Goal: Task Accomplishment & Management: Use online tool/utility

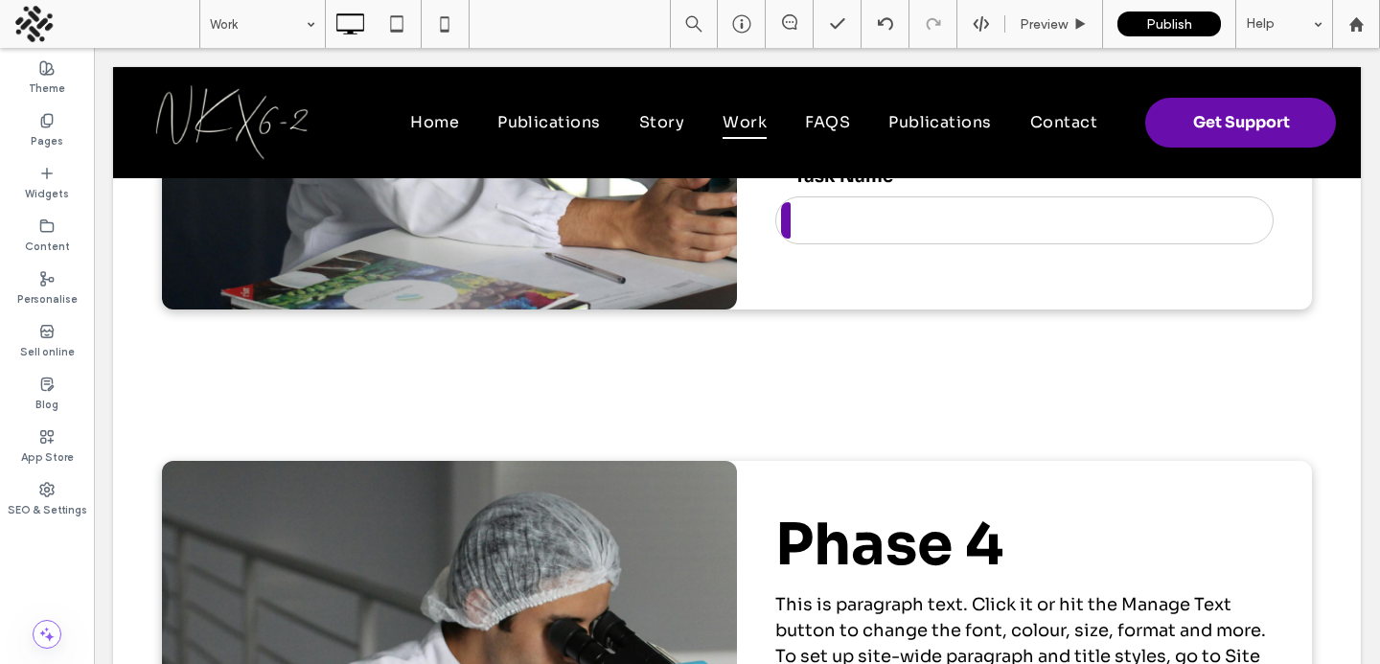
scroll to position [2276, 0]
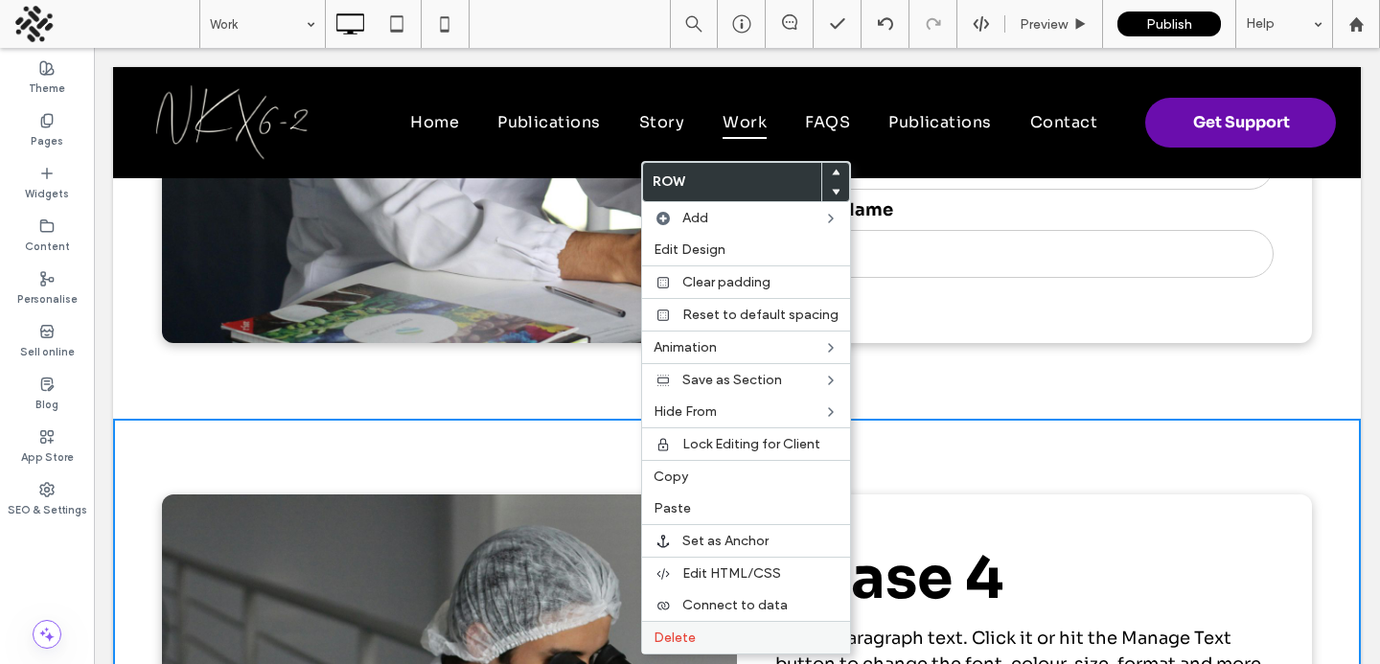
click at [668, 638] on span "Delete" at bounding box center [675, 638] width 42 height 16
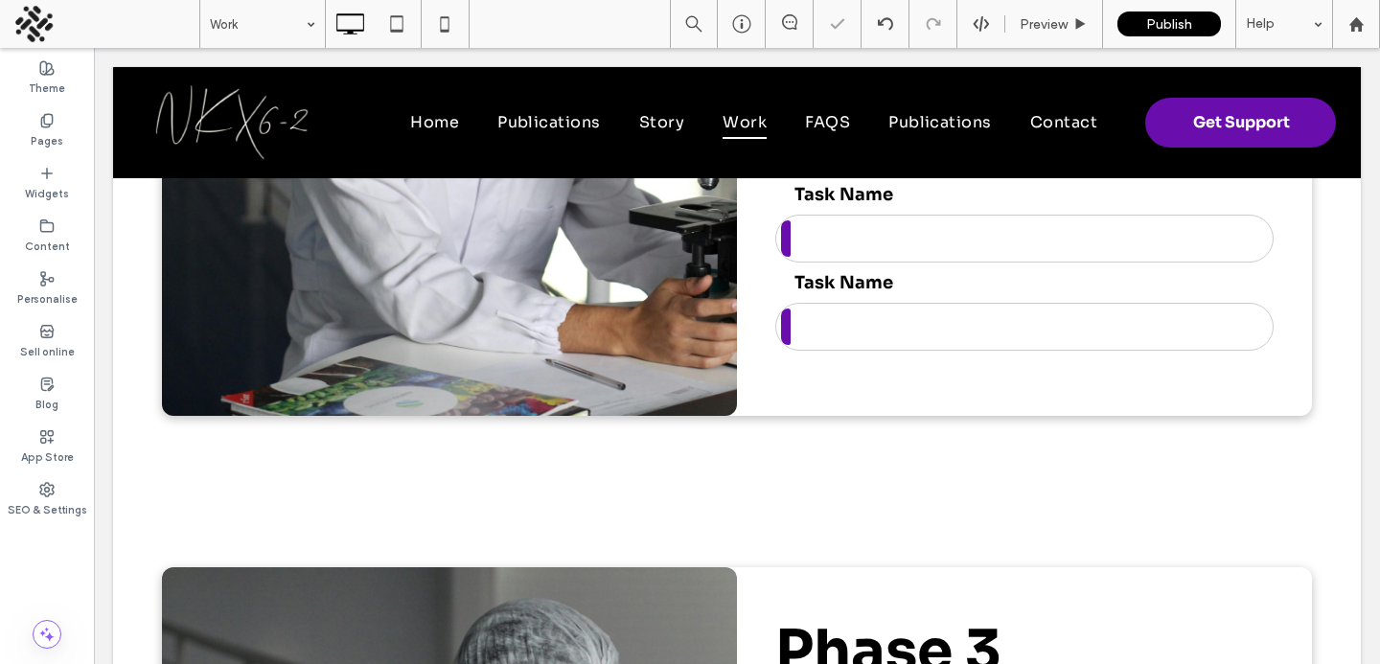
scroll to position [1452, 0]
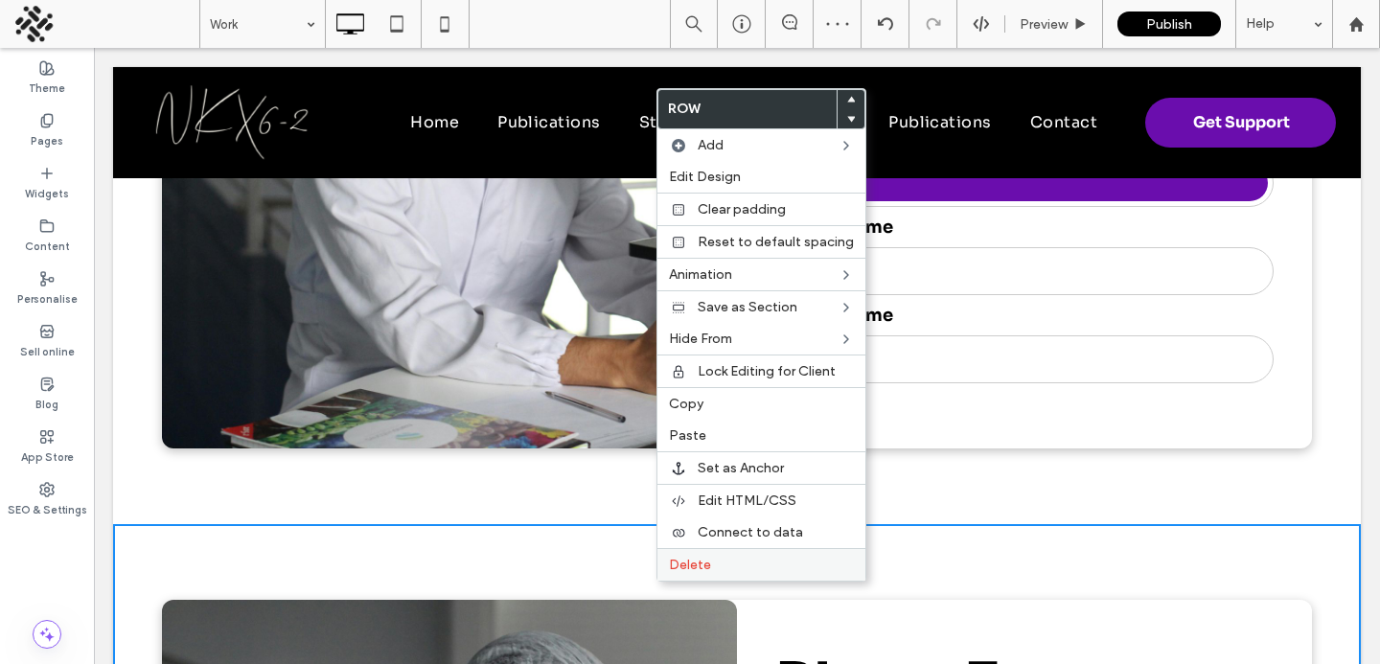
click at [682, 560] on span "Delete" at bounding box center [690, 565] width 42 height 16
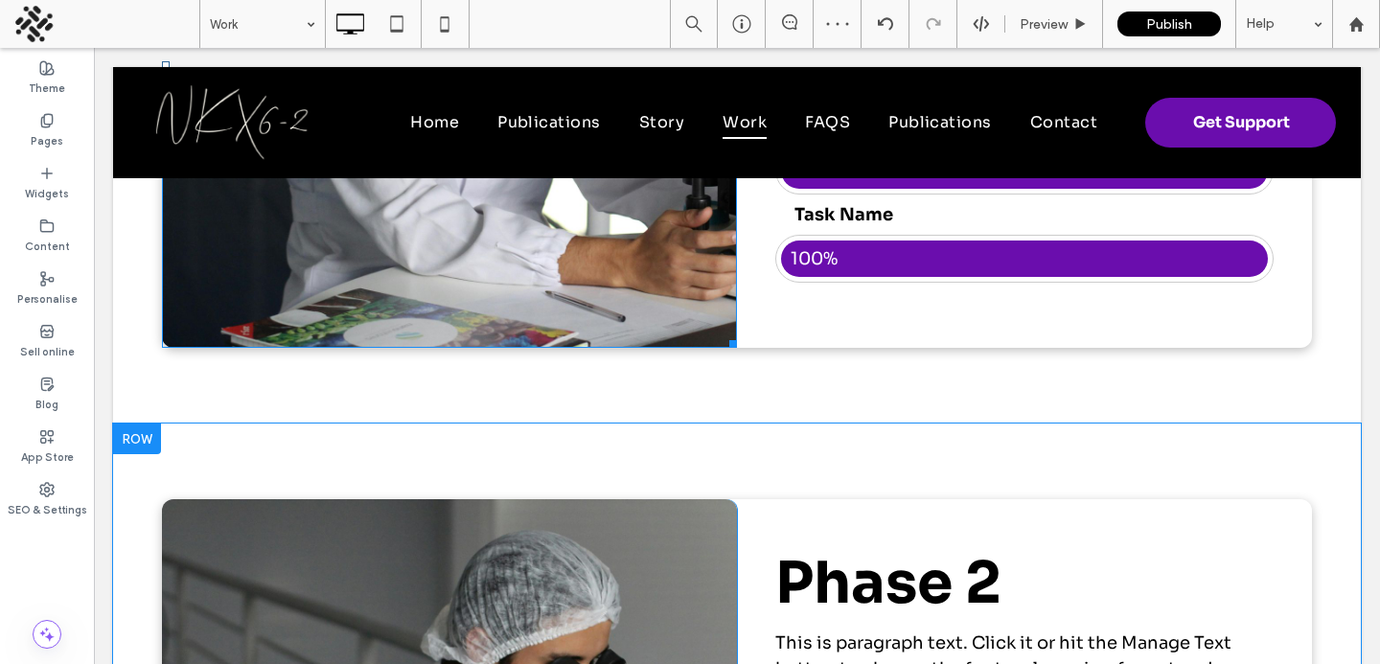
scroll to position [882, 0]
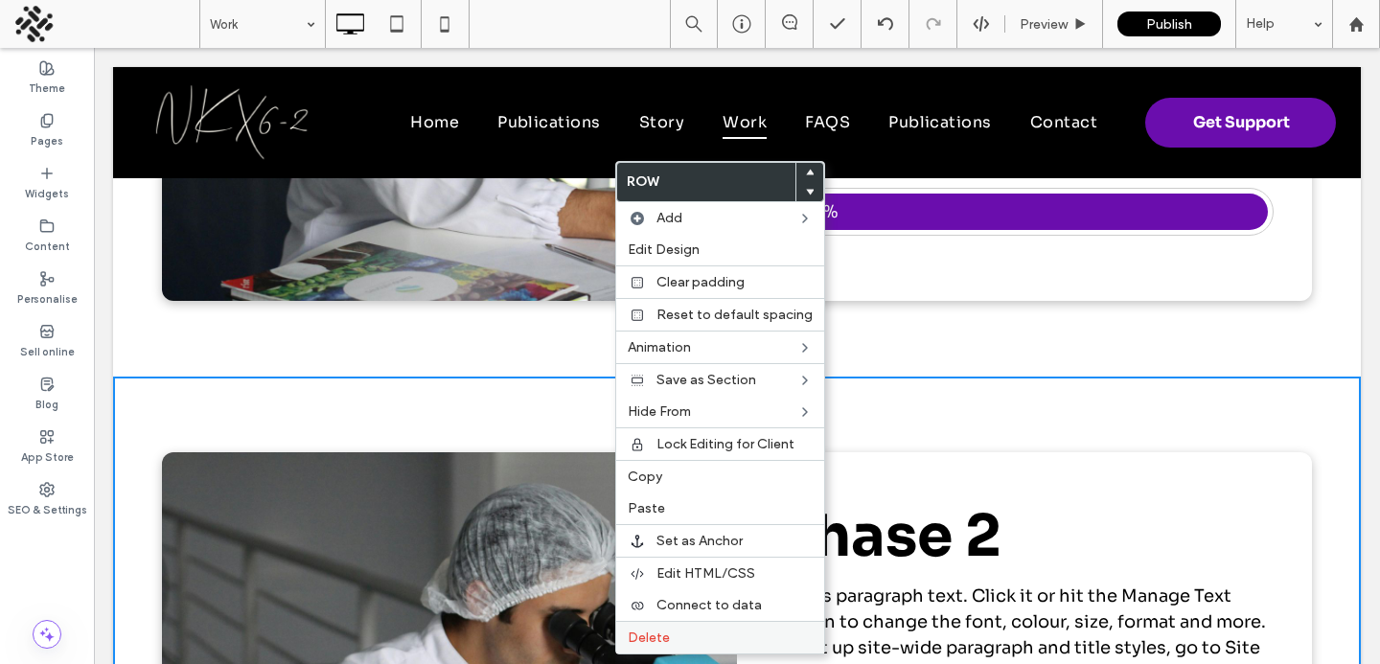
click at [663, 632] on span "Delete" at bounding box center [649, 638] width 42 height 16
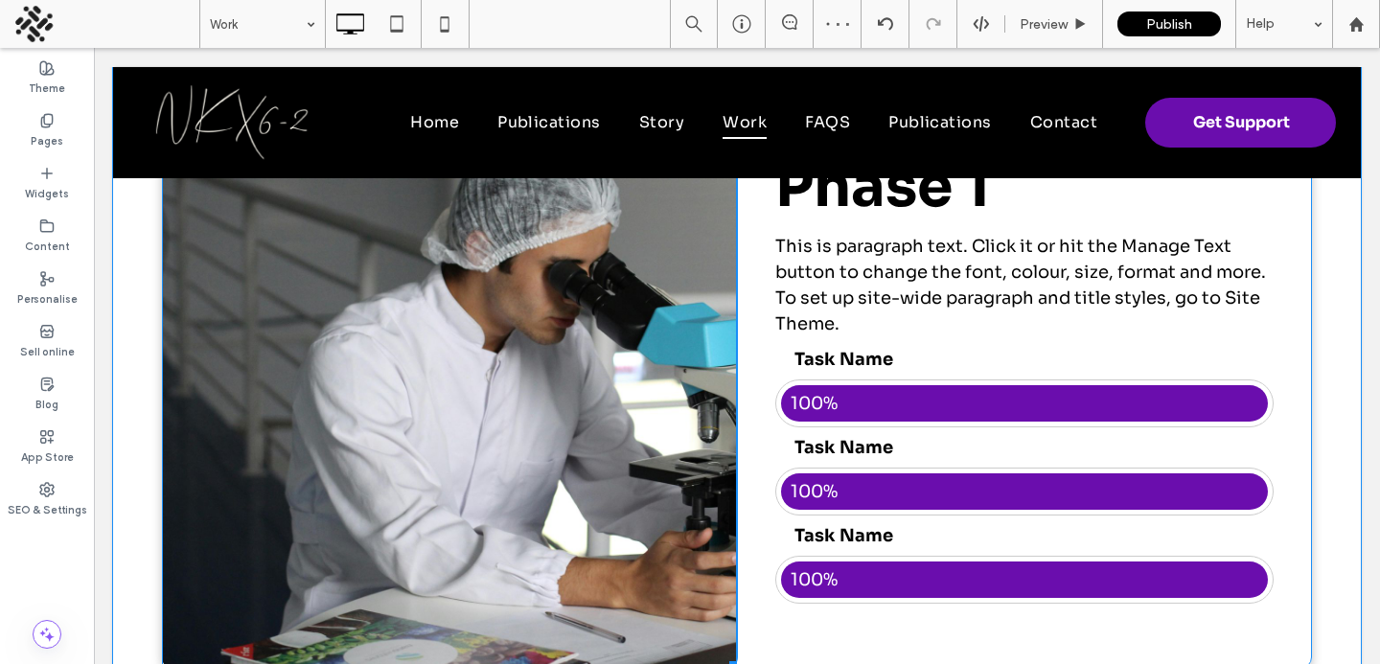
scroll to position [590, 0]
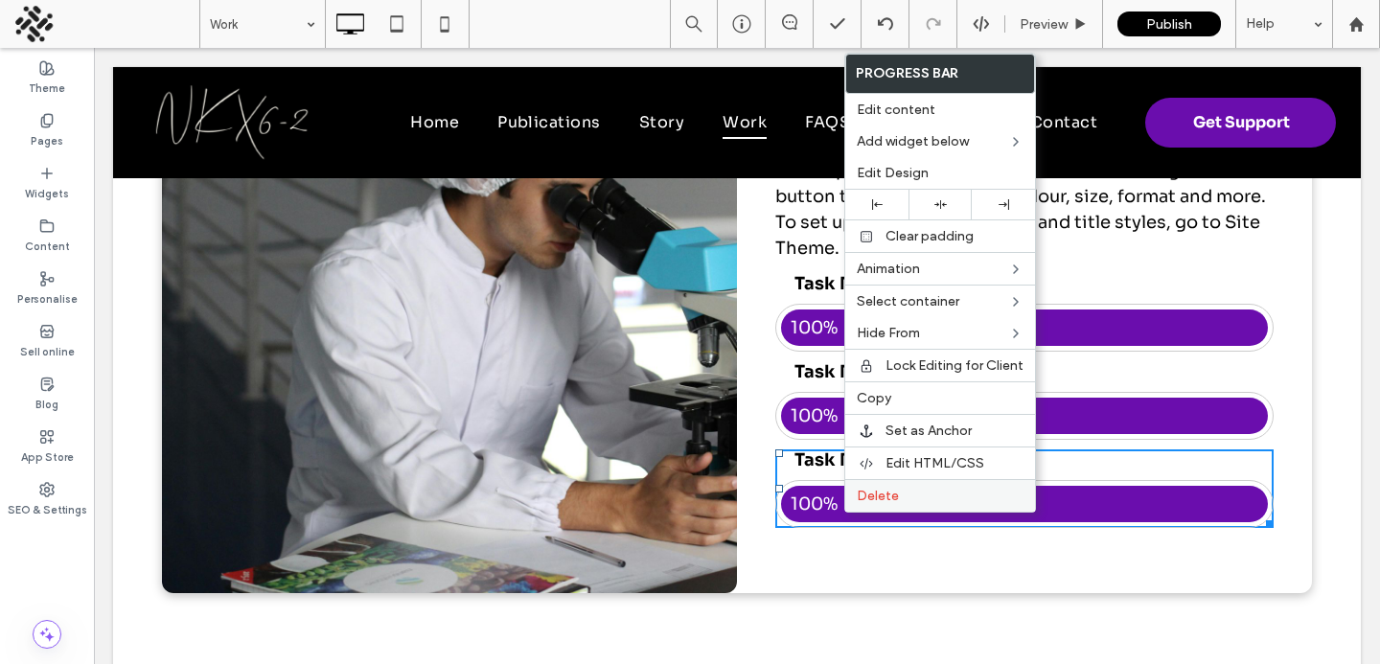
click at [885, 495] on span "Delete" at bounding box center [878, 496] width 42 height 16
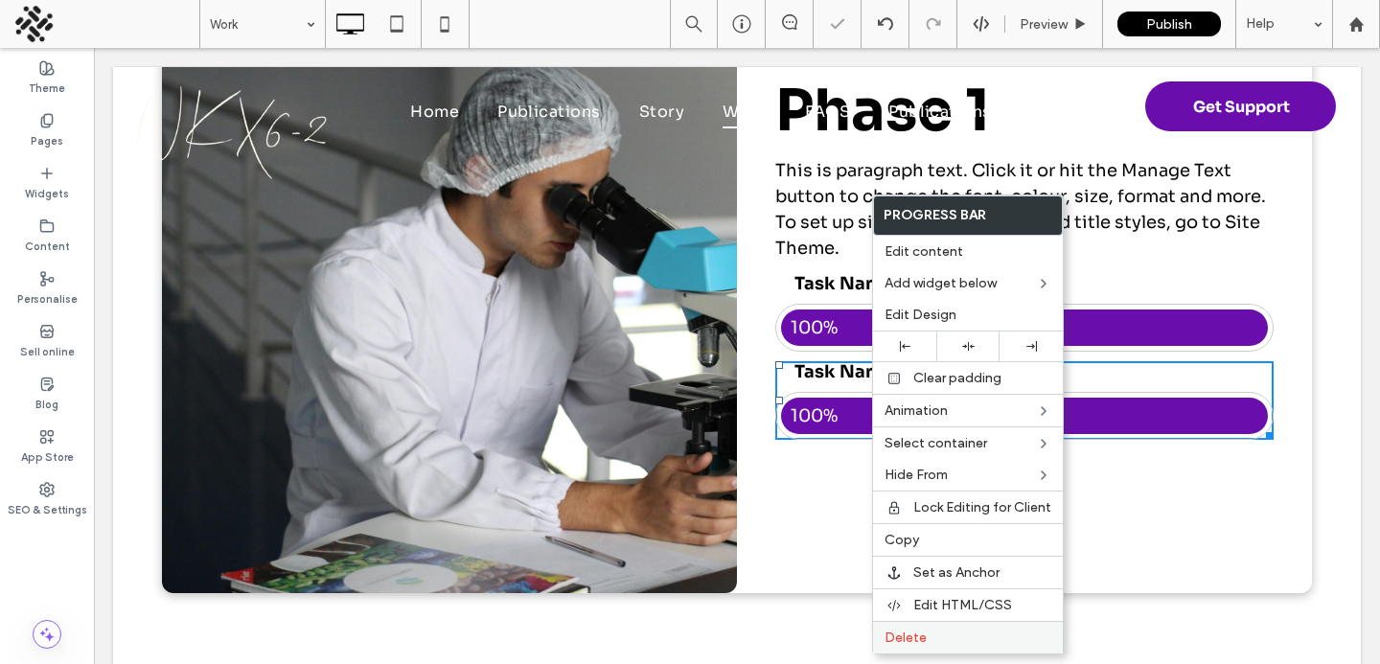
click at [919, 642] on span "Delete" at bounding box center [906, 638] width 42 height 16
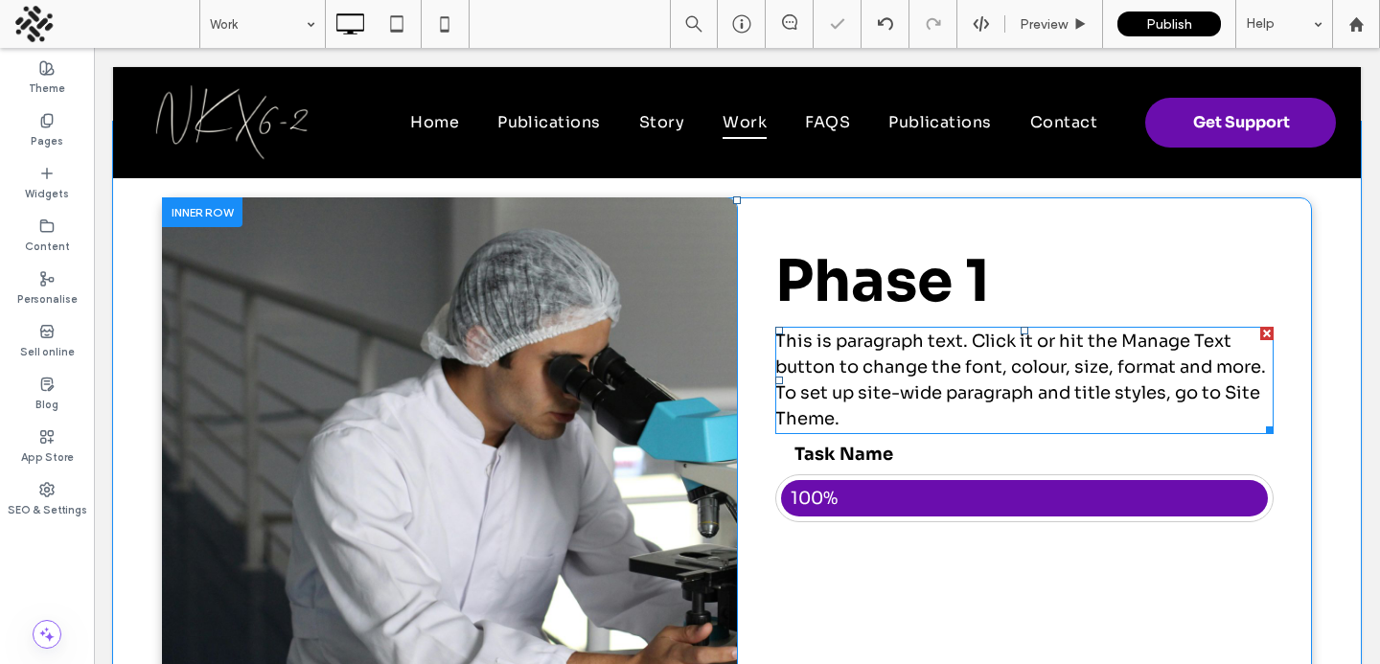
scroll to position [332, 0]
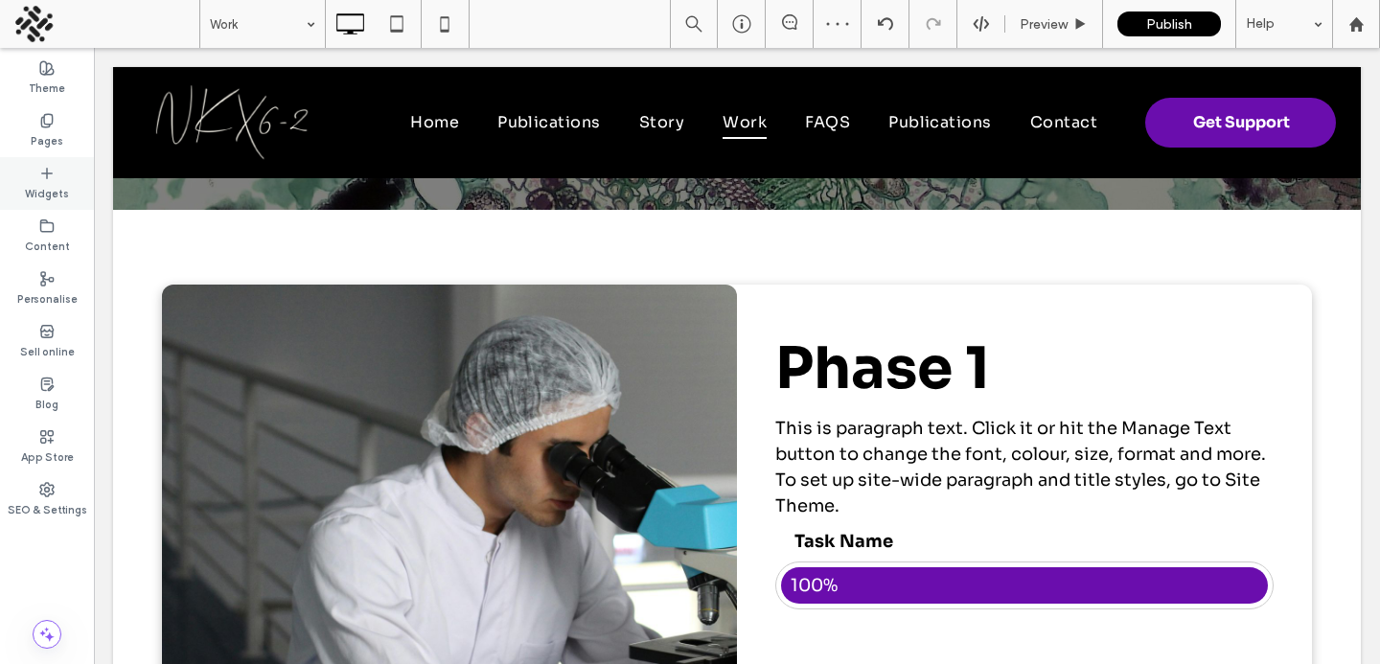
click at [52, 184] on label "Widgets" at bounding box center [47, 191] width 44 height 21
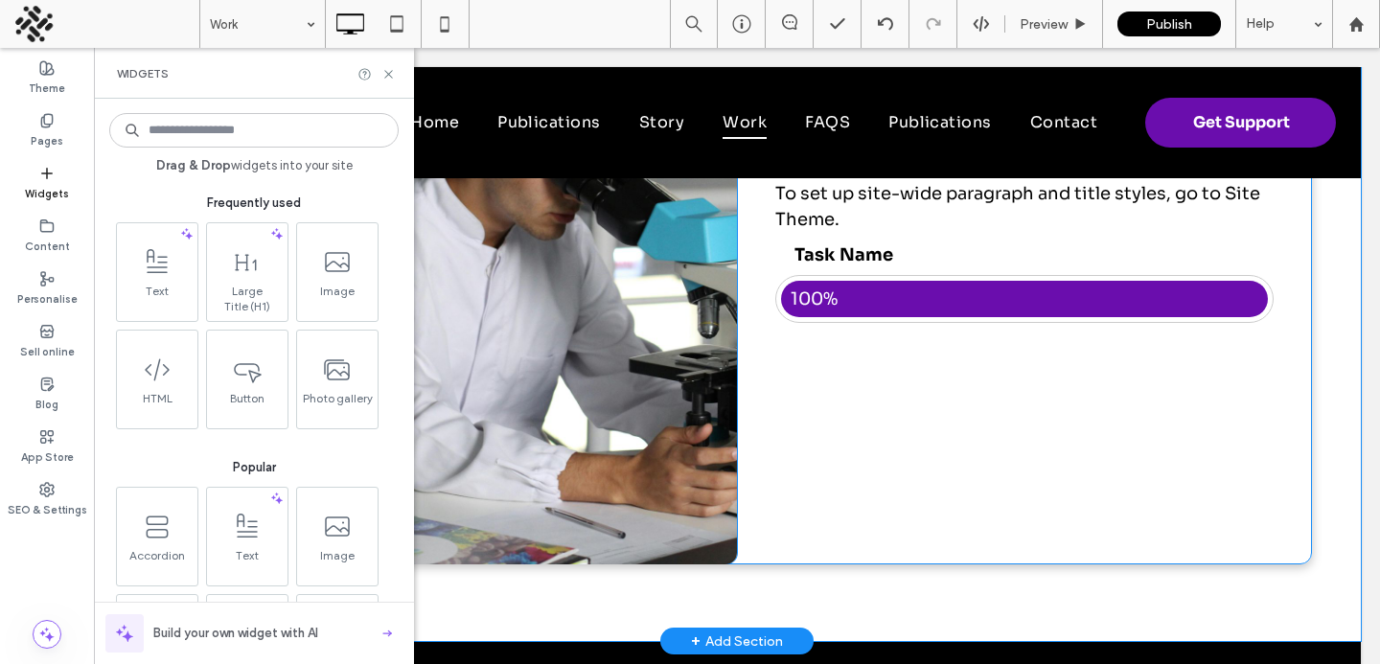
scroll to position [661, 0]
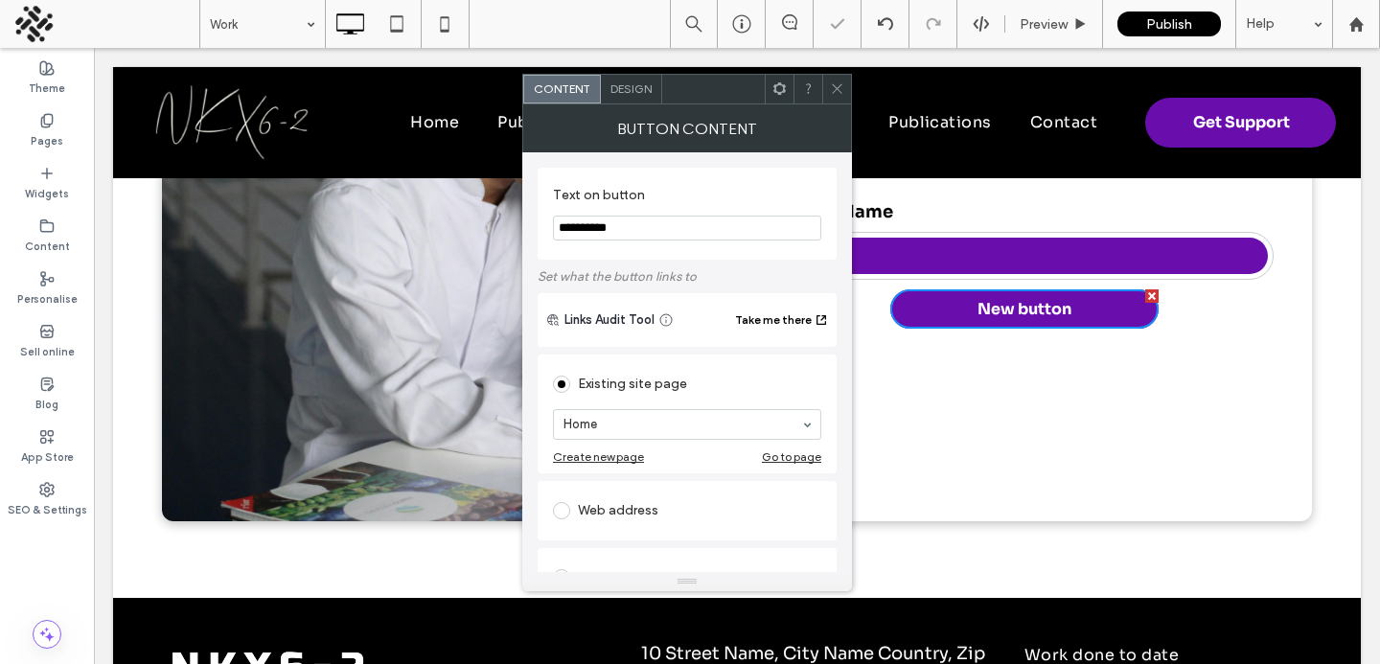
click at [638, 227] on input "**********" at bounding box center [687, 228] width 268 height 25
click at [571, 236] on input "**********" at bounding box center [687, 228] width 268 height 25
type input "**********"
click at [834, 85] on use at bounding box center [837, 89] width 10 height 10
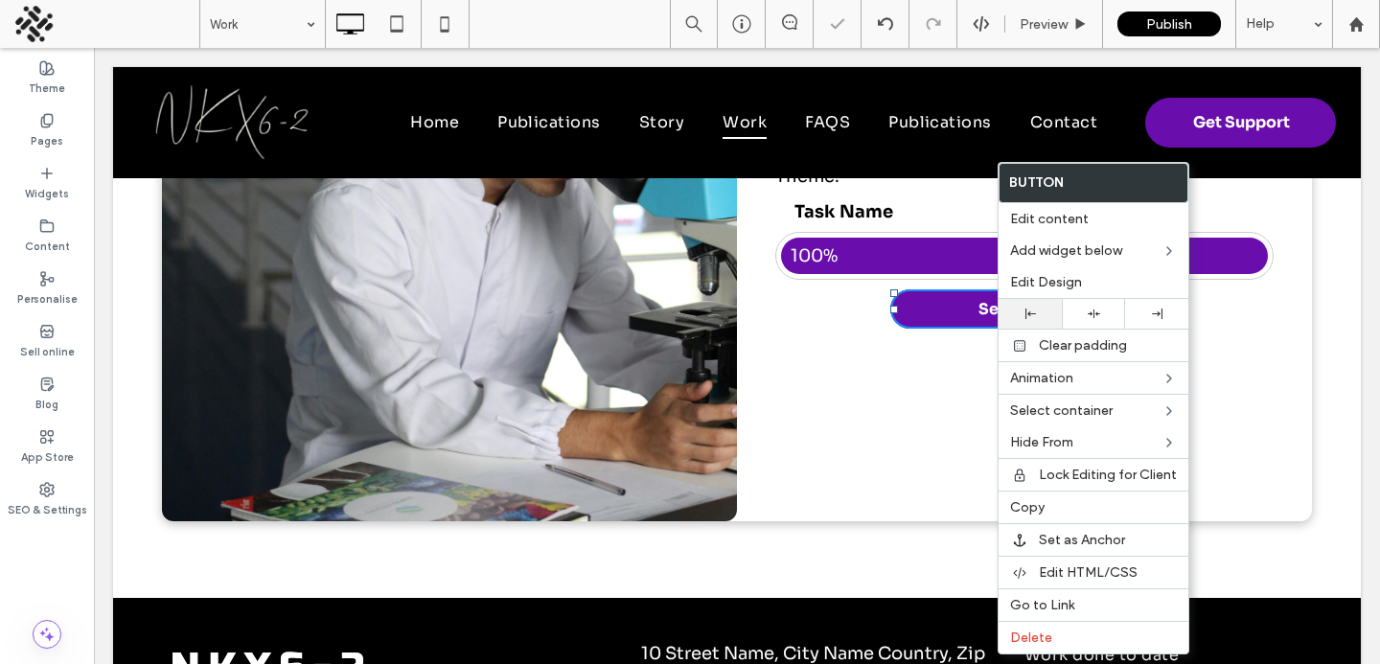
click at [1022, 324] on div at bounding box center [1030, 314] width 63 height 30
click at [1032, 269] on div "Edit Design" at bounding box center [1094, 283] width 190 height 32
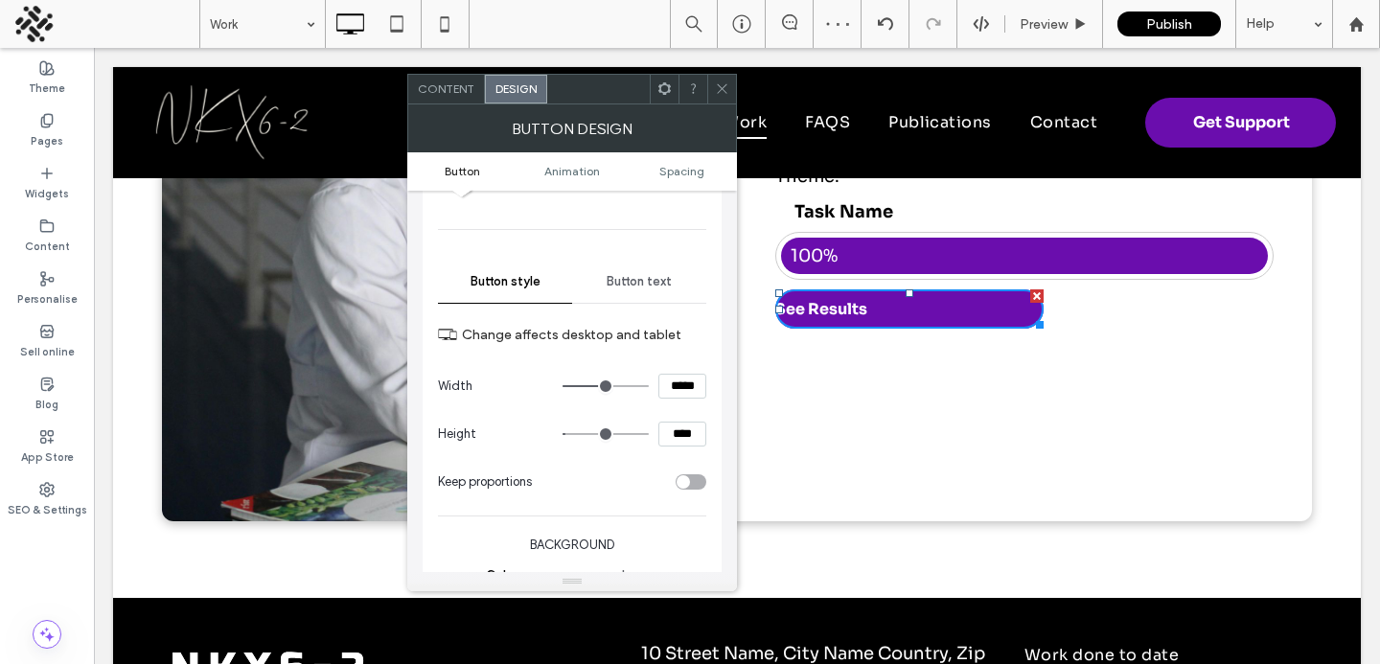
scroll to position [132, 0]
click at [670, 428] on input "****" at bounding box center [683, 433] width 48 height 25
type input "****"
type input "**"
click at [679, 174] on span "Spacing" at bounding box center [682, 171] width 45 height 14
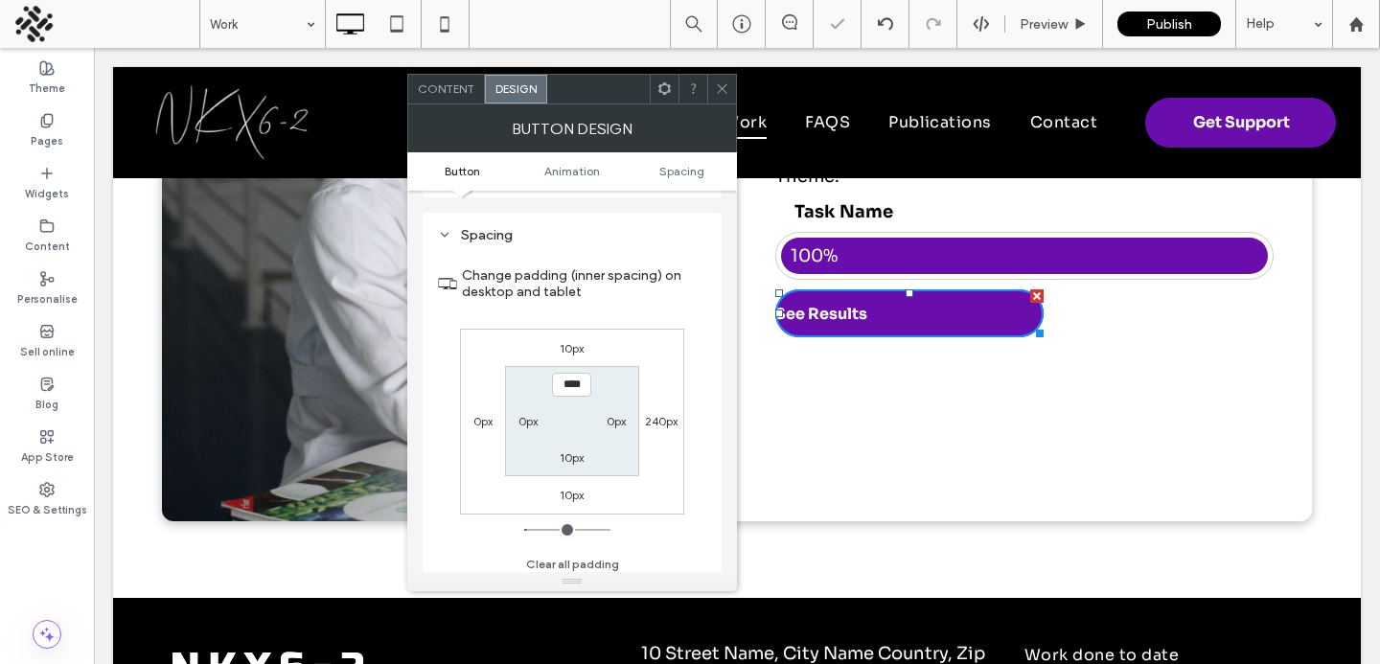
scroll to position [900, 0]
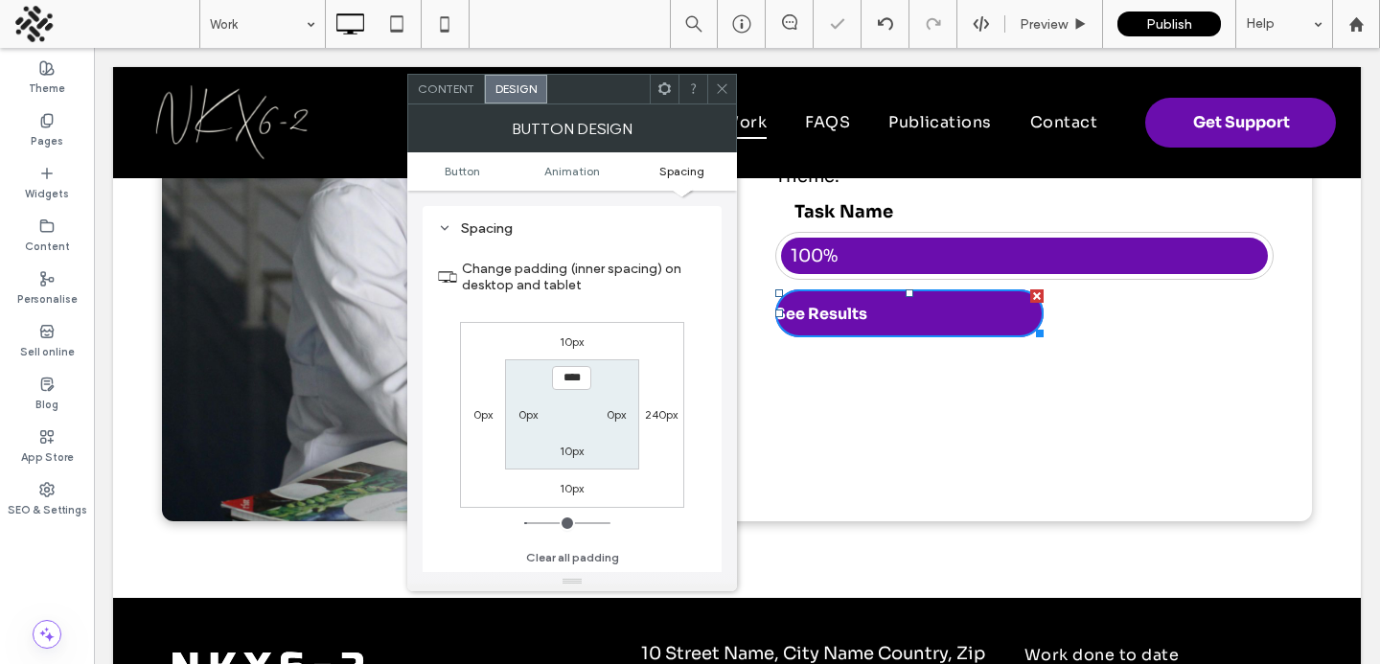
click at [565, 349] on div "10px" at bounding box center [572, 341] width 24 height 19
click at [565, 343] on label "10px" at bounding box center [572, 342] width 24 height 14
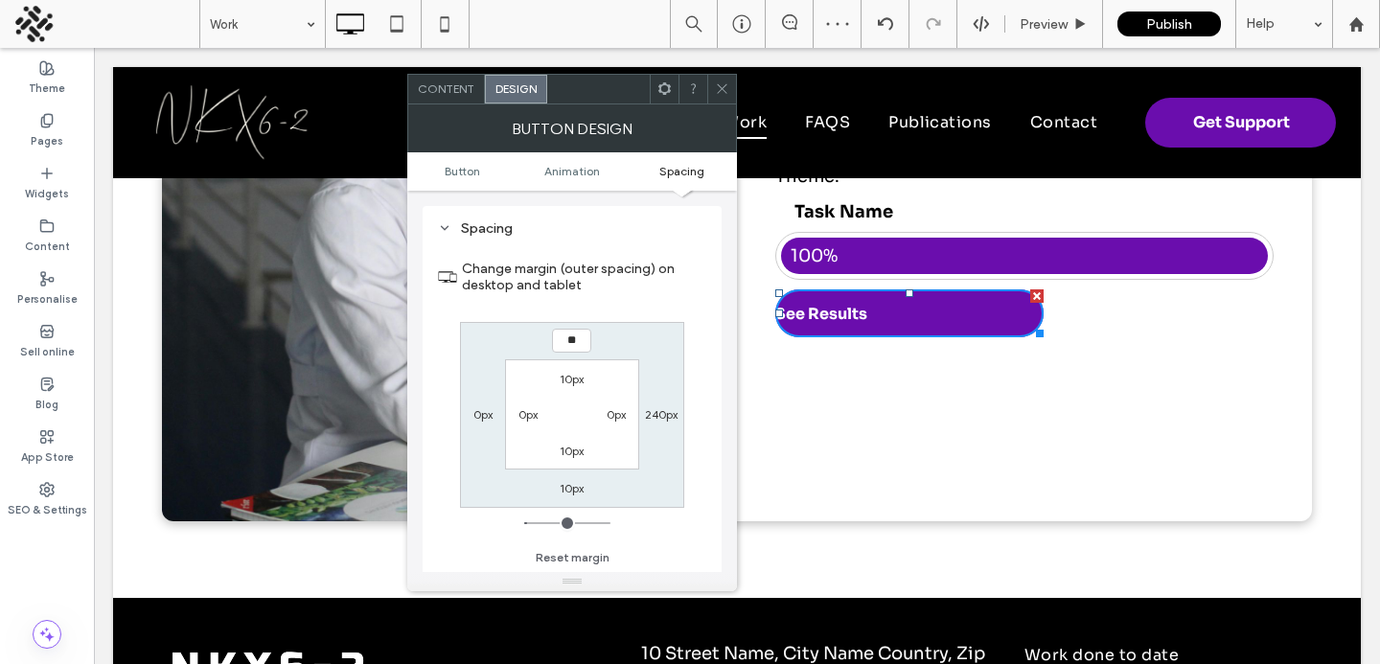
type input "**"
type input "****"
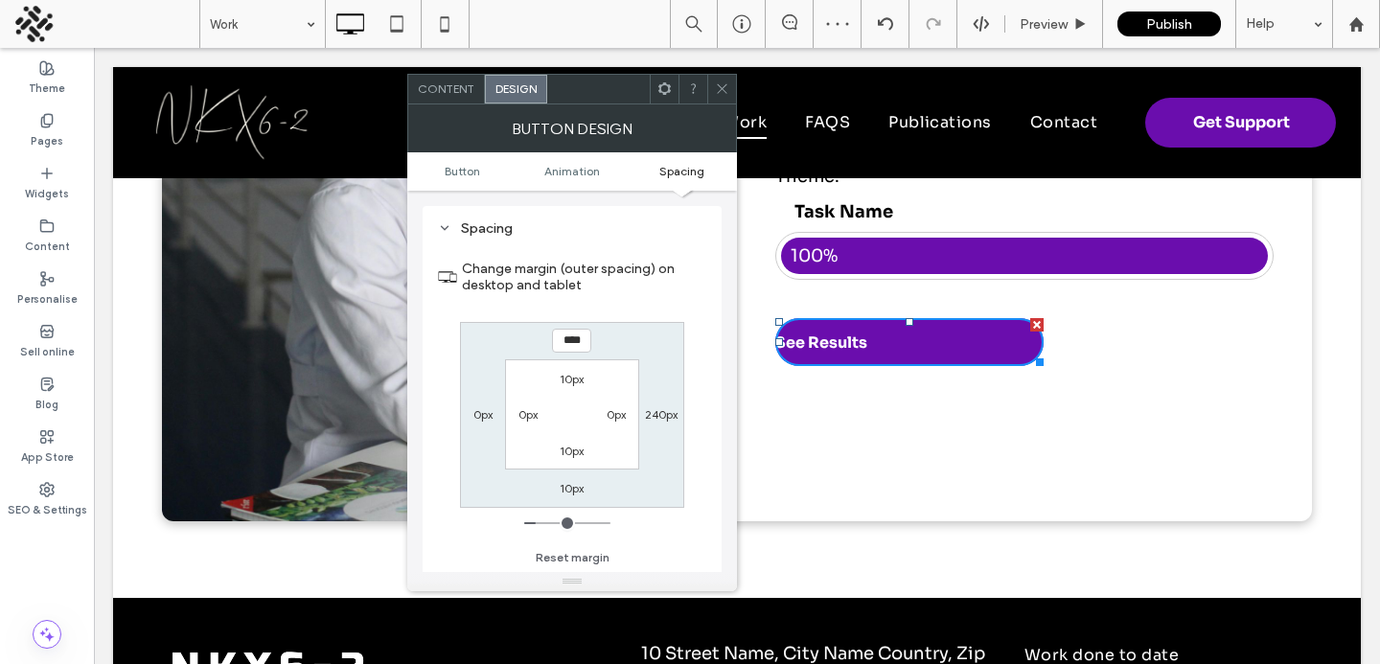
click at [716, 104] on div "BUTTON DESIGN" at bounding box center [572, 128] width 330 height 48
click at [706, 88] on div at bounding box center [693, 89] width 29 height 29
click at [713, 82] on div at bounding box center [722, 89] width 29 height 29
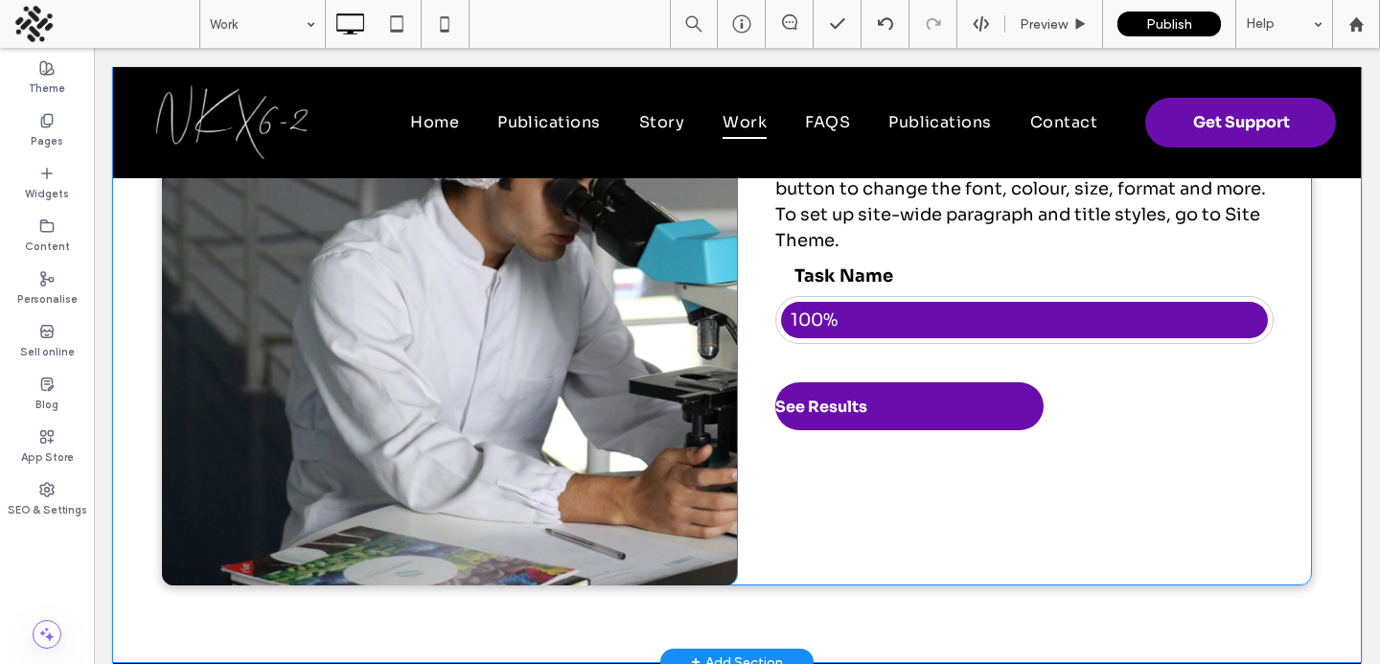
scroll to position [486, 0]
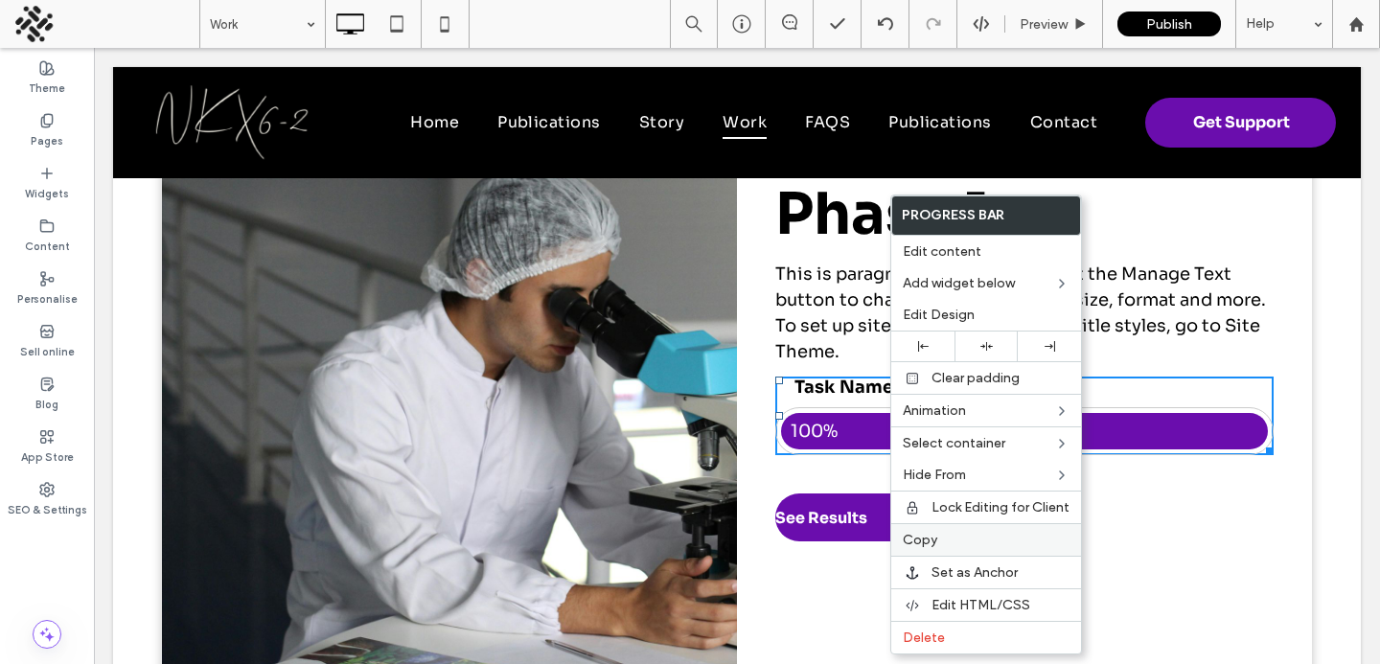
click at [918, 536] on span "Copy" at bounding box center [920, 540] width 35 height 16
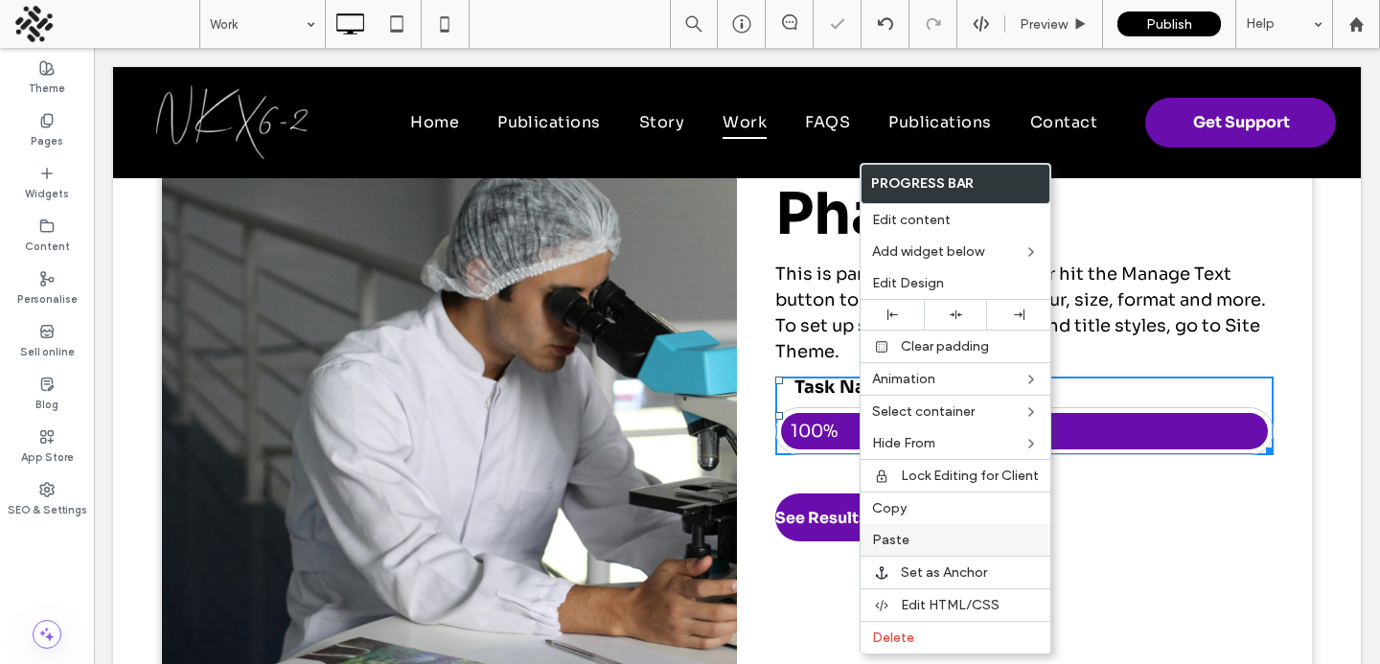
click at [890, 547] on span "Paste" at bounding box center [890, 540] width 37 height 16
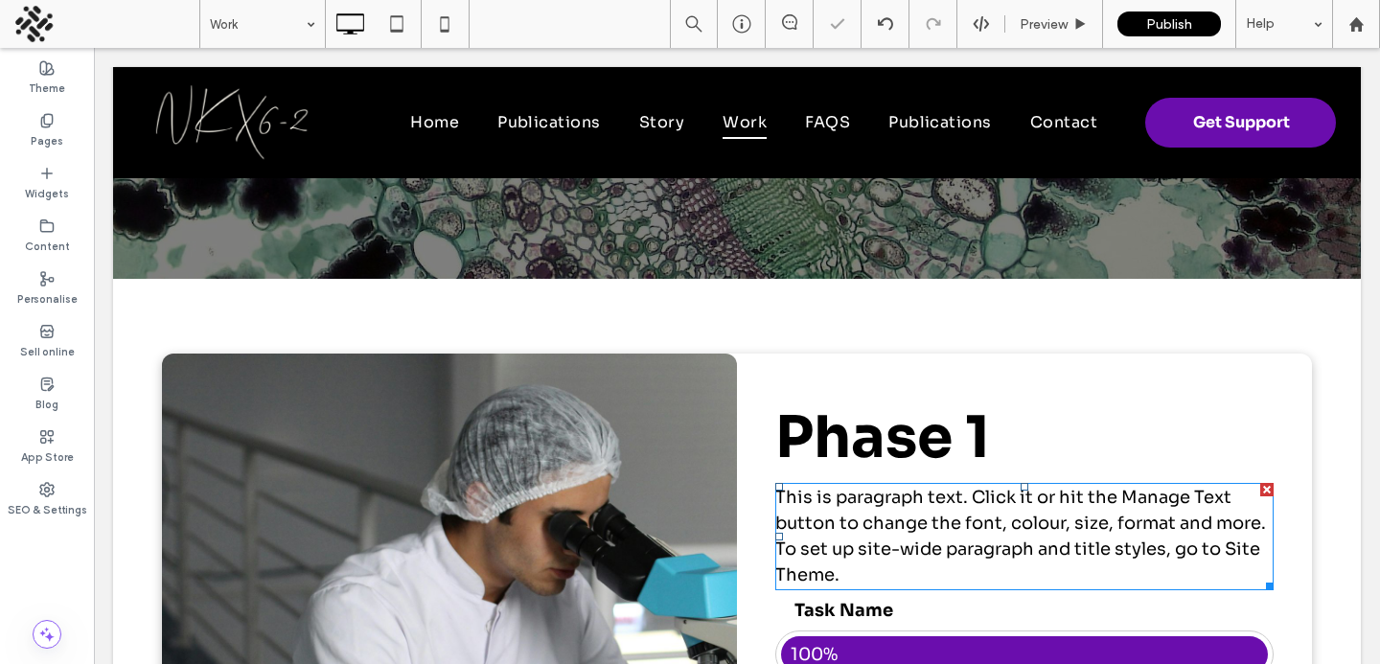
scroll to position [249, 0]
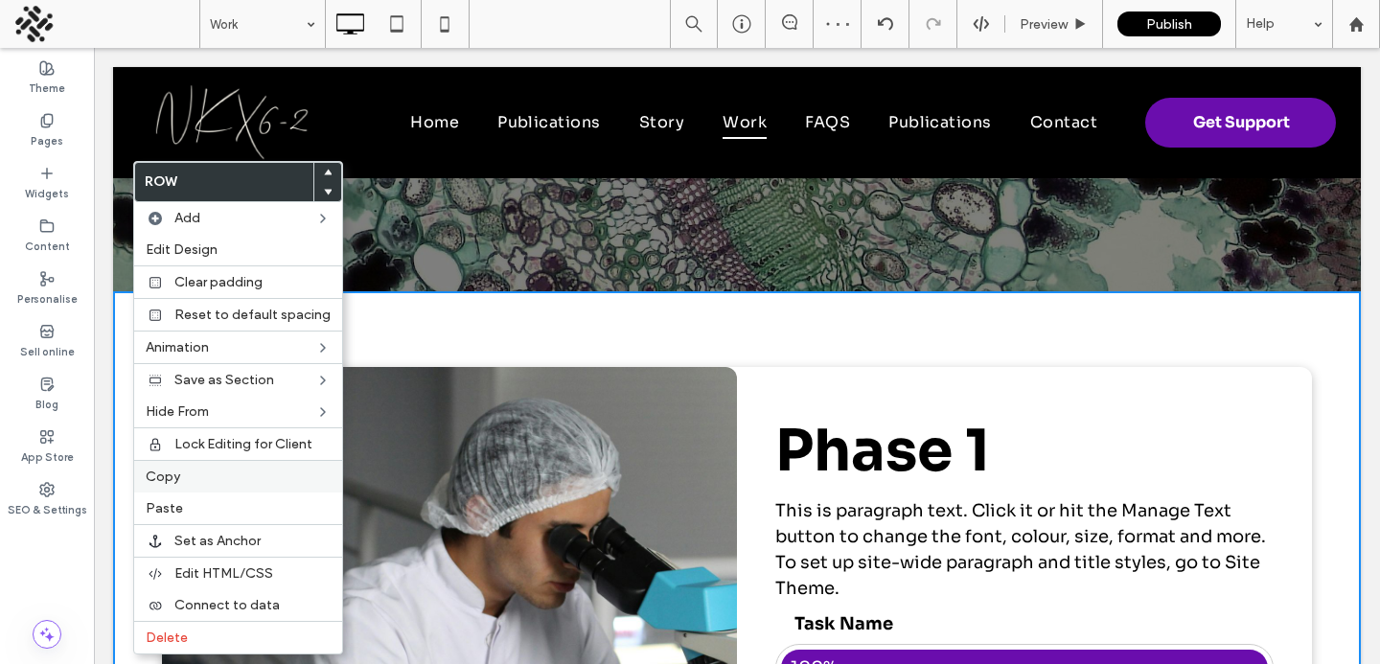
click at [146, 474] on span "Copy" at bounding box center [163, 477] width 35 height 16
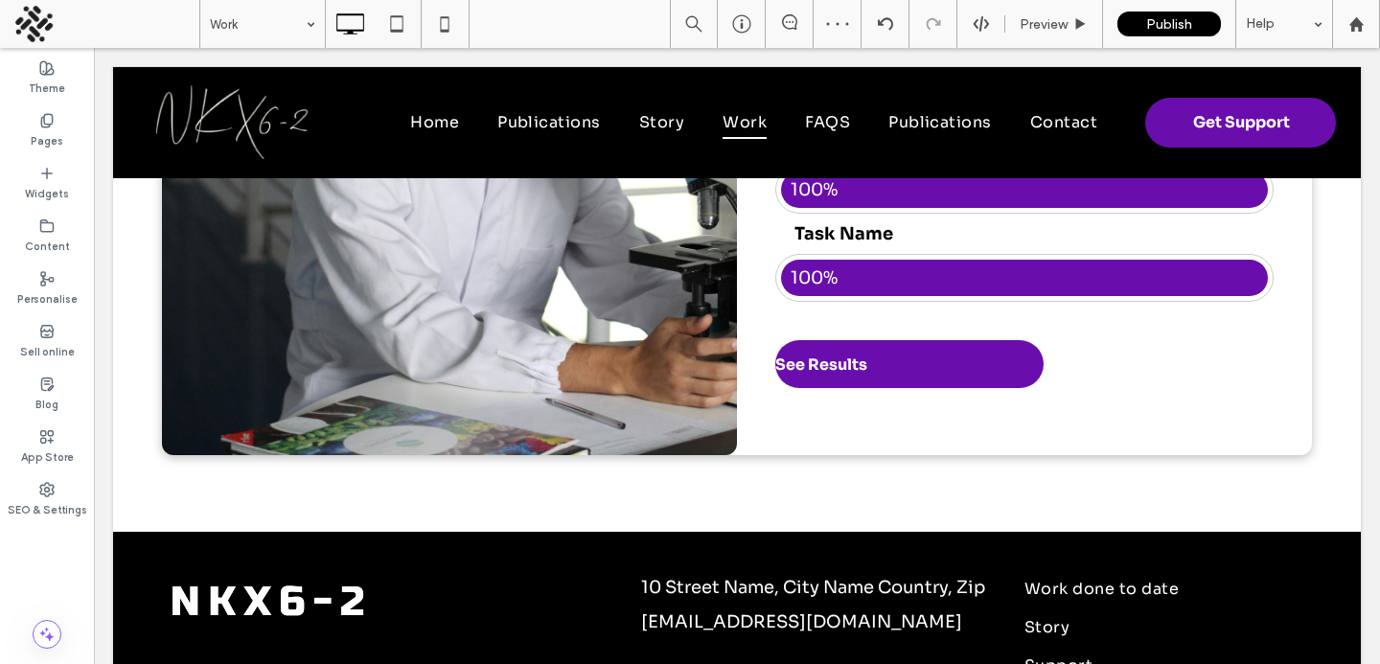
scroll to position [908, 0]
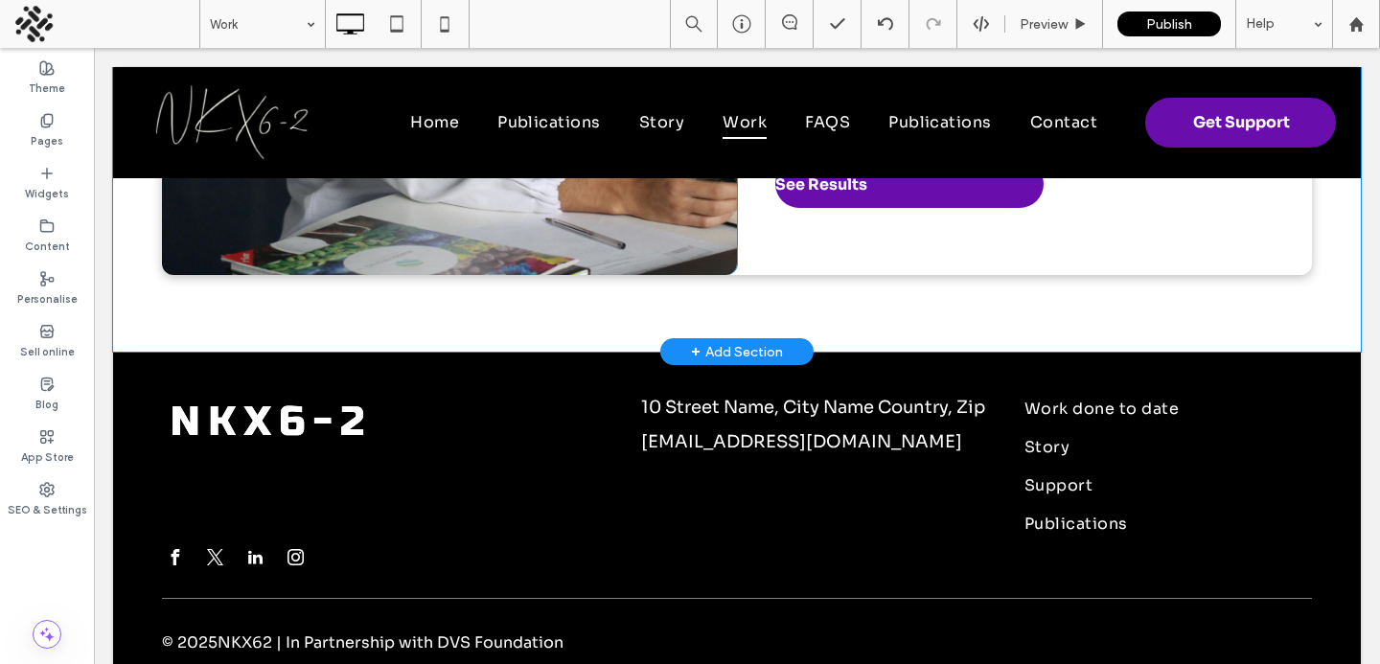
click at [735, 353] on div "+ Add Section" at bounding box center [737, 351] width 92 height 21
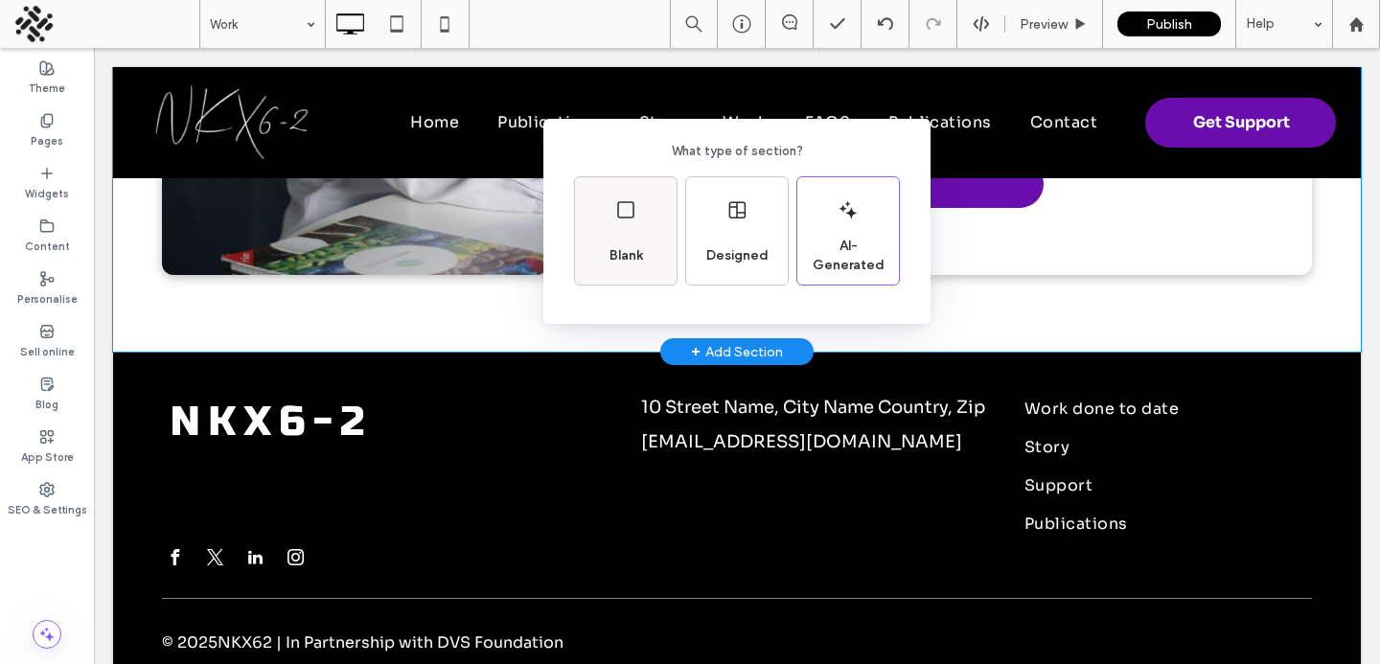
click at [615, 236] on div "Blank" at bounding box center [626, 256] width 49 height 42
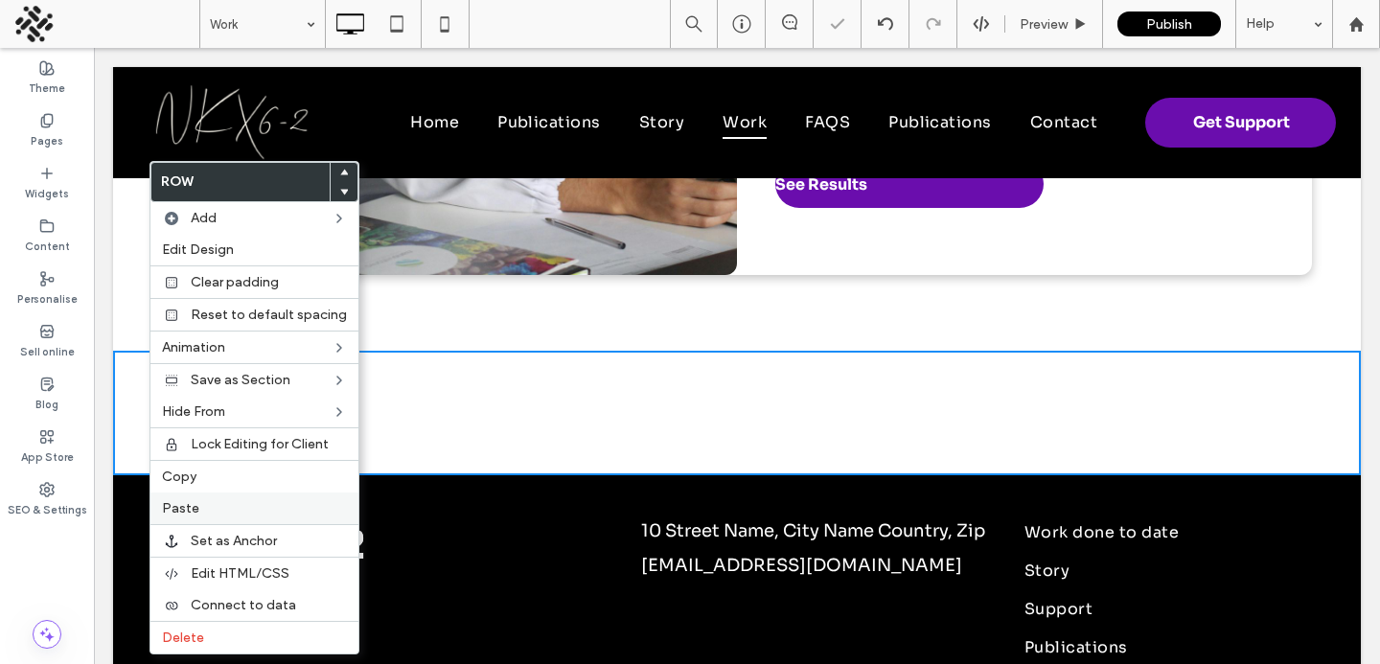
click at [182, 516] on span "Paste" at bounding box center [180, 508] width 37 height 16
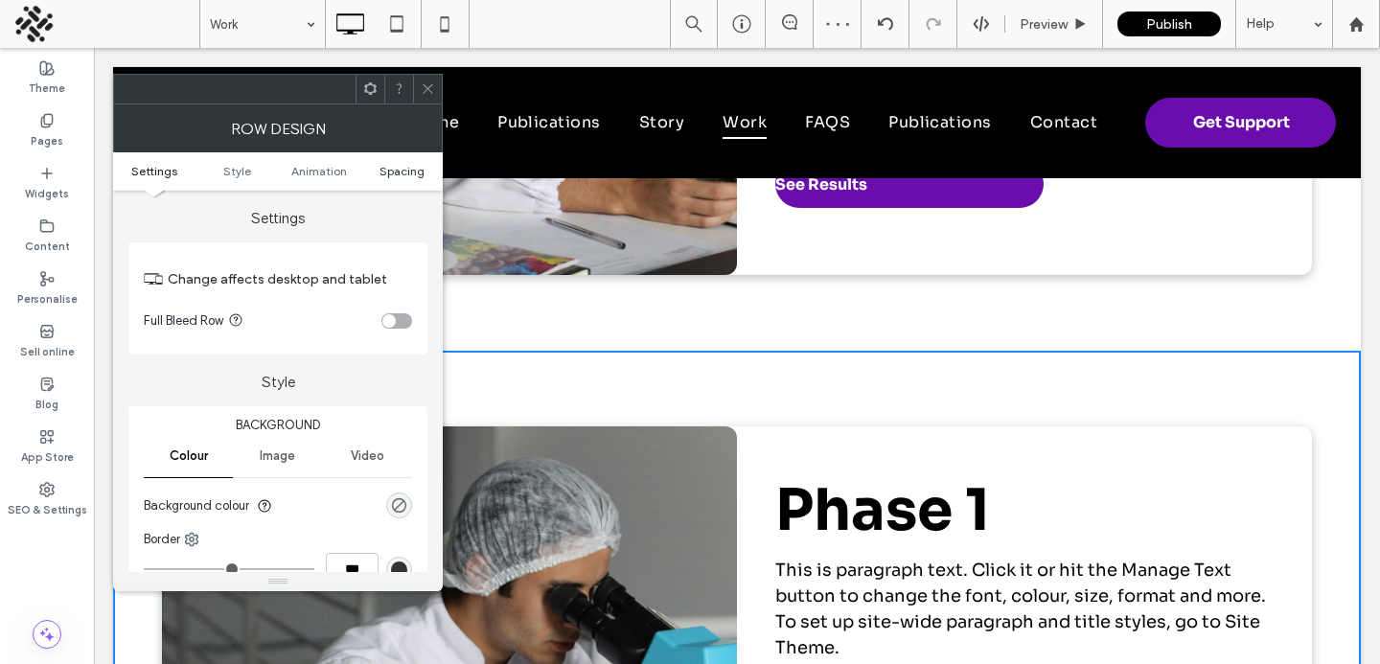
click at [389, 175] on span "Spacing" at bounding box center [402, 171] width 45 height 14
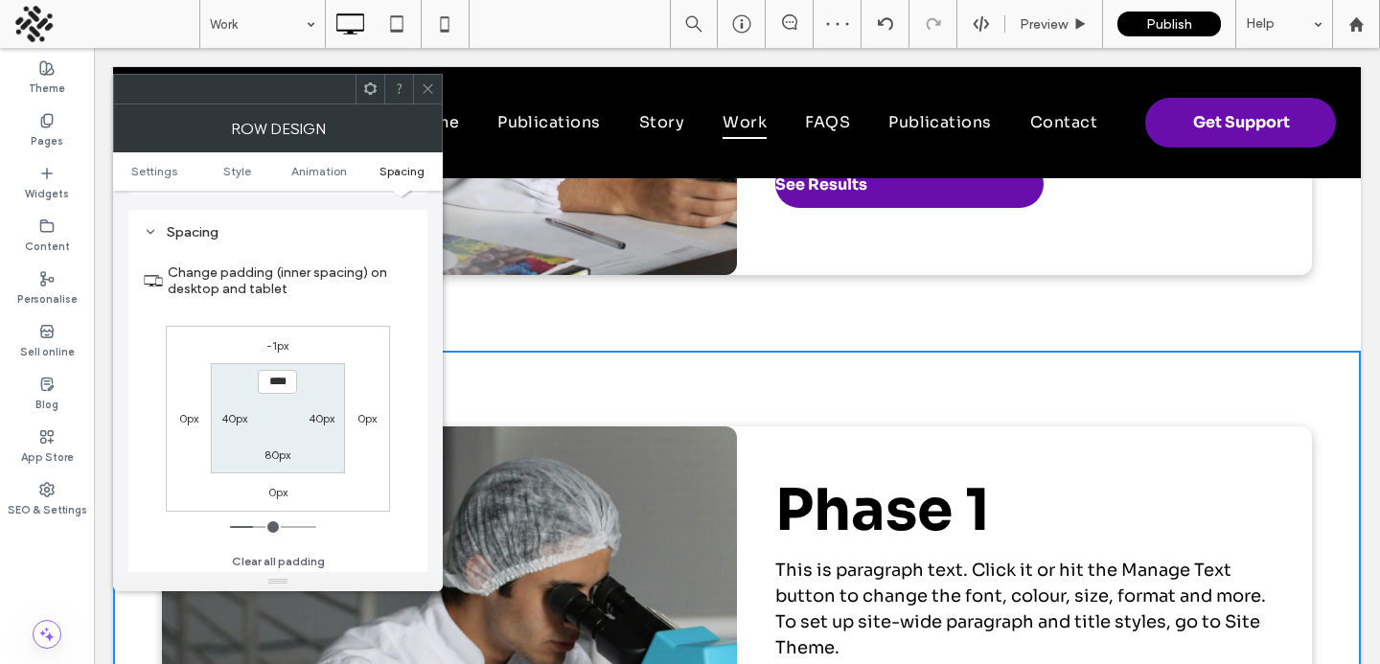
scroll to position [543, 0]
type input "***"
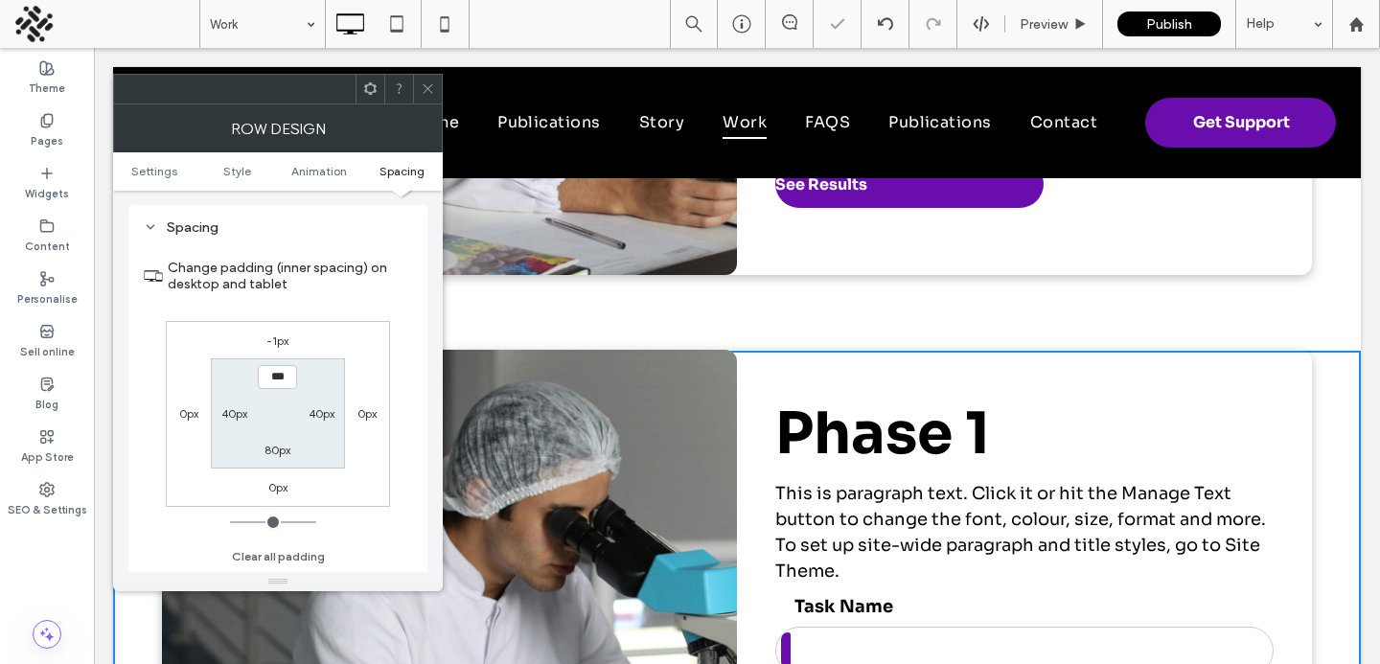
click at [280, 339] on label "-1px" at bounding box center [278, 341] width 22 height 14
type input "*"
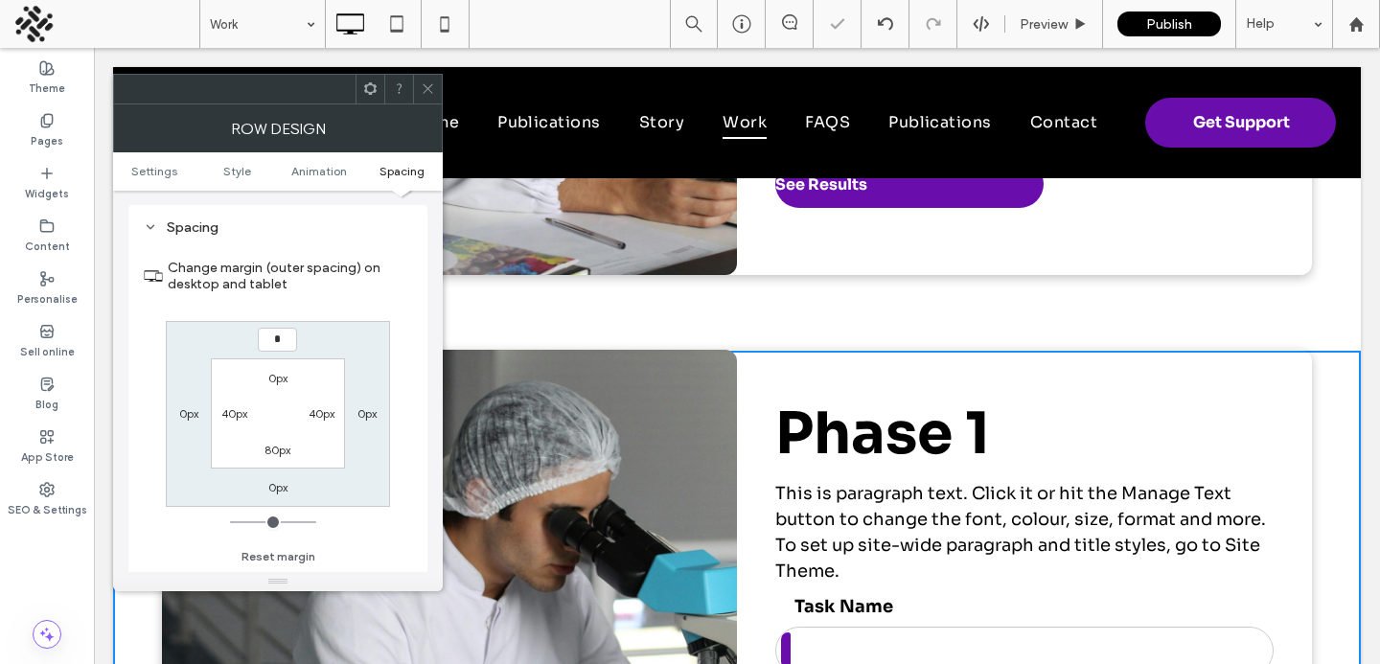
type input "*"
type input "***"
click at [425, 95] on icon at bounding box center [428, 88] width 14 height 14
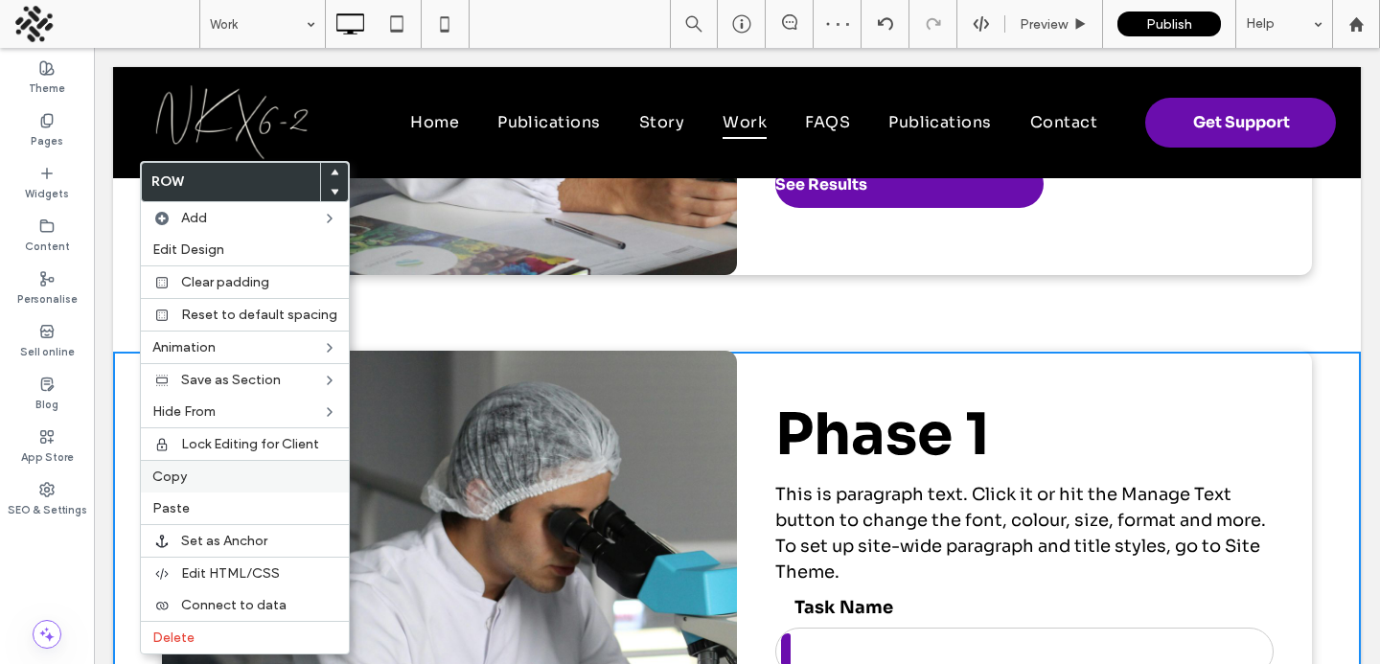
click at [161, 475] on span "Copy" at bounding box center [169, 477] width 35 height 16
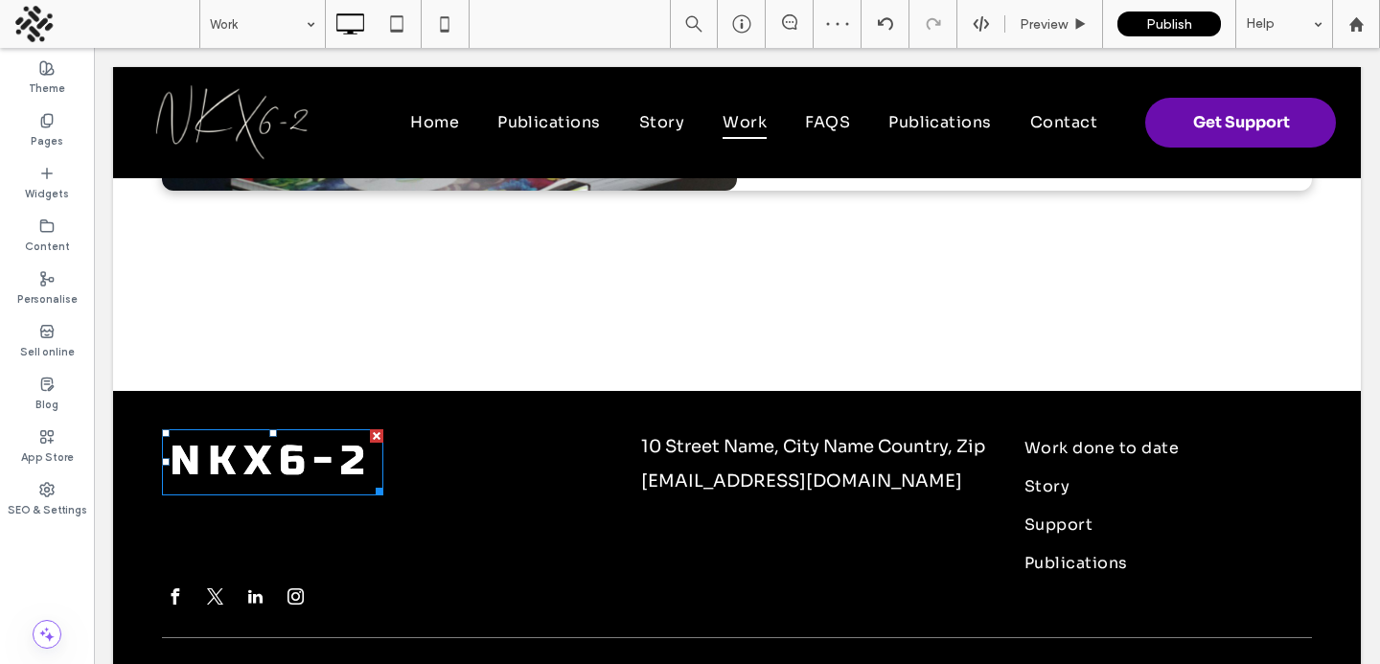
scroll to position [1591, 0]
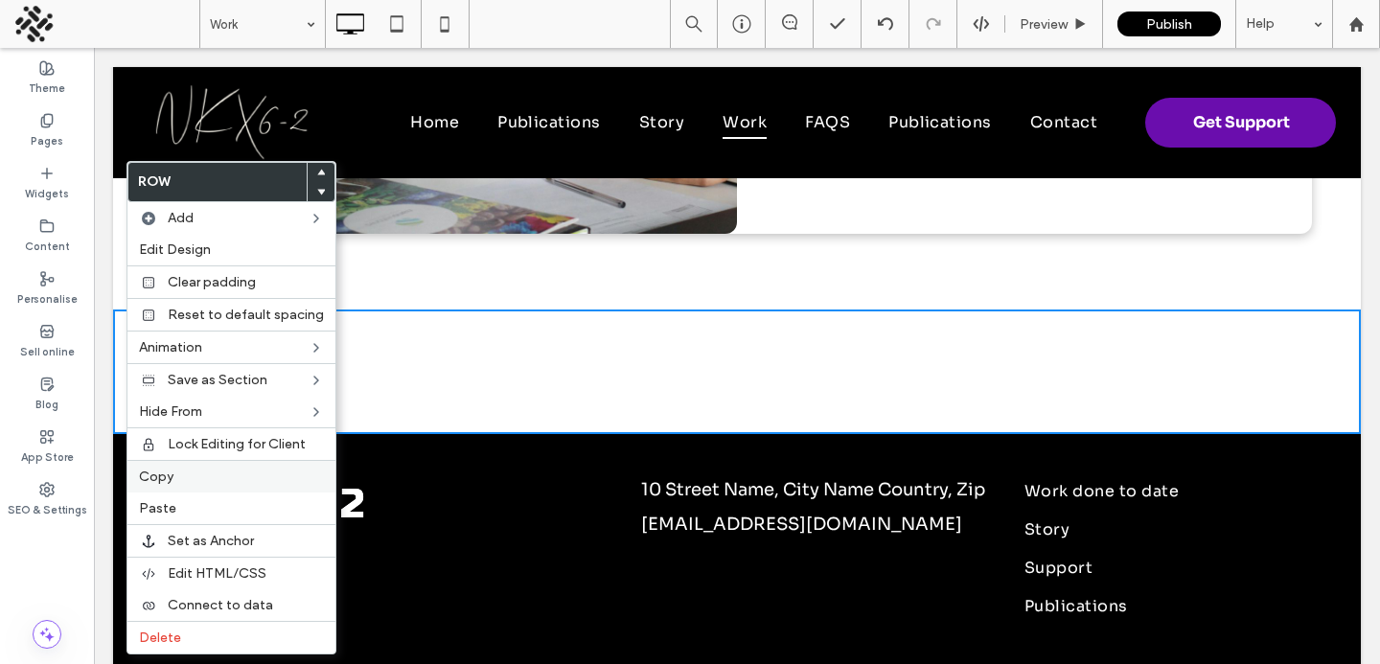
click at [156, 490] on div "Copy" at bounding box center [232, 476] width 208 height 33
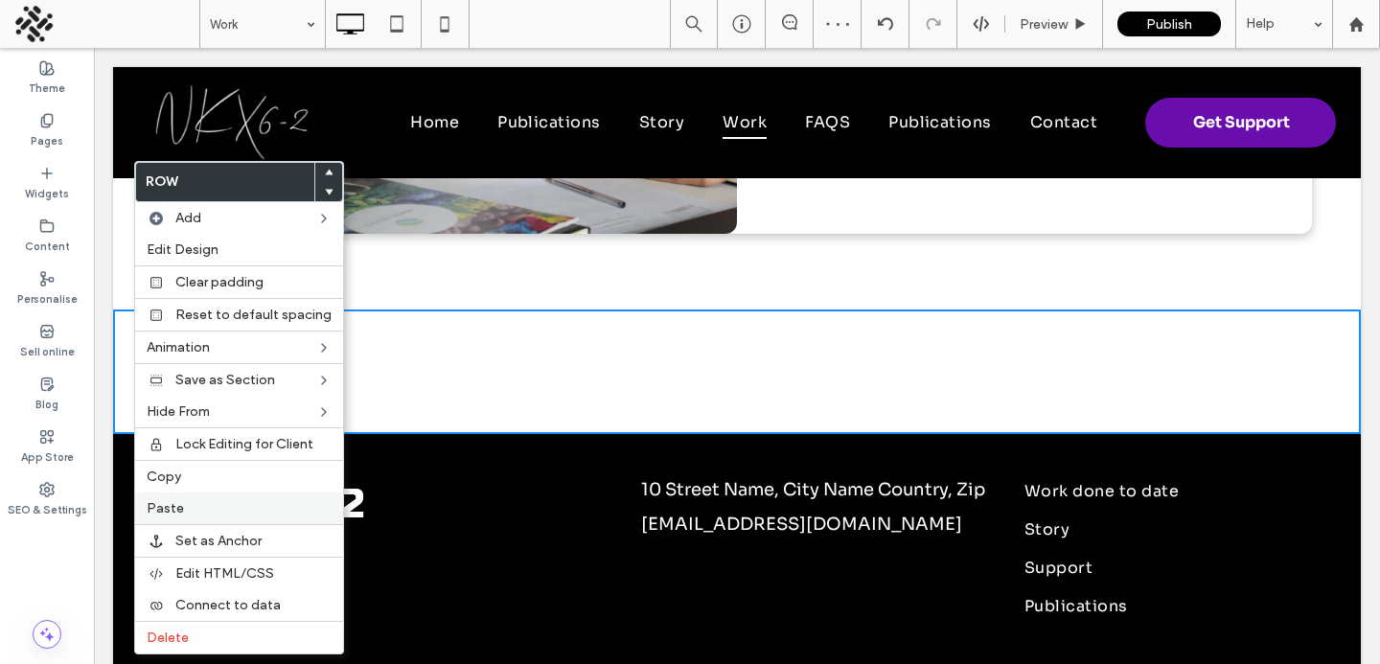
click at [168, 511] on span "Paste" at bounding box center [165, 508] width 37 height 16
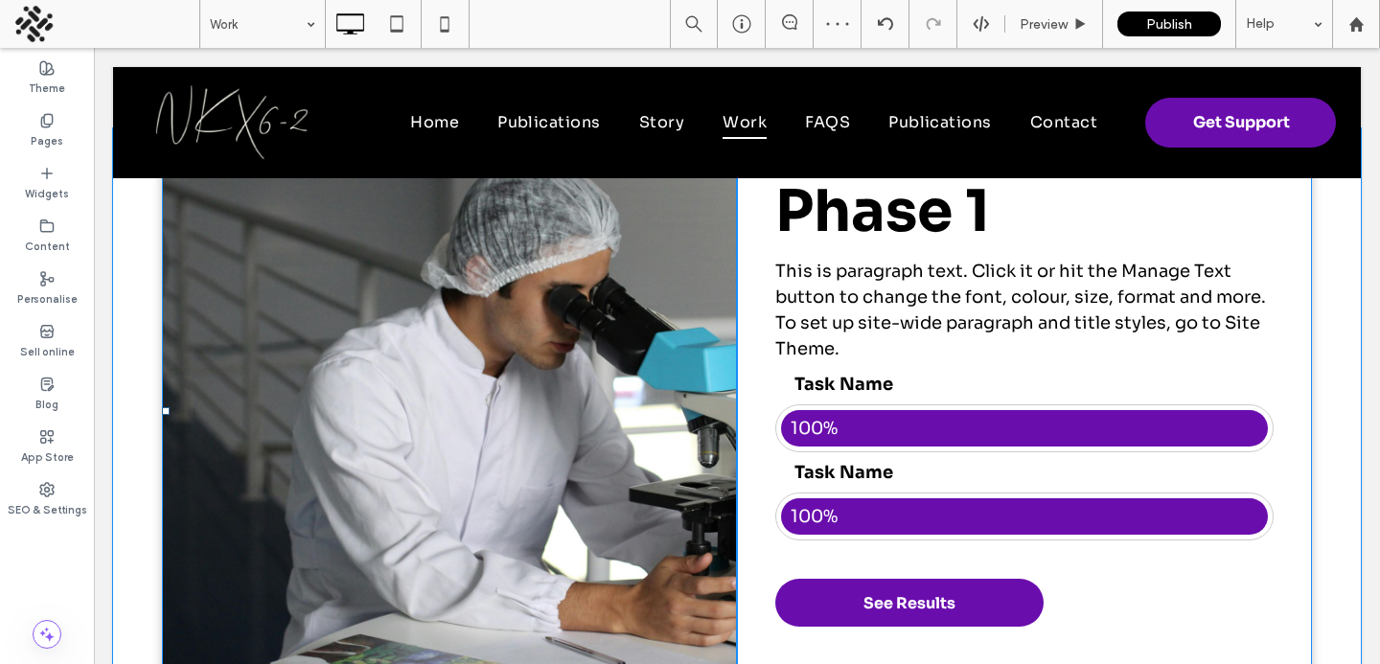
scroll to position [1009, 0]
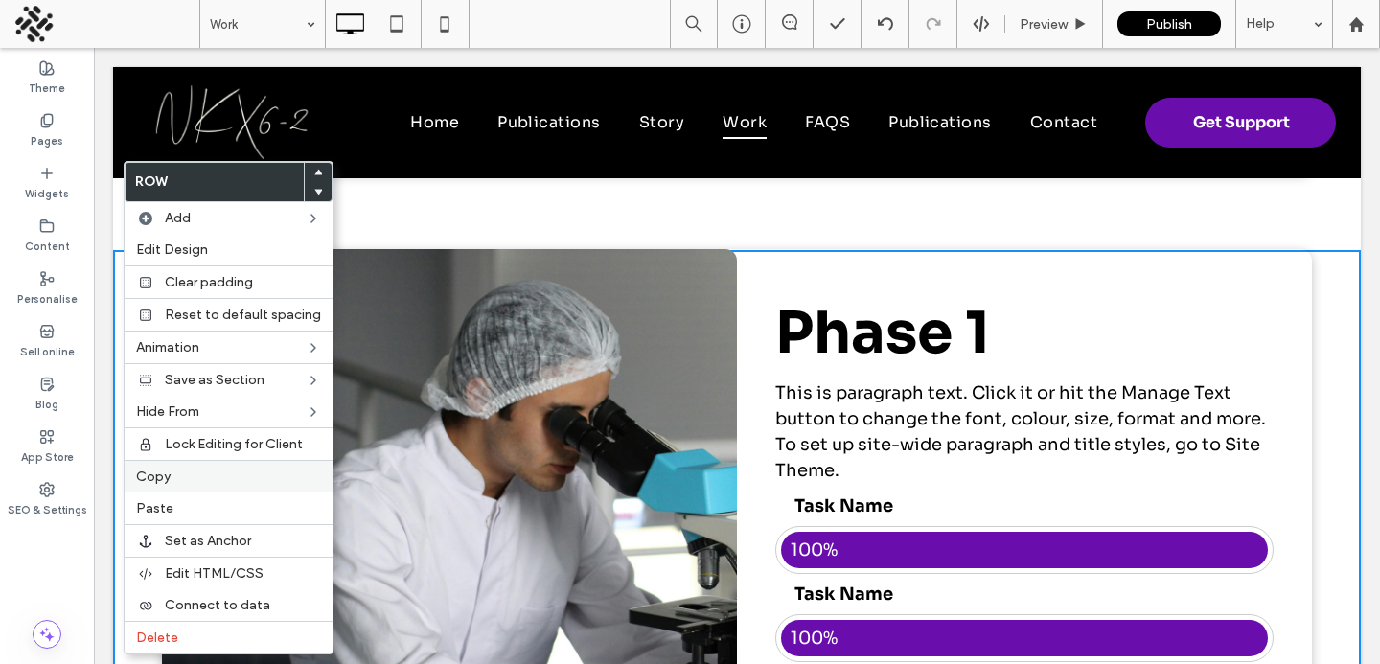
click at [141, 469] on span "Copy" at bounding box center [153, 477] width 35 height 16
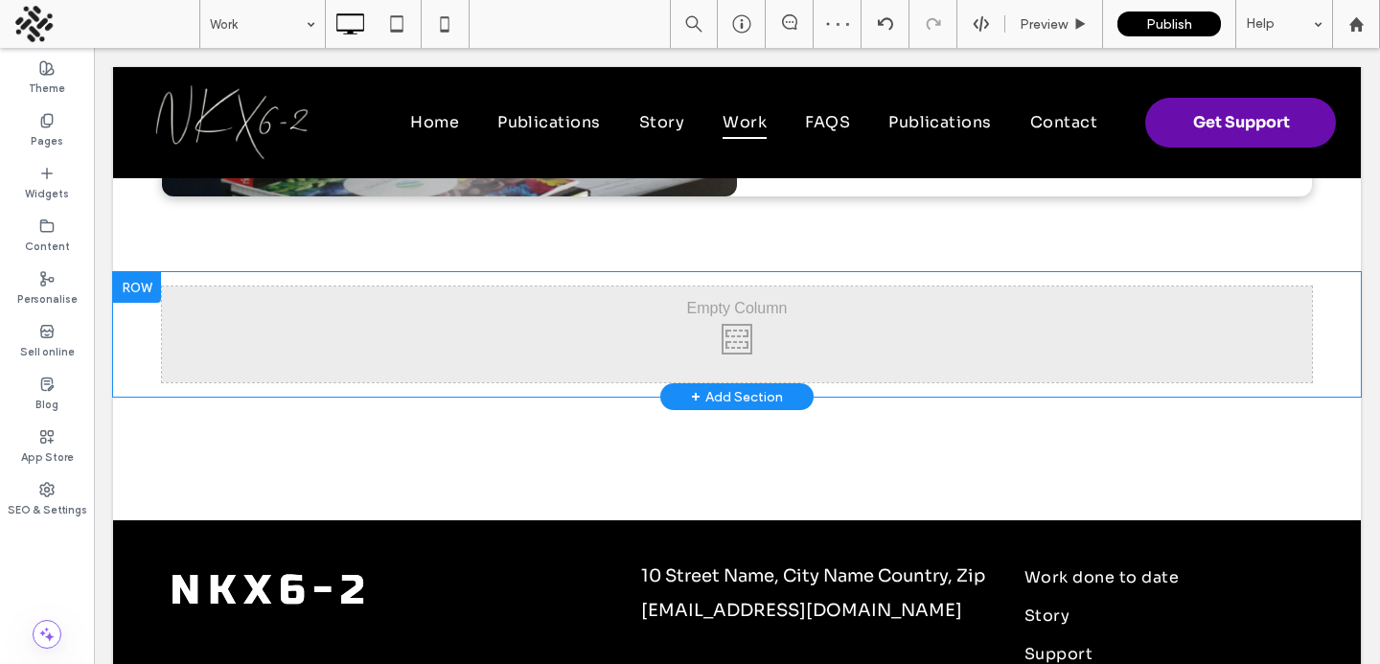
scroll to position [1580, 0]
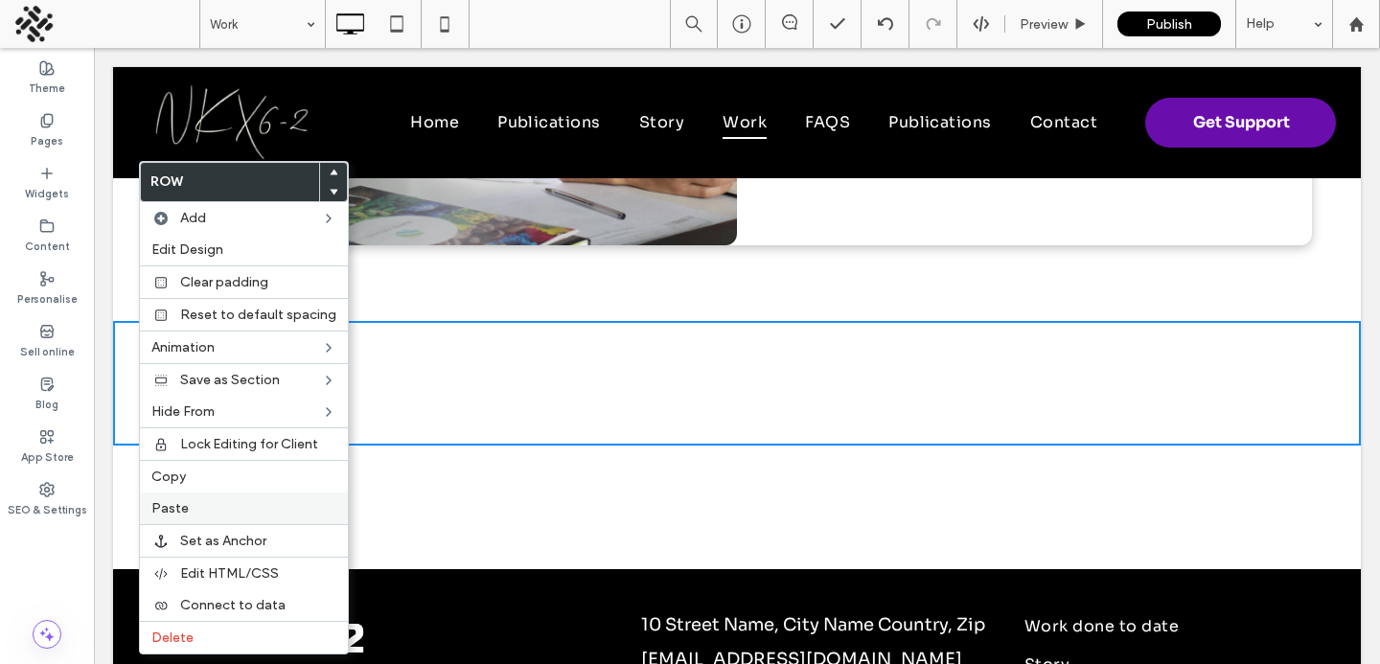
click at [169, 504] on span "Paste" at bounding box center [169, 508] width 37 height 16
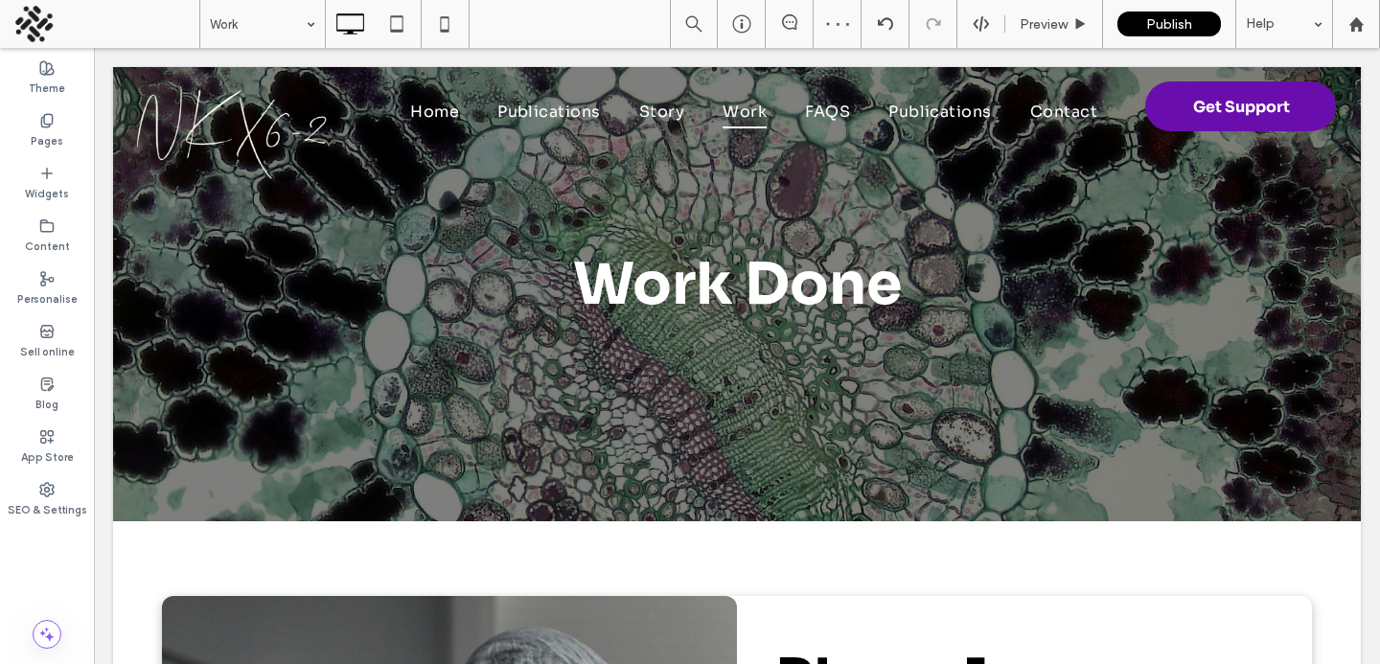
scroll to position [14, 0]
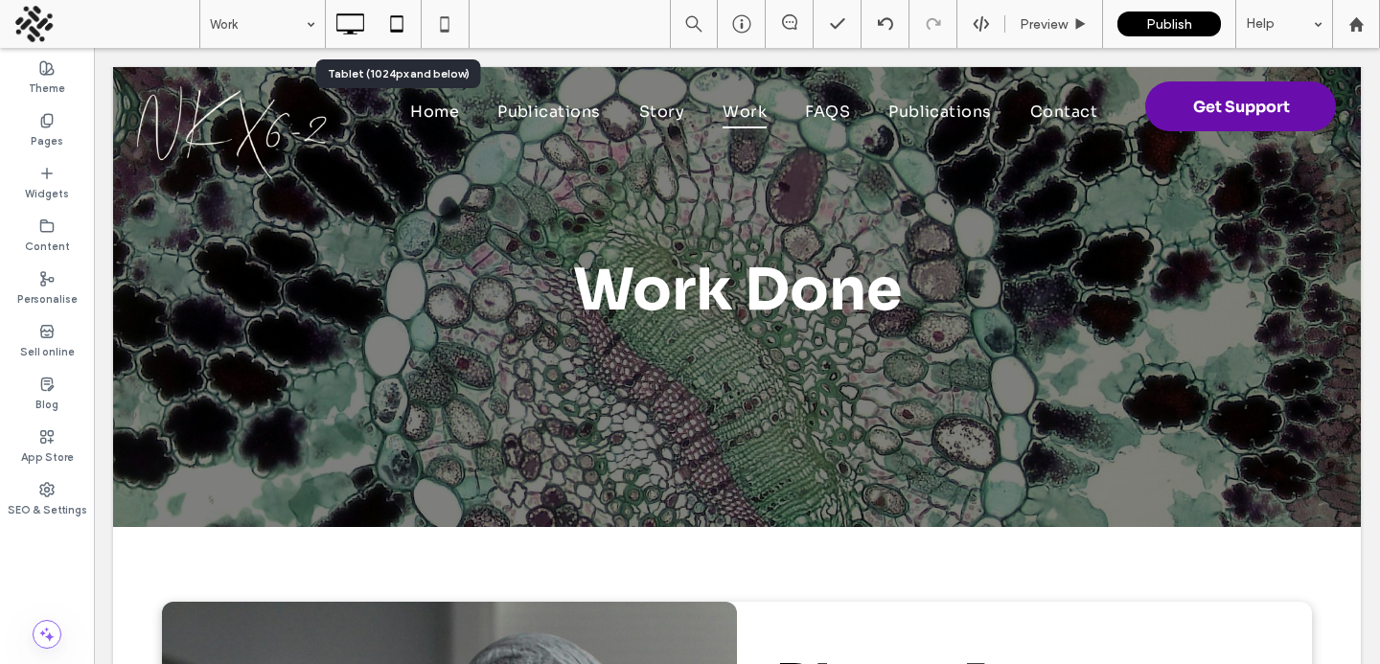
click at [403, 23] on use at bounding box center [397, 23] width 12 height 16
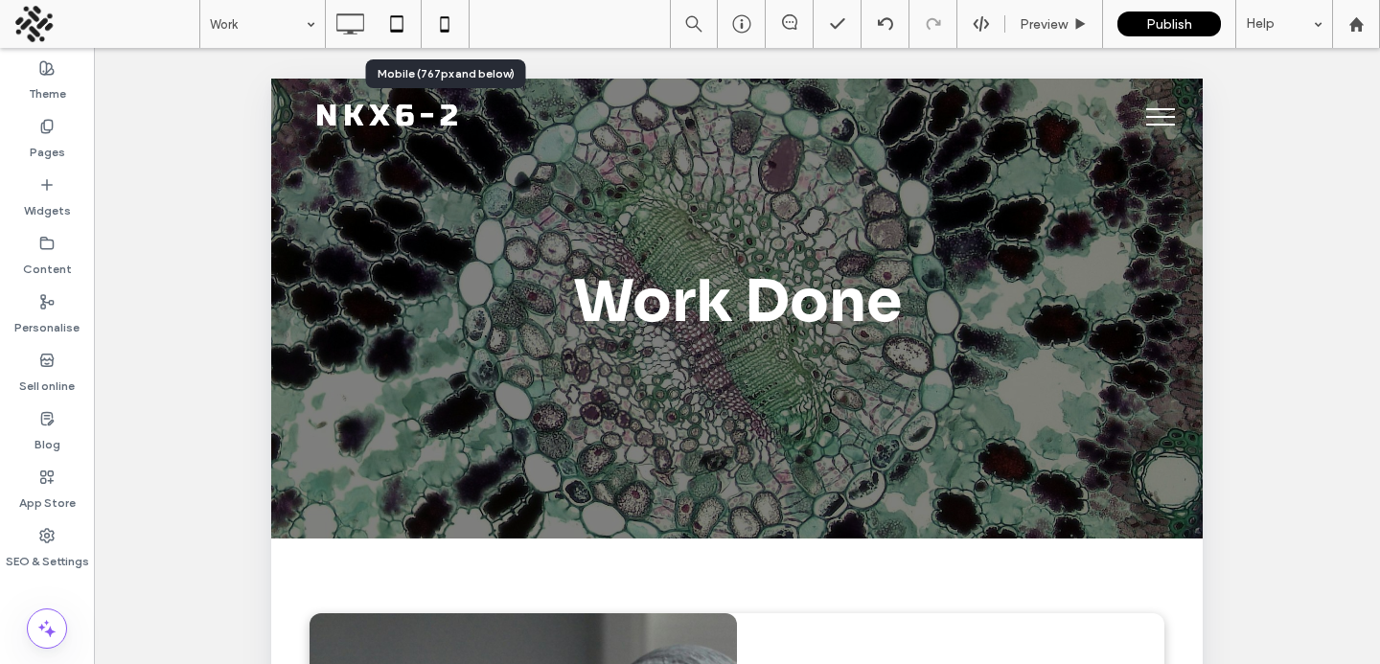
click at [450, 25] on icon at bounding box center [445, 24] width 38 height 38
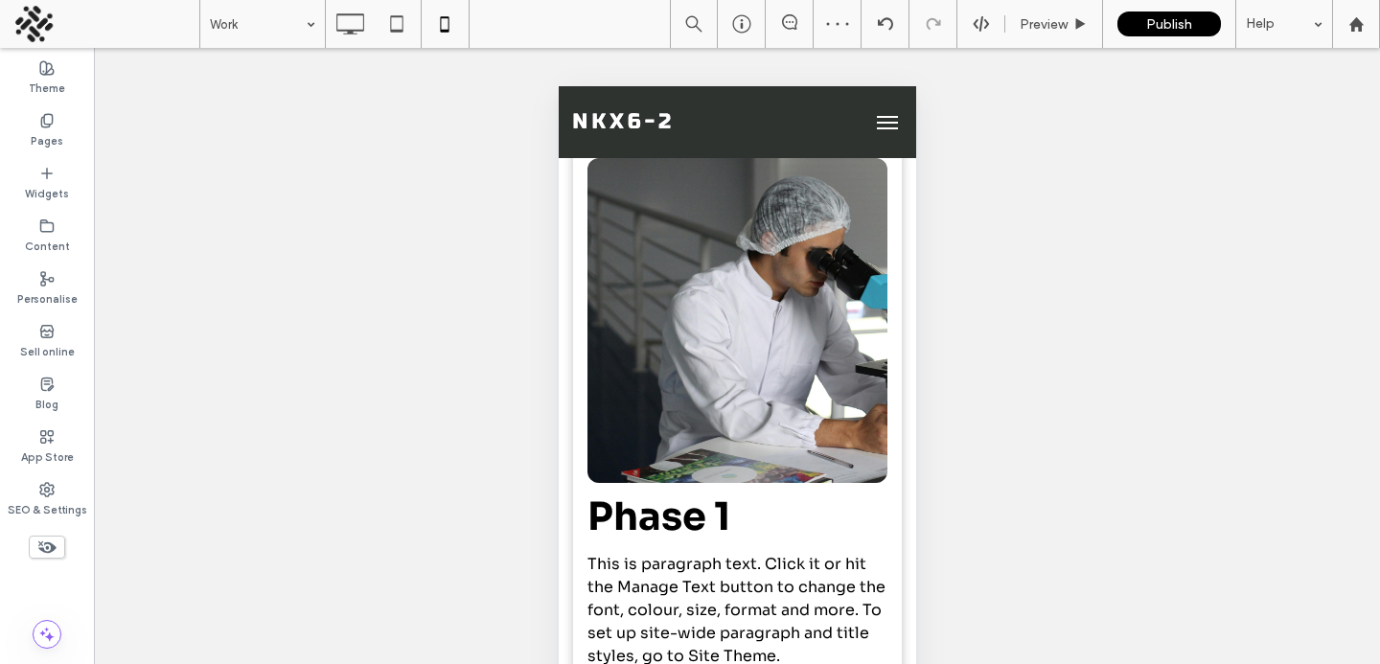
scroll to position [1965, 0]
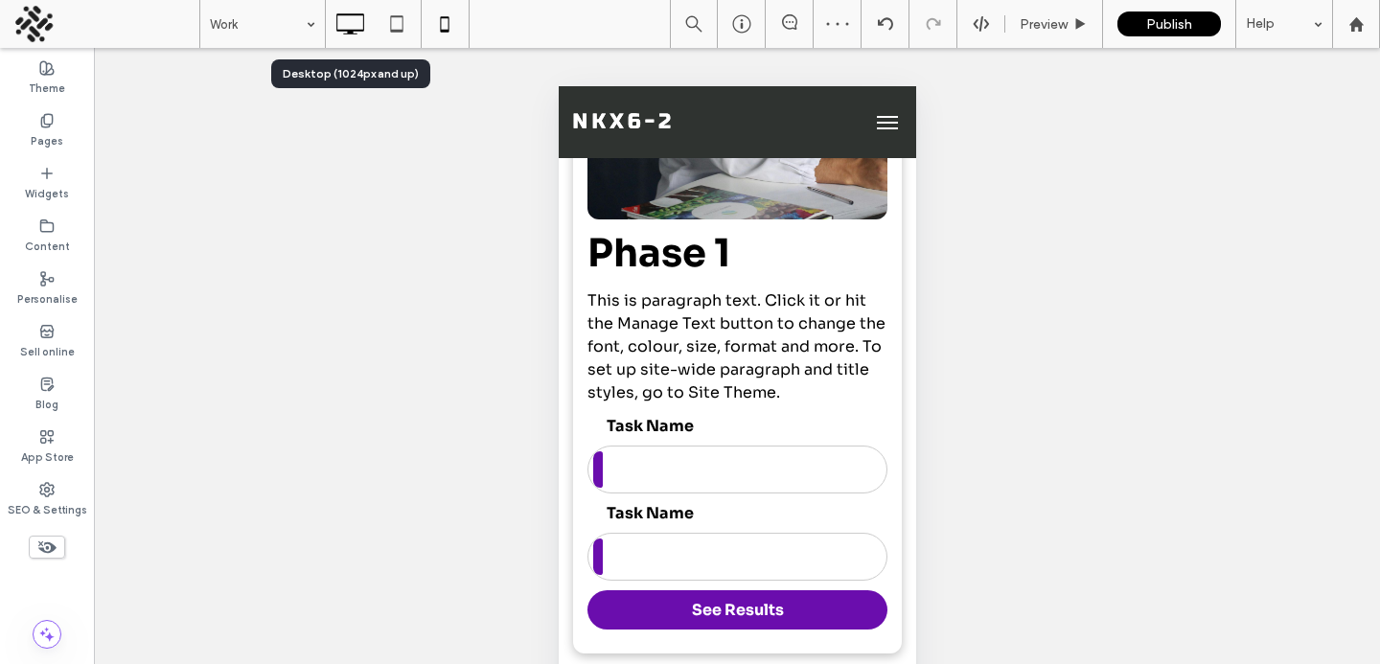
click at [355, 35] on icon at bounding box center [350, 24] width 38 height 38
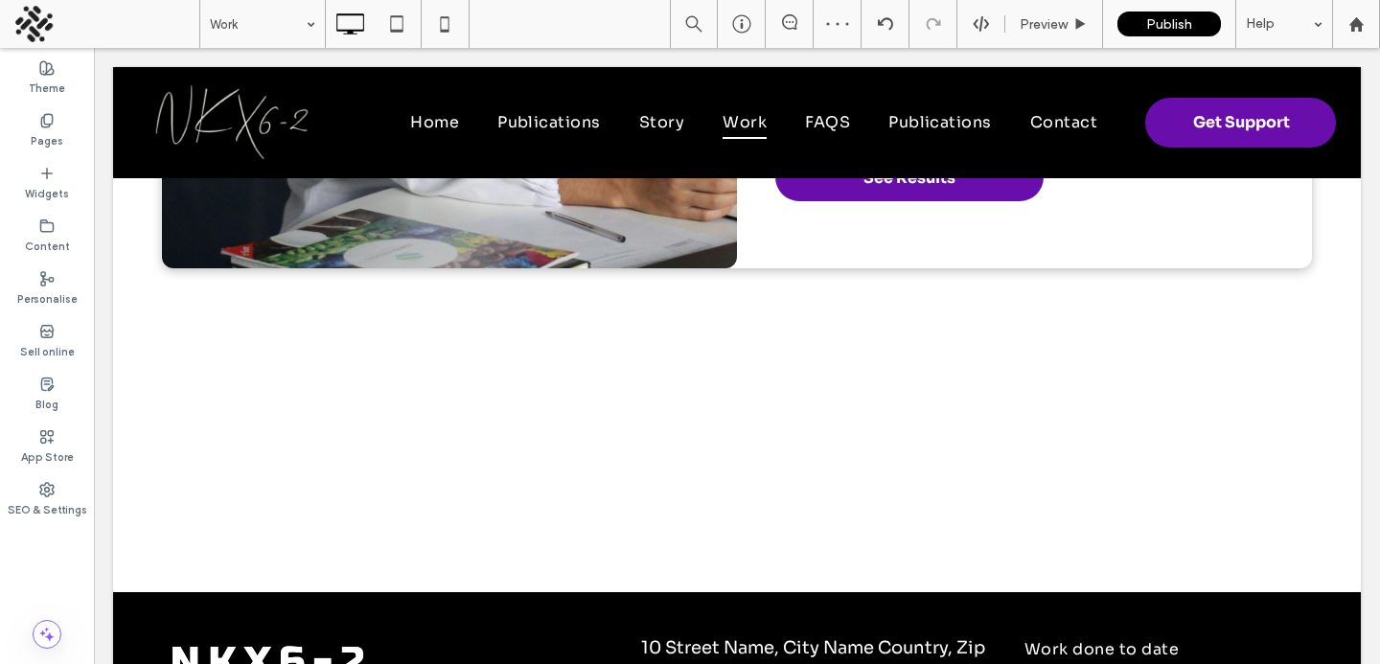
scroll to position [2378, 0]
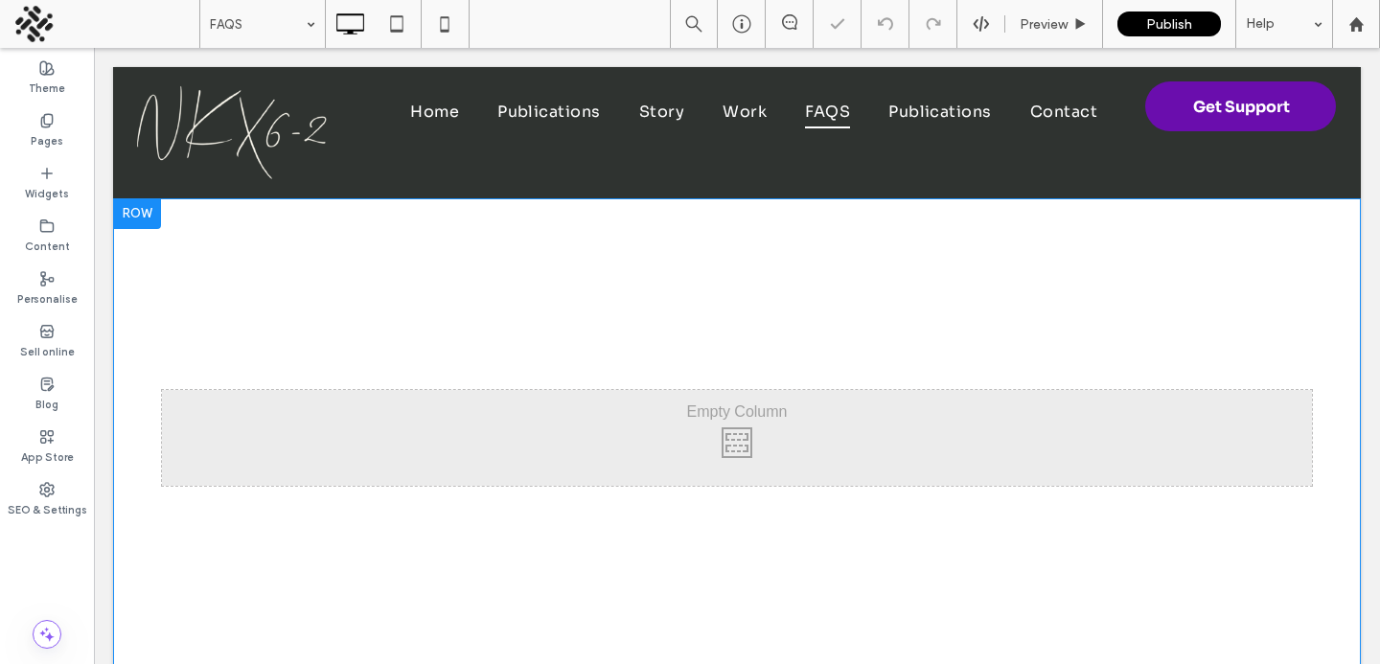
click at [666, 244] on div "Click To Paste Row + Add Section" at bounding box center [737, 437] width 1248 height 479
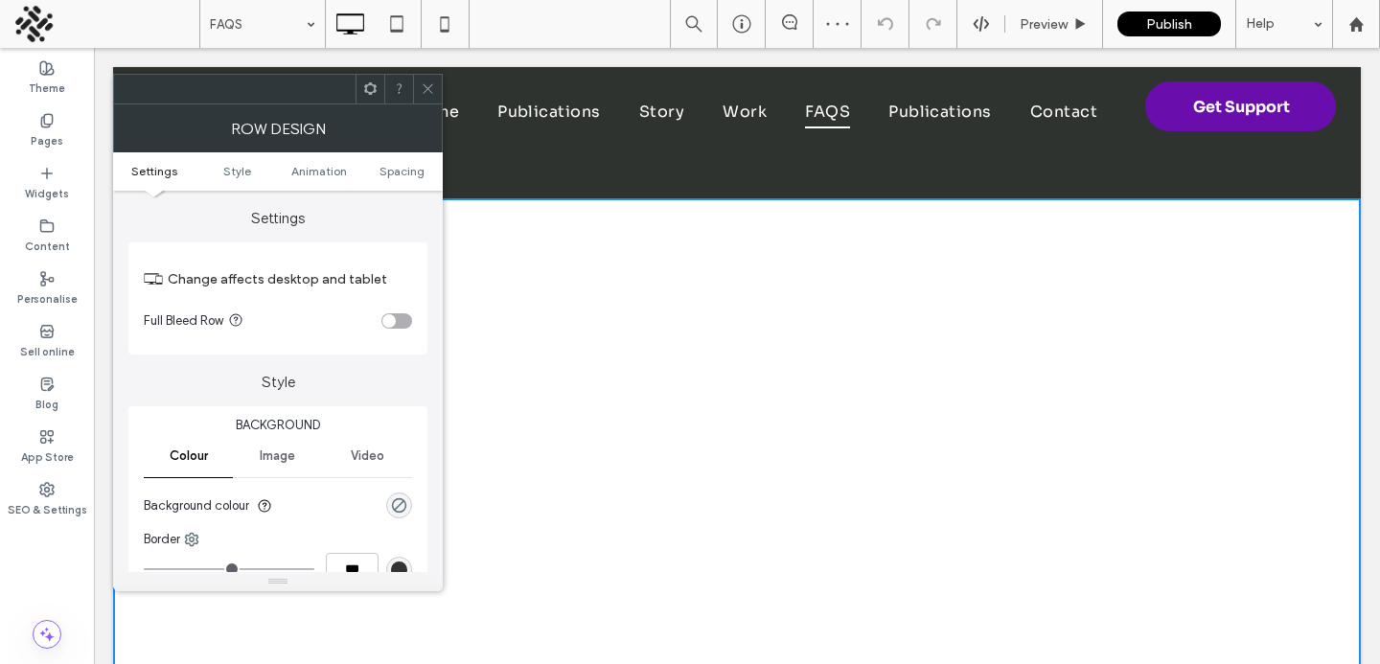
click at [281, 460] on span "Image" at bounding box center [277, 456] width 35 height 15
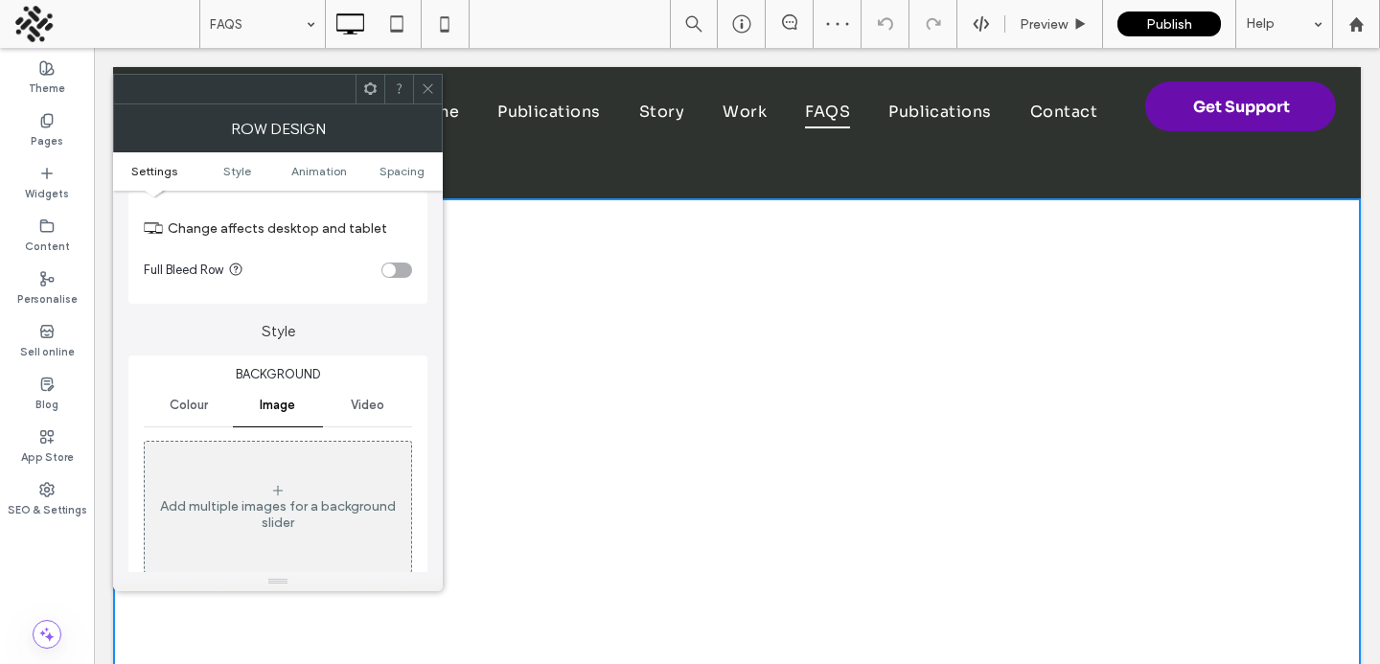
scroll to position [141, 0]
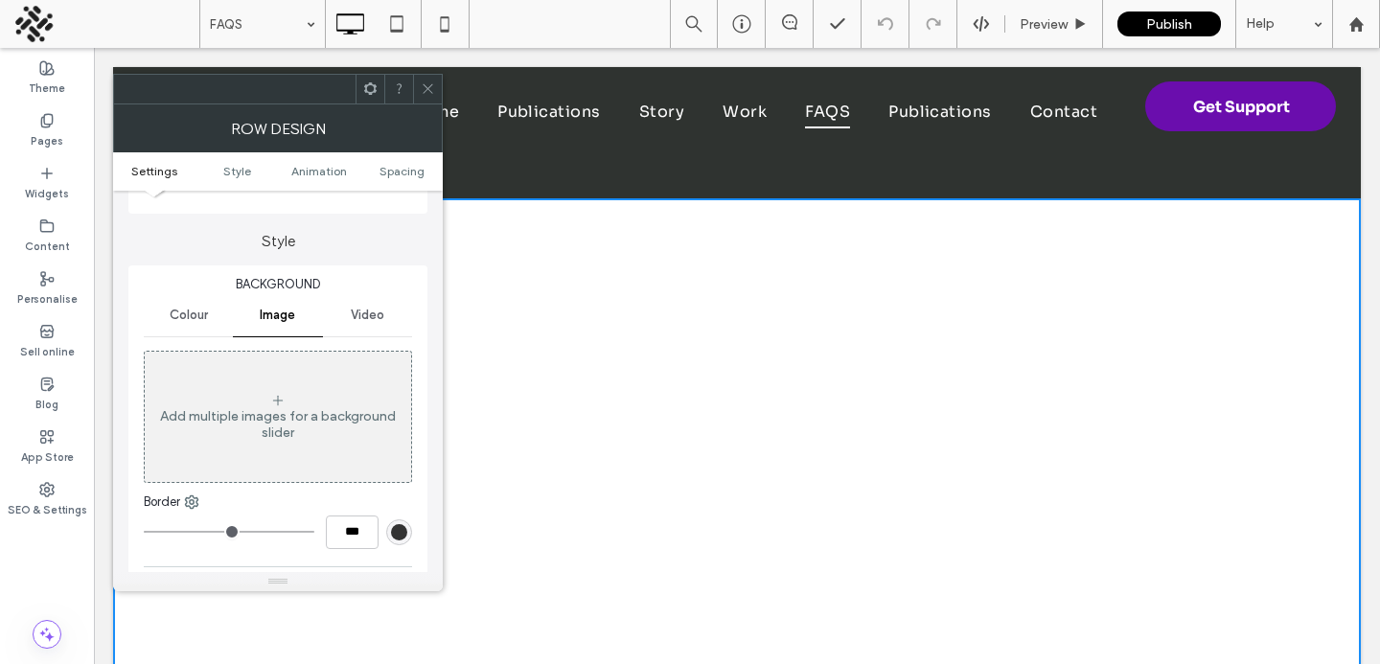
click at [290, 417] on div "Add multiple images for a background slider" at bounding box center [278, 424] width 267 height 33
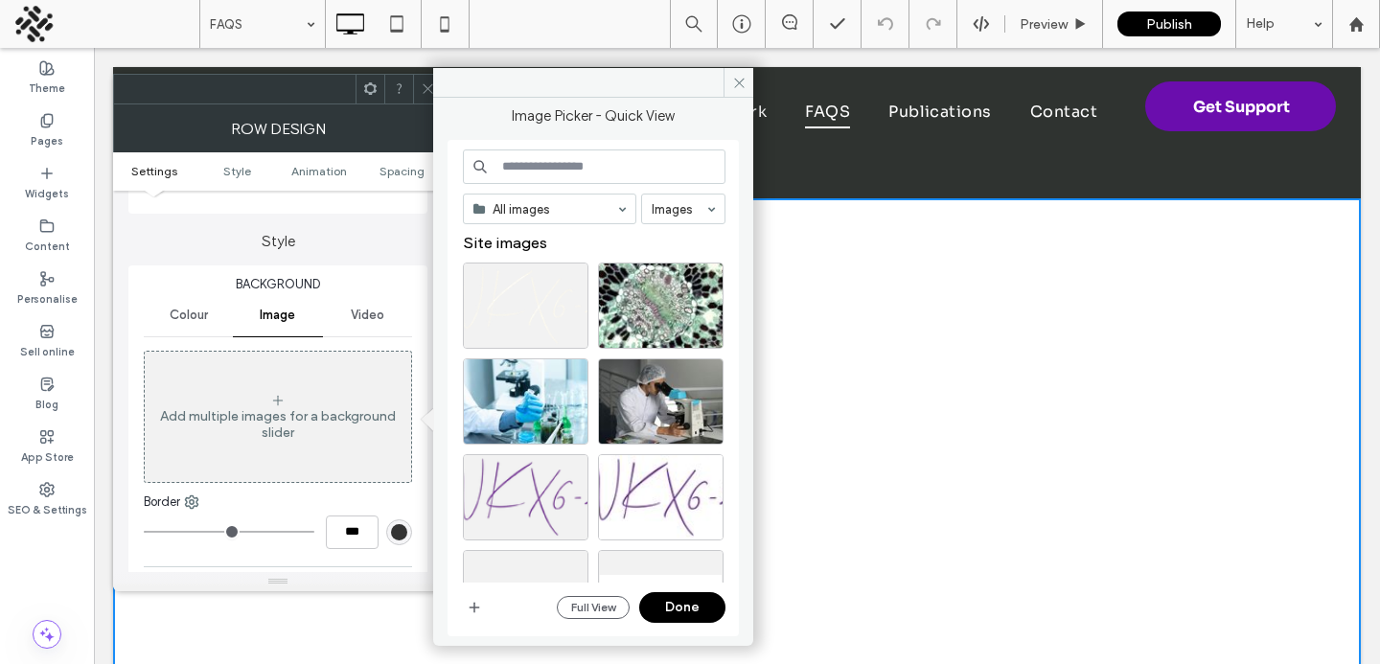
click at [538, 159] on input at bounding box center [594, 167] width 263 height 35
type input "********"
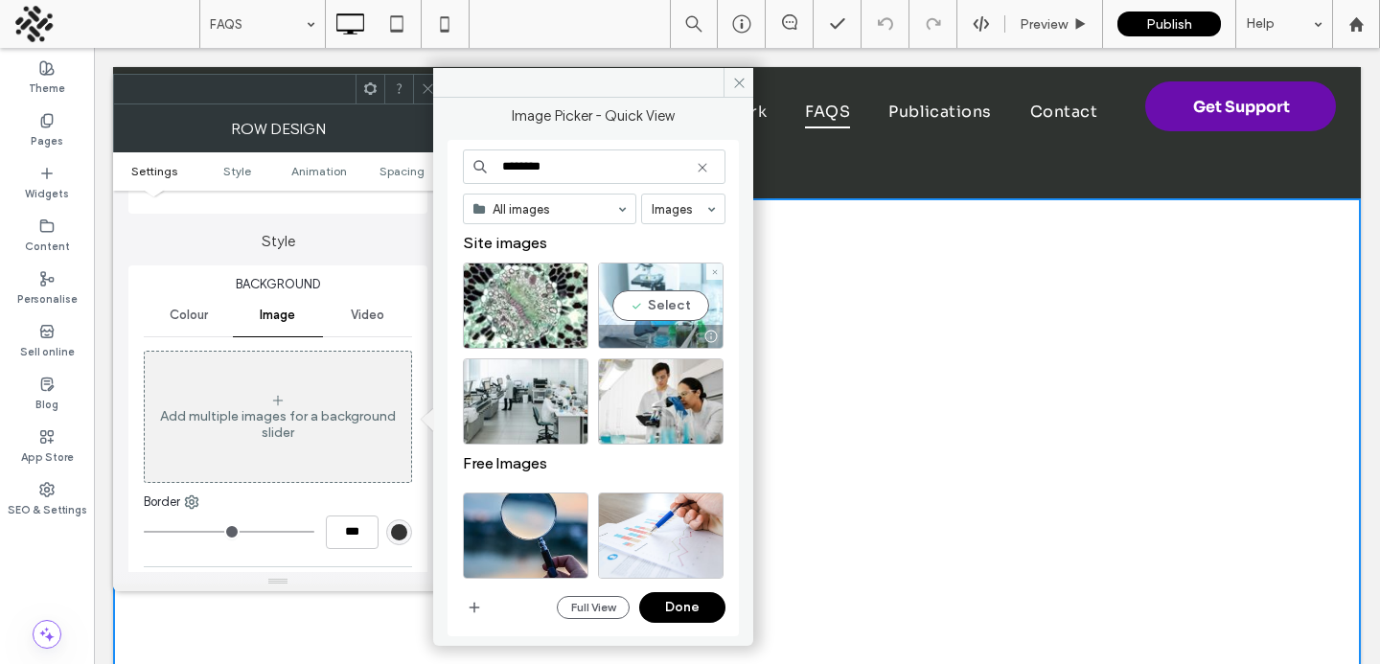
scroll to position [437, 0]
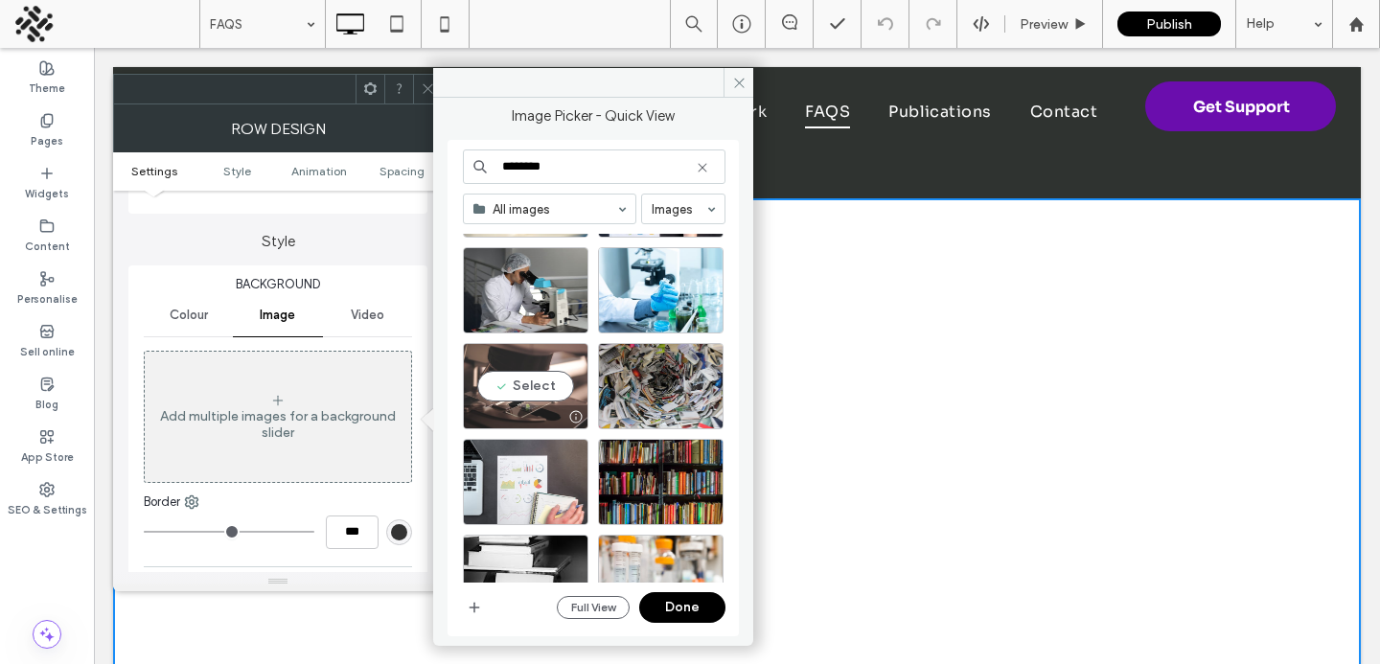
click at [553, 389] on div "Select" at bounding box center [526, 386] width 126 height 86
click at [674, 602] on button "Done" at bounding box center [682, 607] width 86 height 31
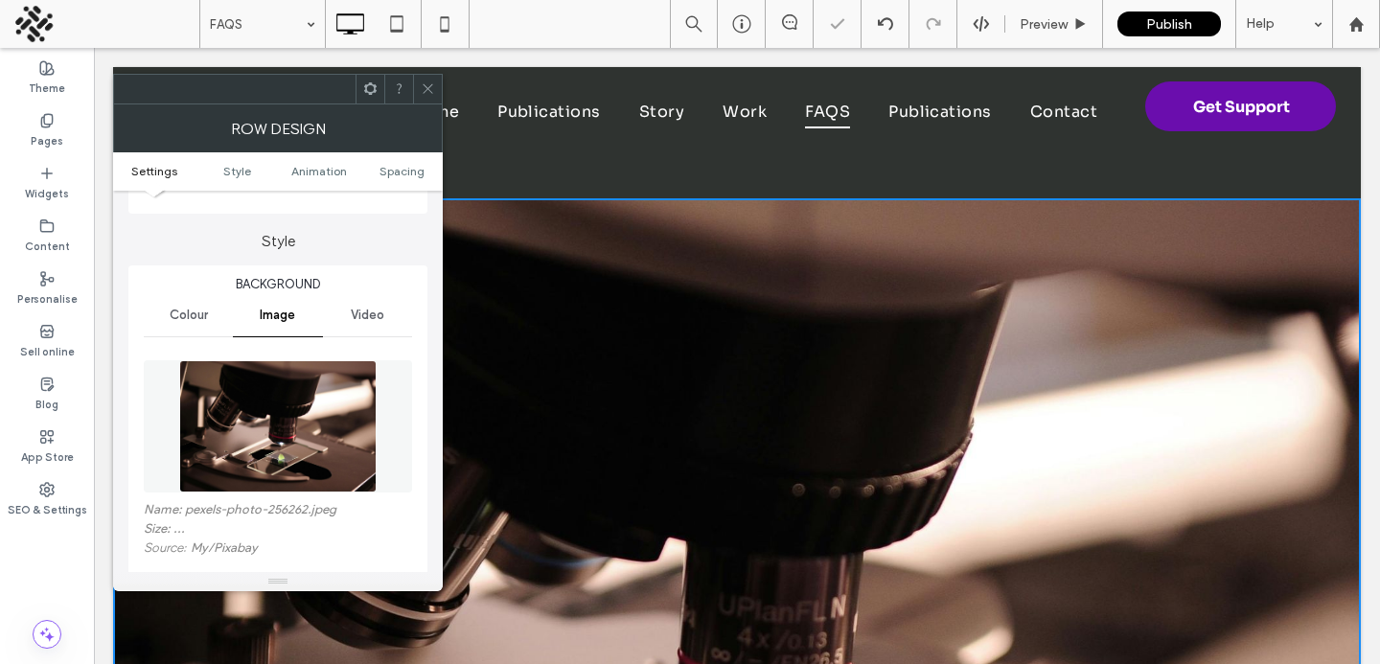
click at [418, 86] on div at bounding box center [427, 89] width 29 height 29
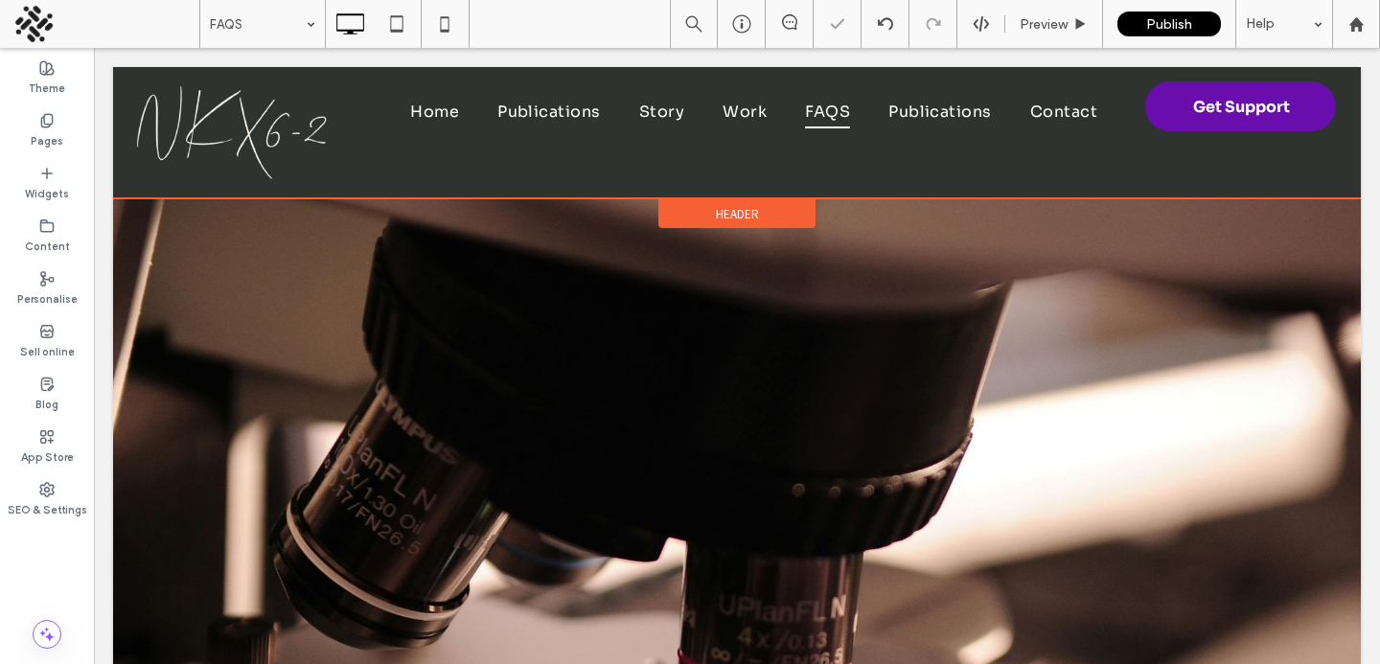
click at [713, 215] on div "Header" at bounding box center [737, 213] width 157 height 29
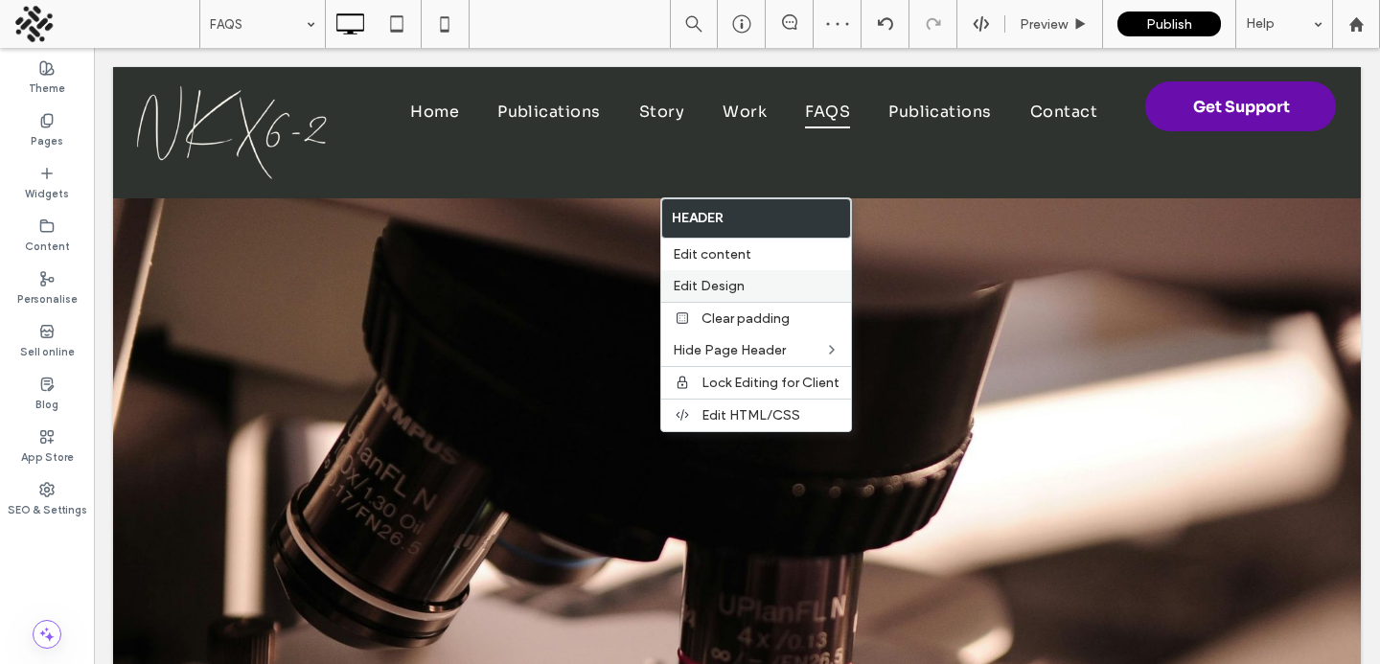
click at [725, 282] on span "Edit Design" at bounding box center [709, 286] width 72 height 16
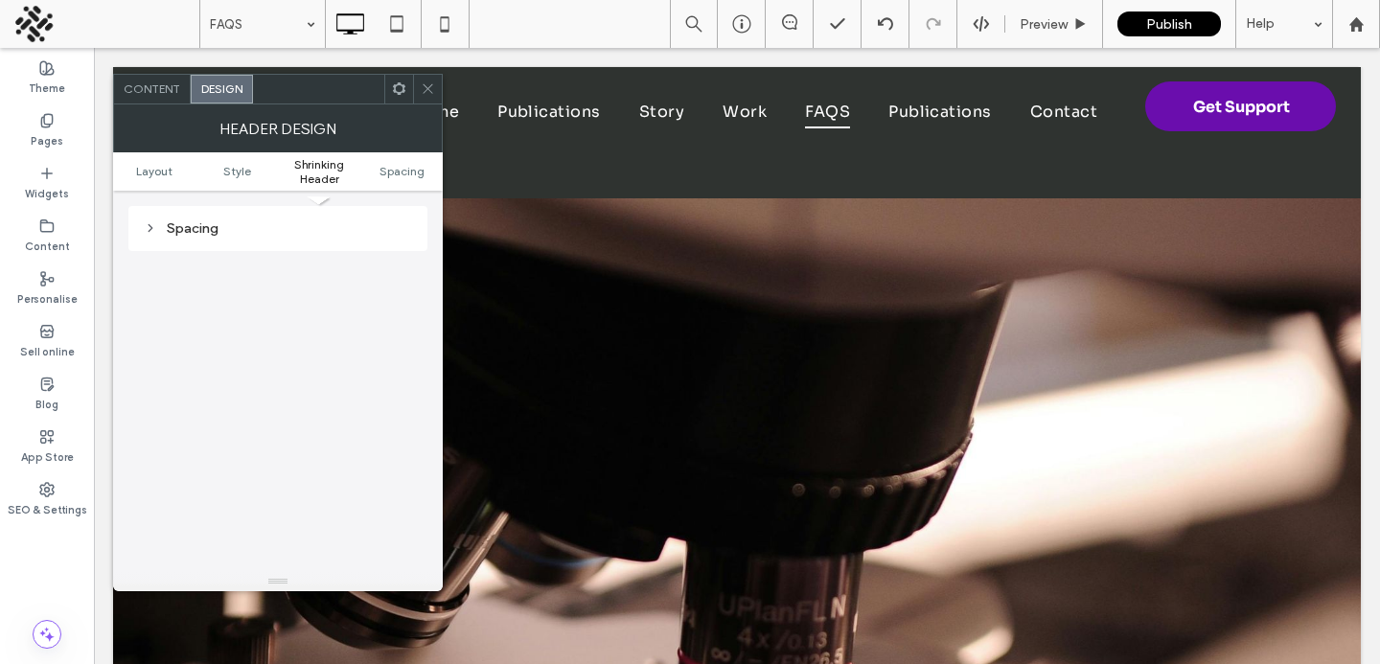
scroll to position [511, 0]
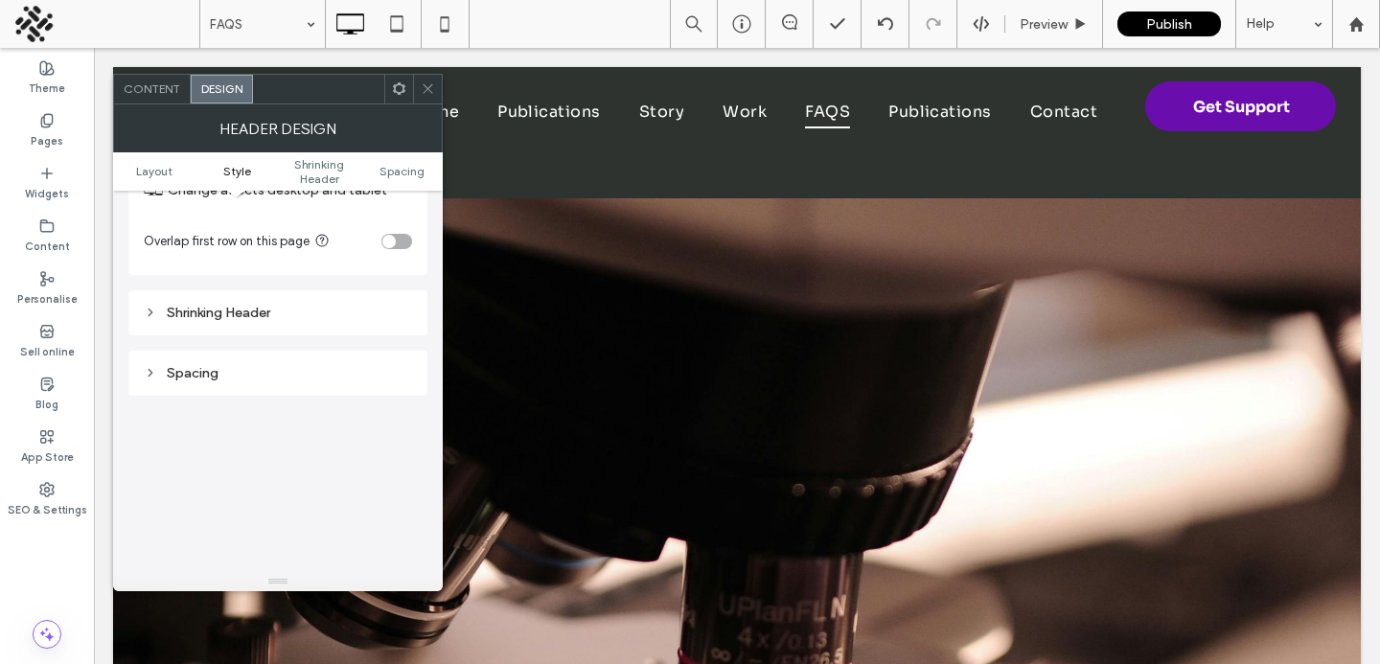
click at [395, 236] on div "toggle" at bounding box center [397, 241] width 31 height 15
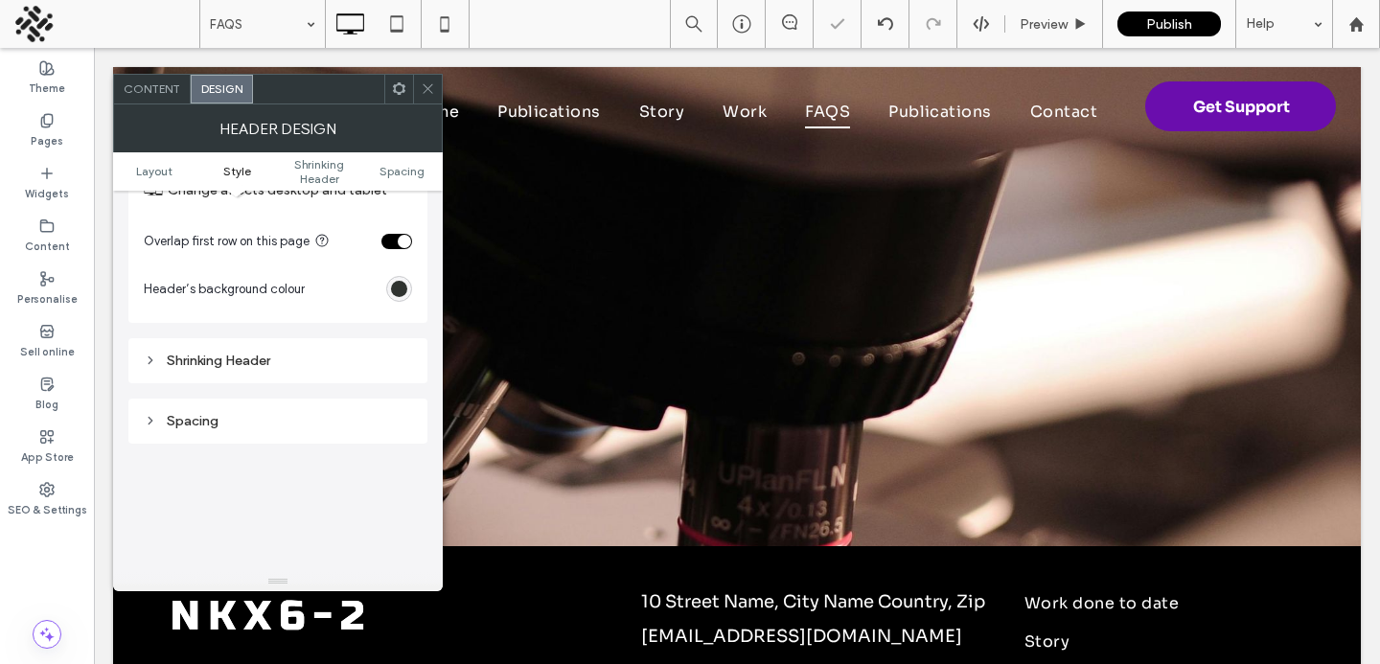
click at [421, 88] on icon at bounding box center [428, 88] width 14 height 14
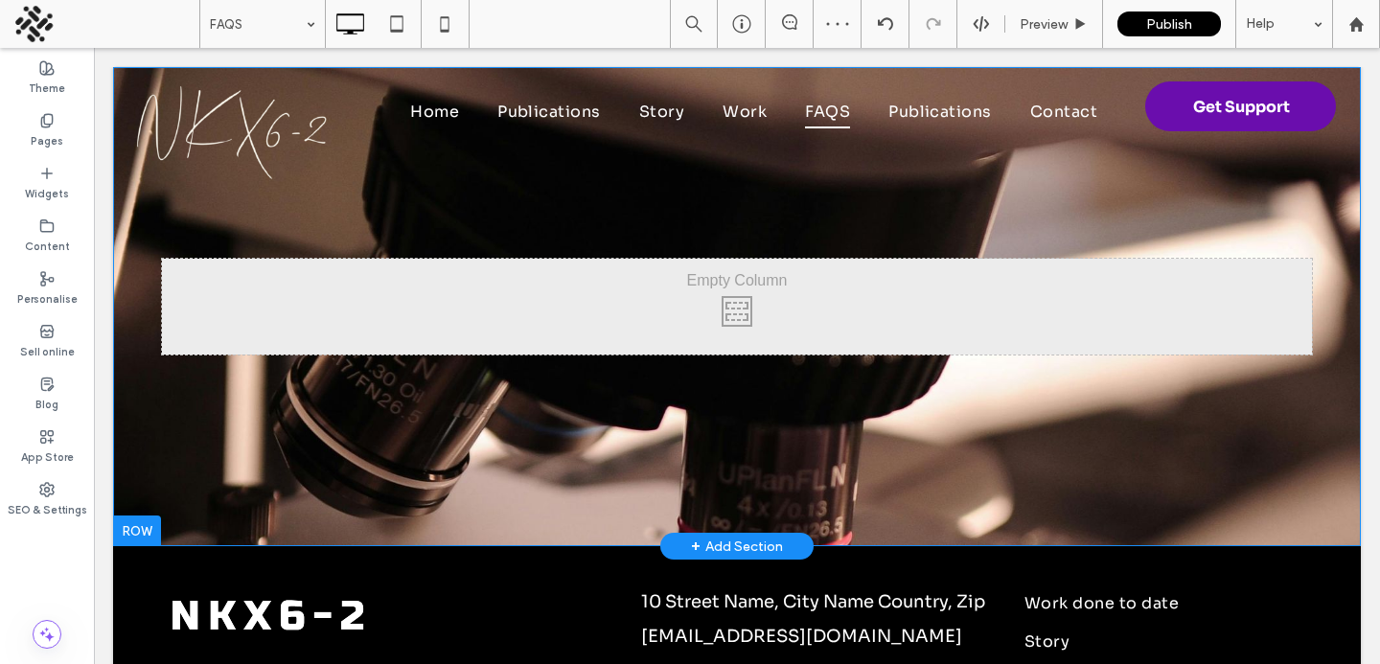
click at [449, 423] on div "Click To Paste Row + Add Section" at bounding box center [737, 306] width 1248 height 479
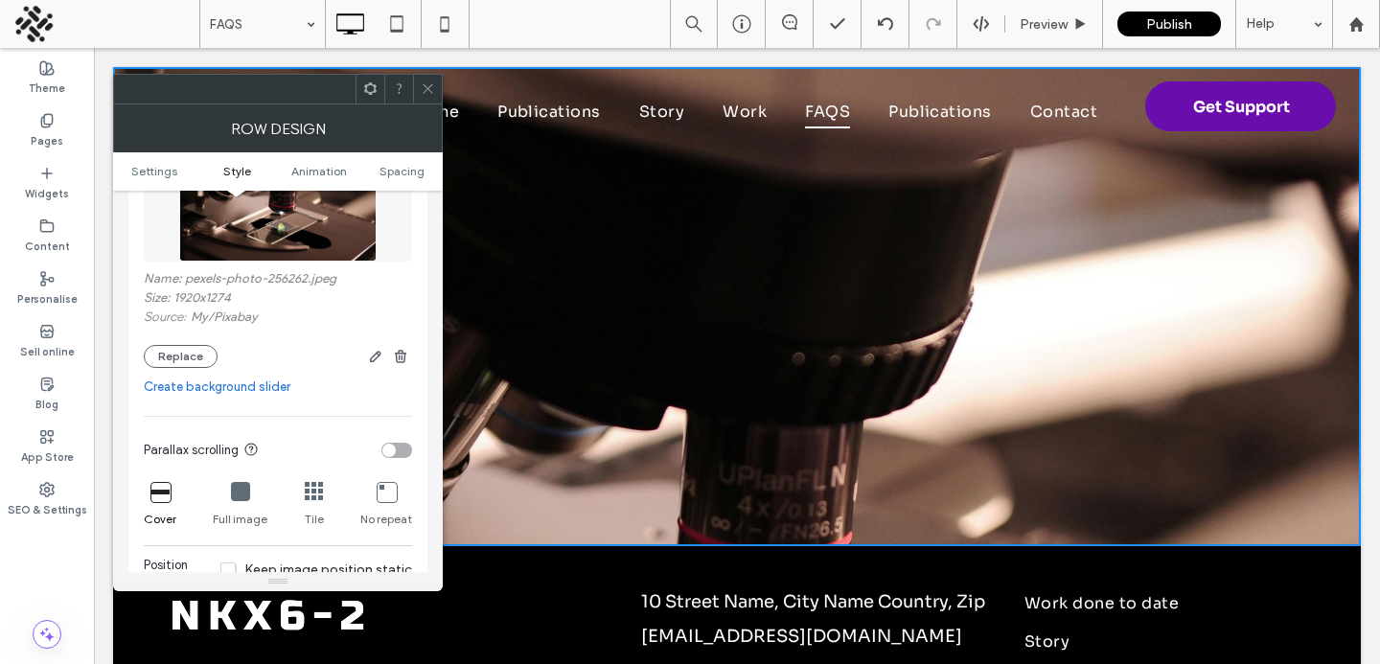
scroll to position [486, 0]
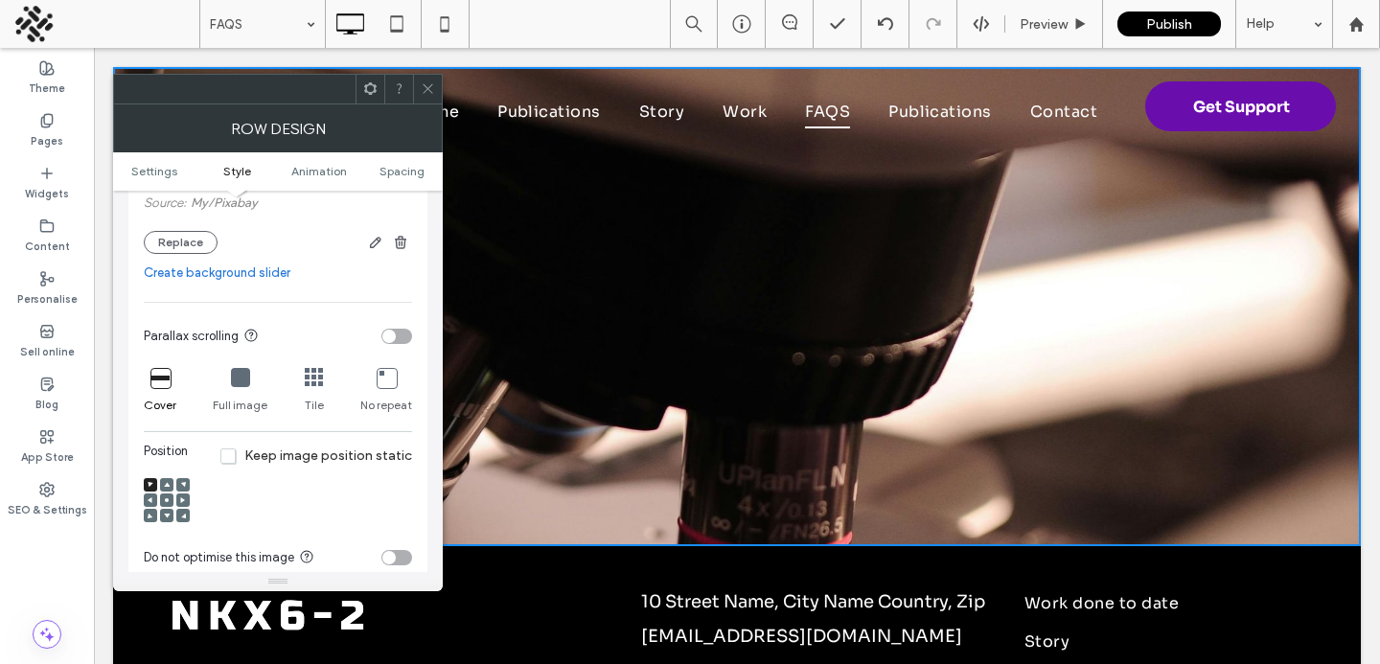
click at [163, 521] on div at bounding box center [166, 515] width 13 height 13
click at [168, 519] on icon at bounding box center [167, 516] width 6 height 6
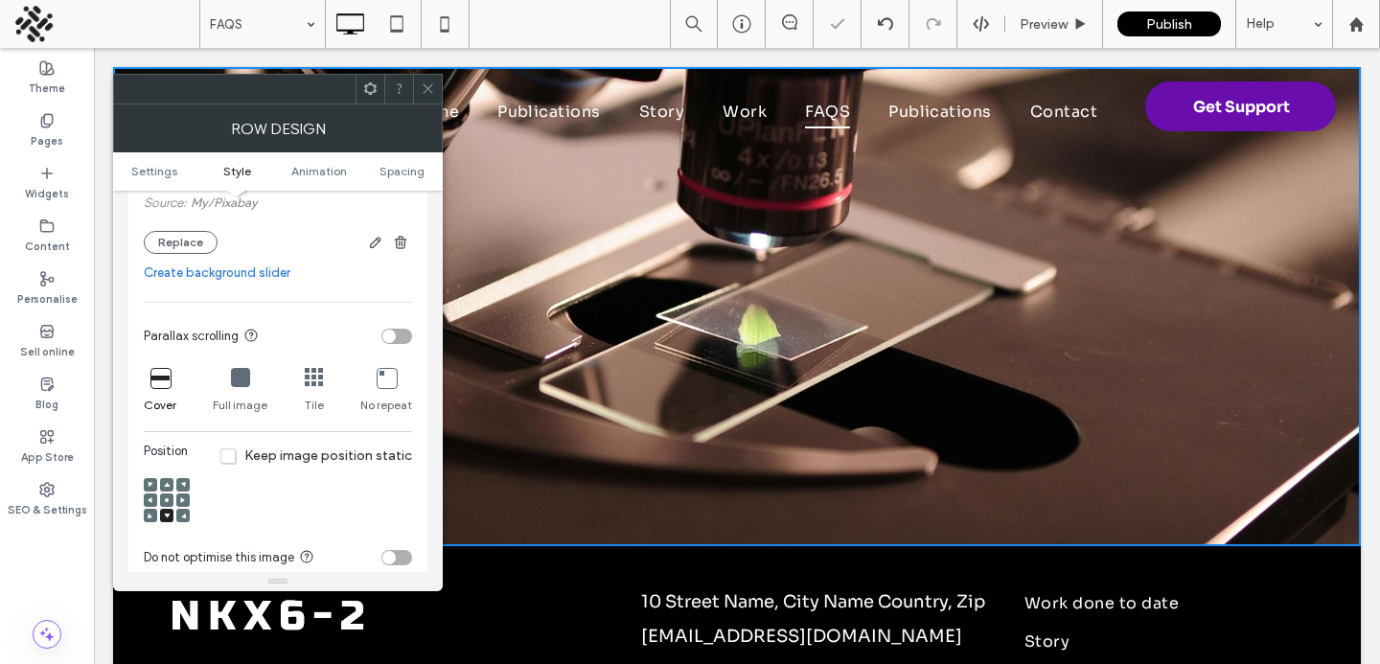
click at [426, 99] on span at bounding box center [428, 89] width 14 height 29
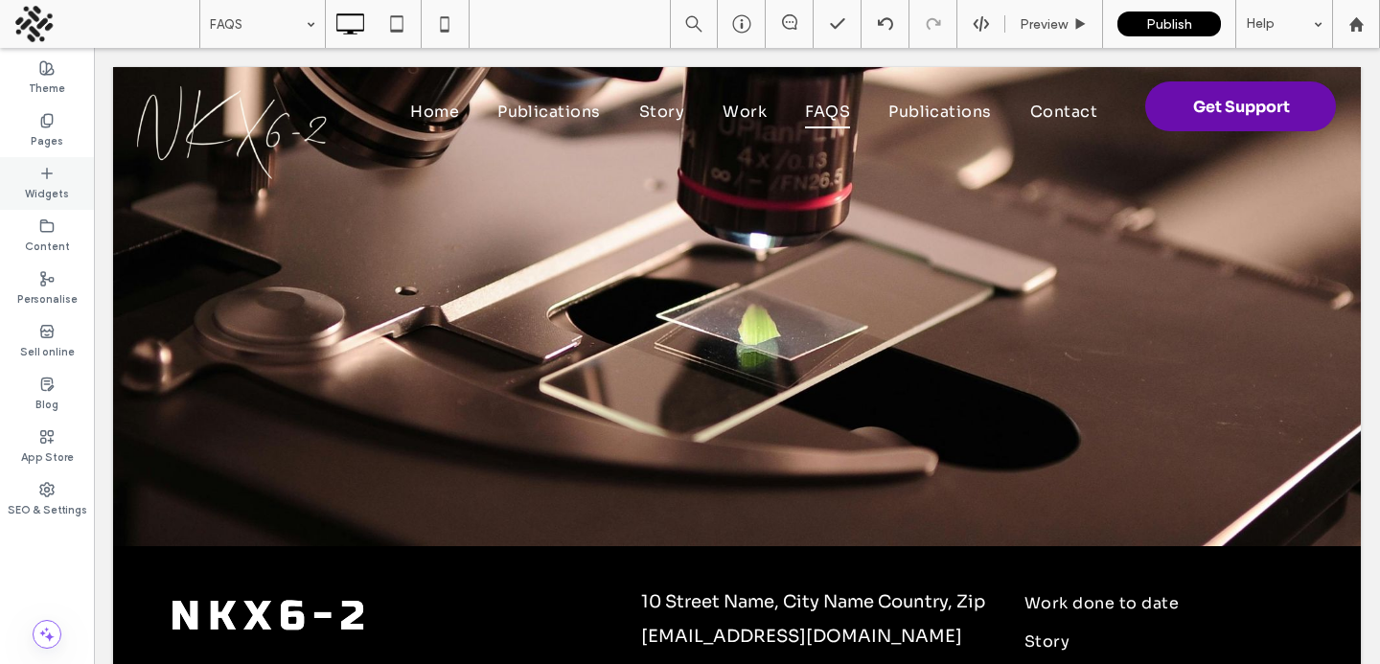
click at [56, 174] on div "Widgets" at bounding box center [47, 183] width 94 height 53
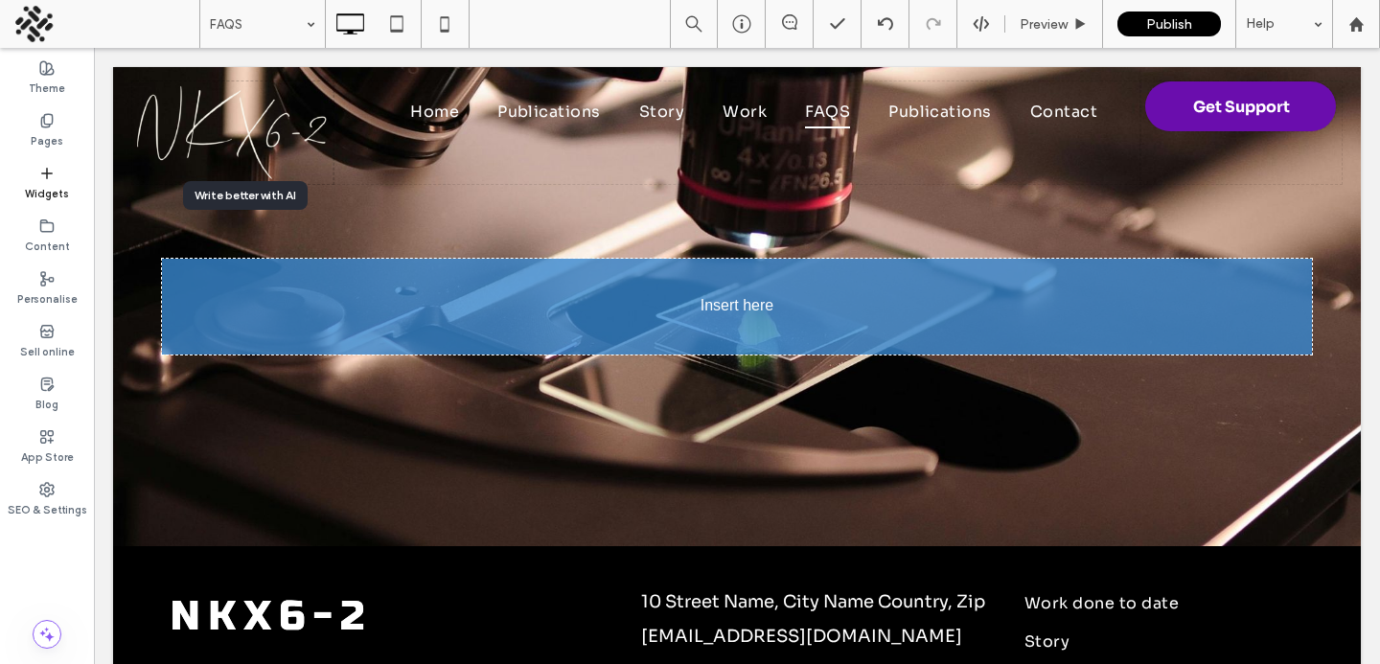
drag, startPoint x: 227, startPoint y: 285, endPoint x: 245, endPoint y: 285, distance: 18.2
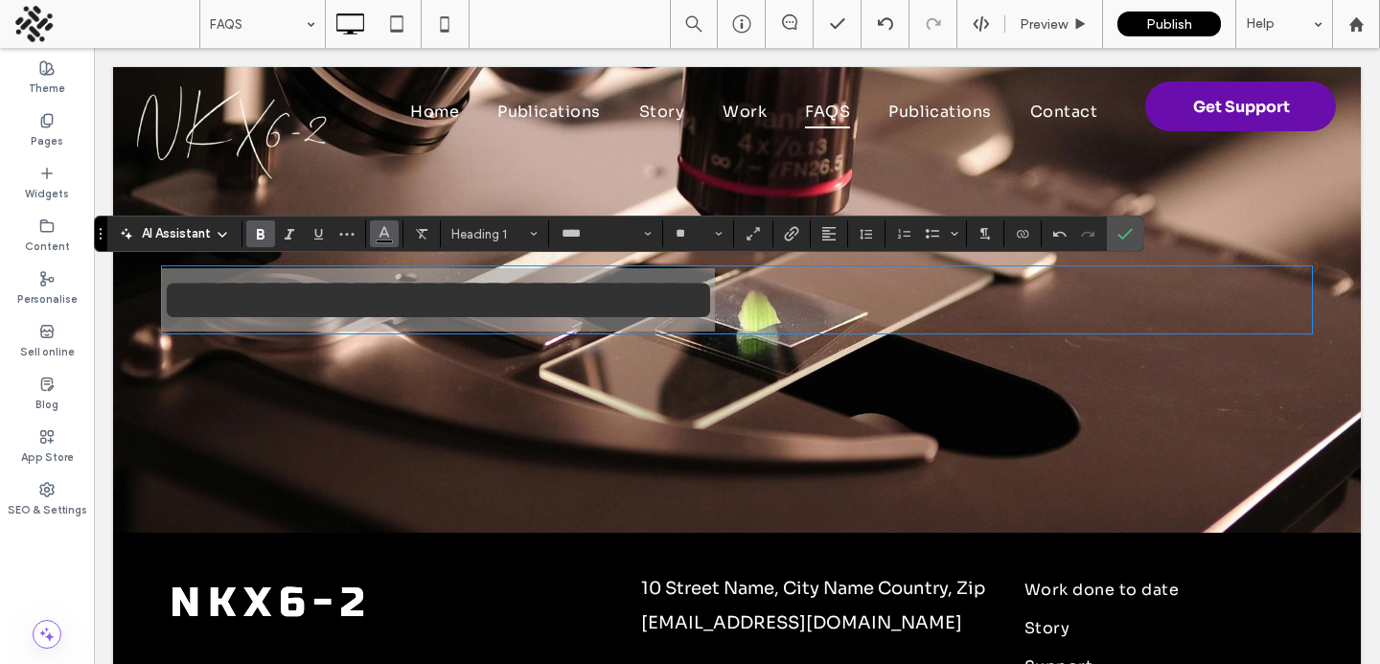
click at [383, 240] on span "Colour" at bounding box center [384, 232] width 15 height 25
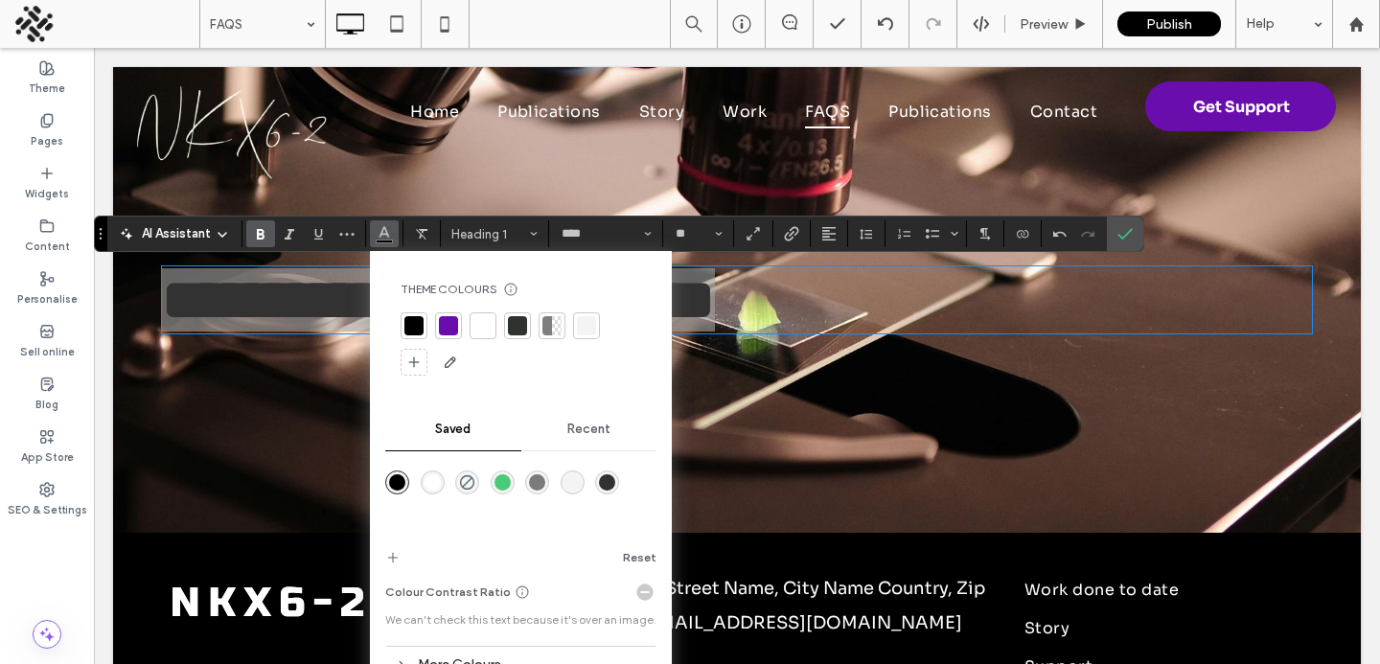
click at [480, 332] on div at bounding box center [483, 325] width 19 height 19
click at [824, 231] on use "Alignment" at bounding box center [829, 233] width 13 height 13
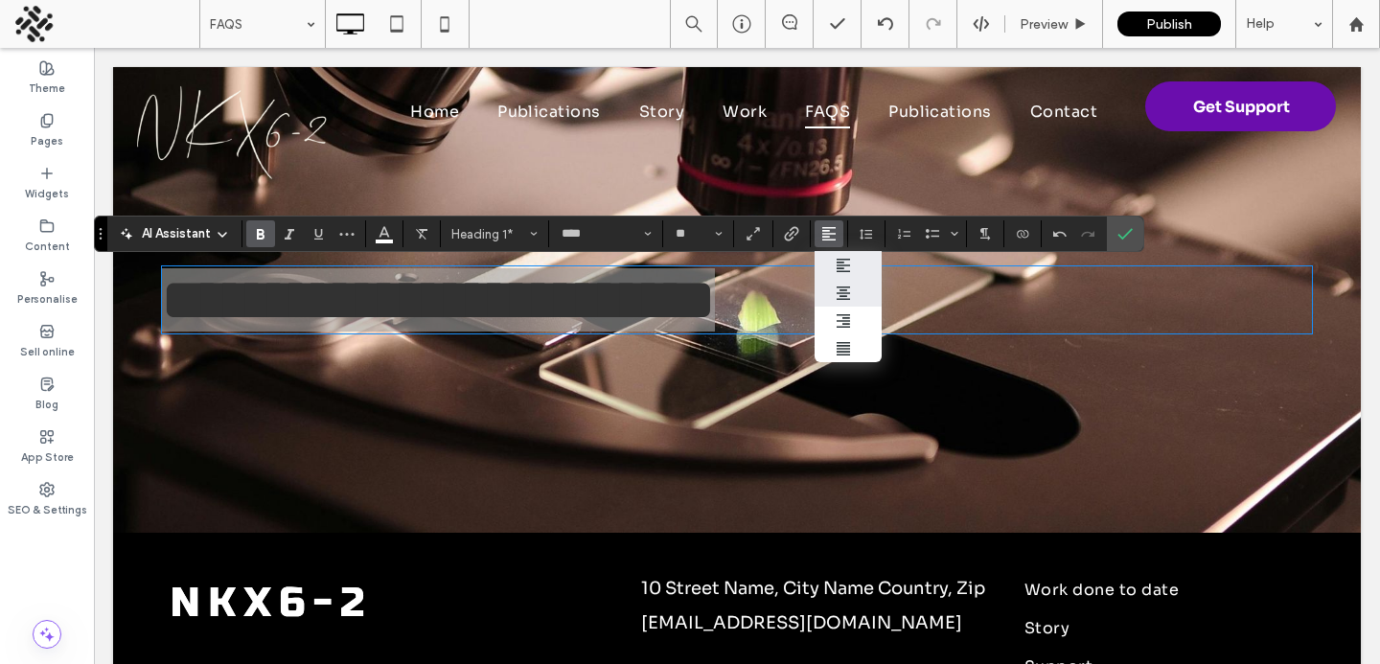
click at [845, 296] on icon "ui.textEditor.alignment.center" at bounding box center [843, 293] width 15 height 15
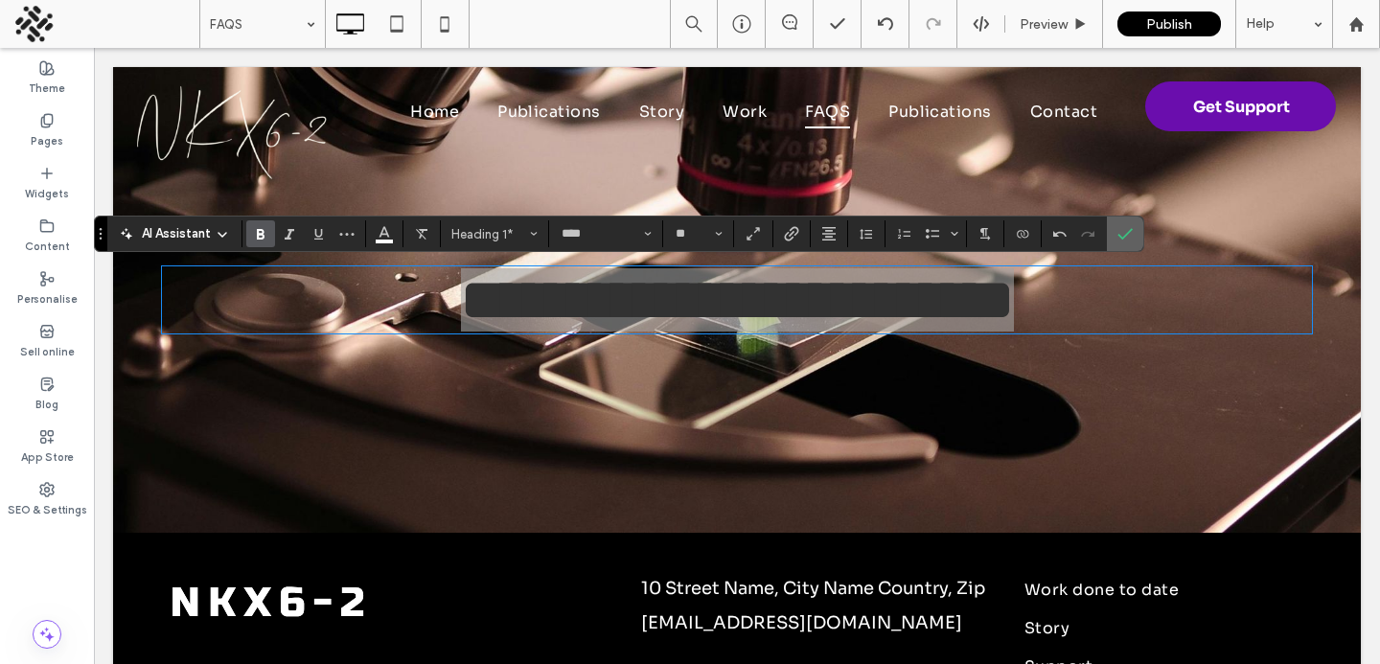
click at [1121, 235] on icon "Confirm" at bounding box center [1125, 233] width 15 height 15
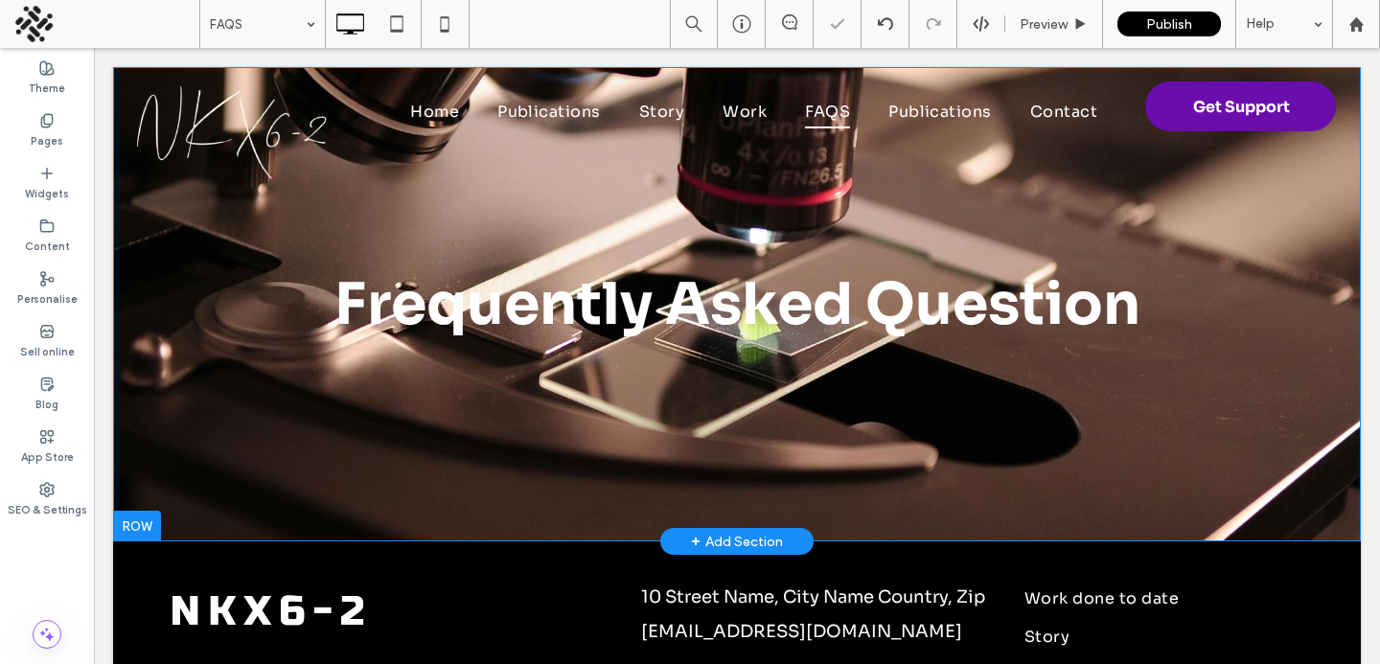
click at [683, 433] on div "Click To Paste Frequently Asked Question Row + Add Section" at bounding box center [737, 304] width 1248 height 475
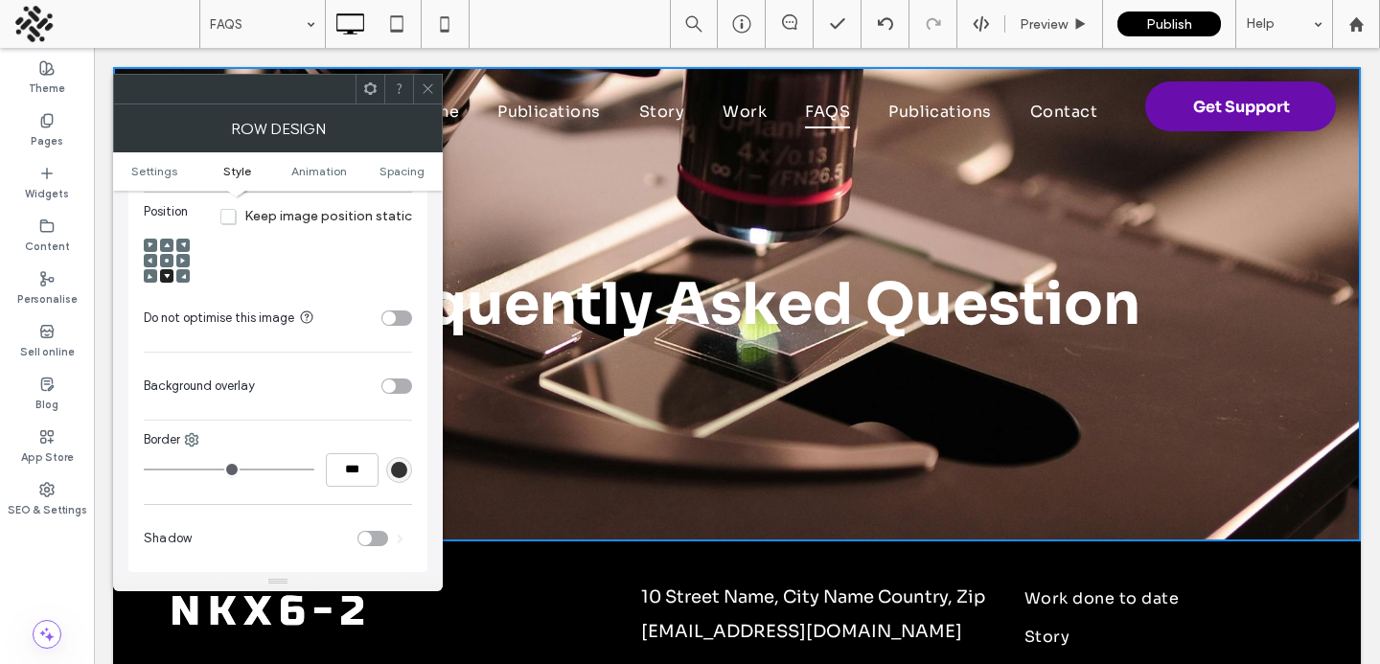
scroll to position [727, 0]
click at [399, 393] on div "toggle" at bounding box center [397, 385] width 31 height 15
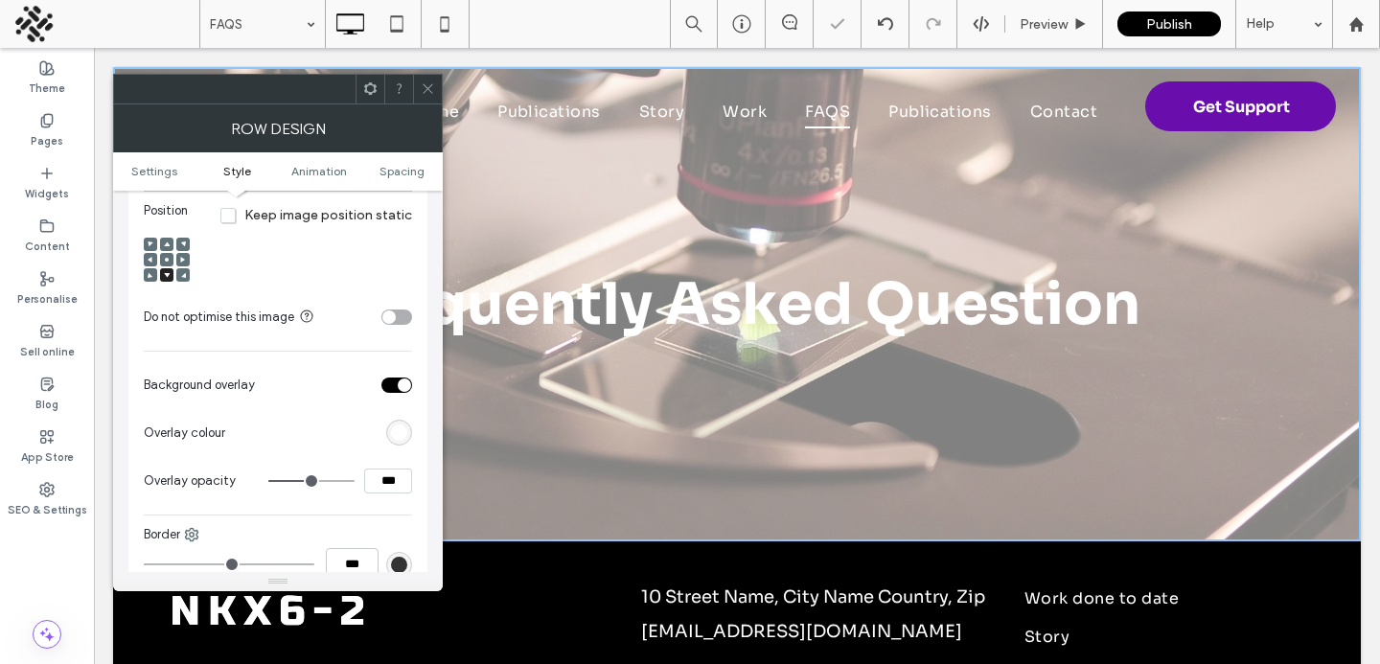
click at [401, 432] on div "rgb(255,255,255)" at bounding box center [399, 433] width 16 height 16
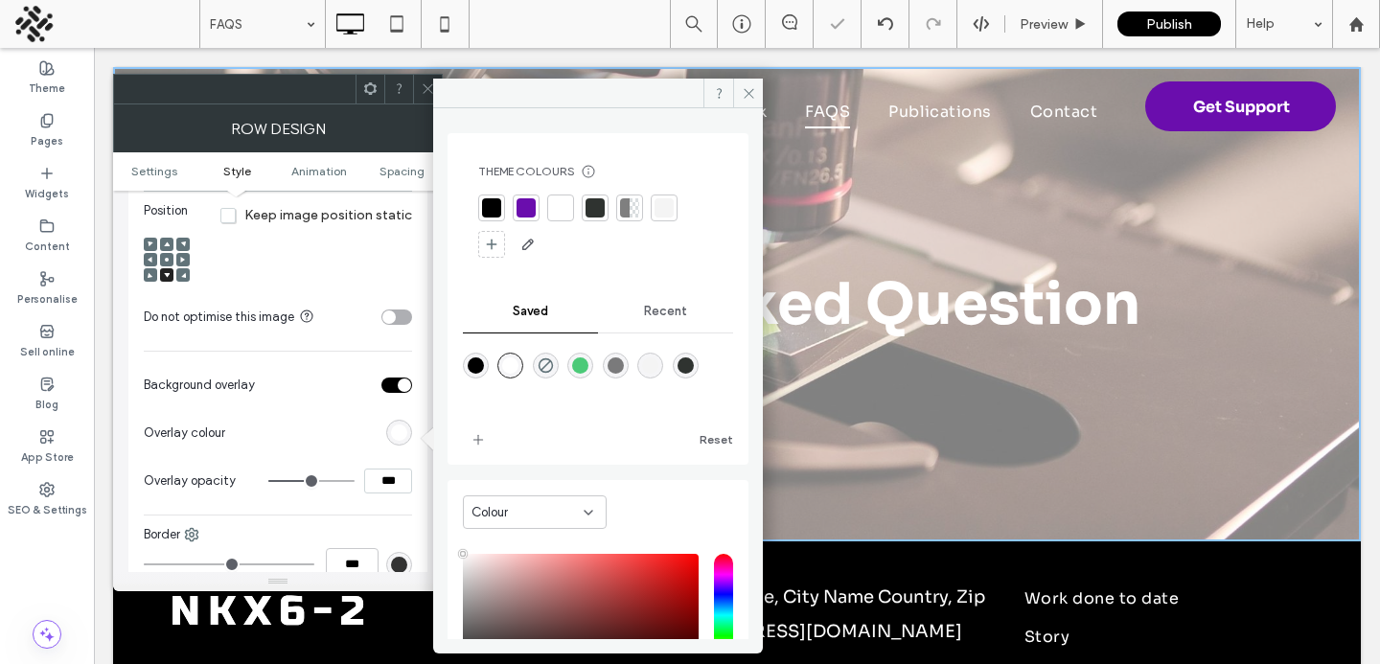
click at [494, 216] on div at bounding box center [491, 207] width 19 height 19
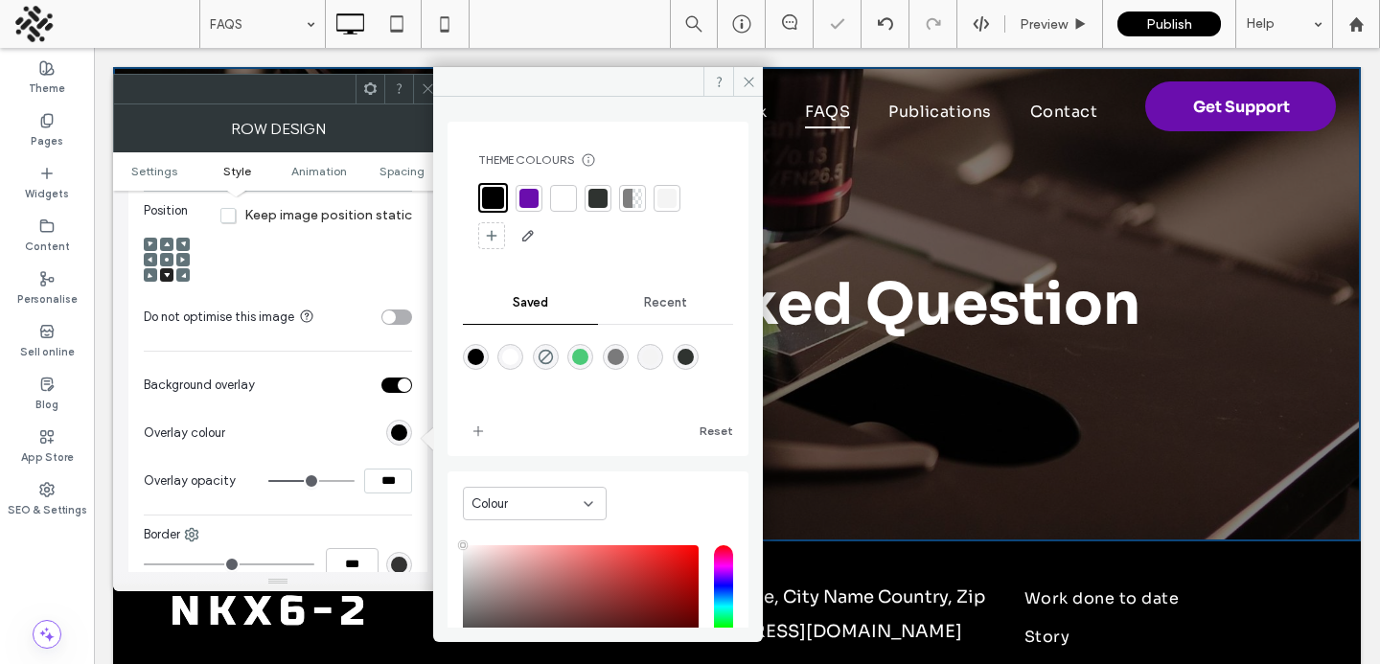
click at [422, 86] on icon at bounding box center [428, 88] width 14 height 14
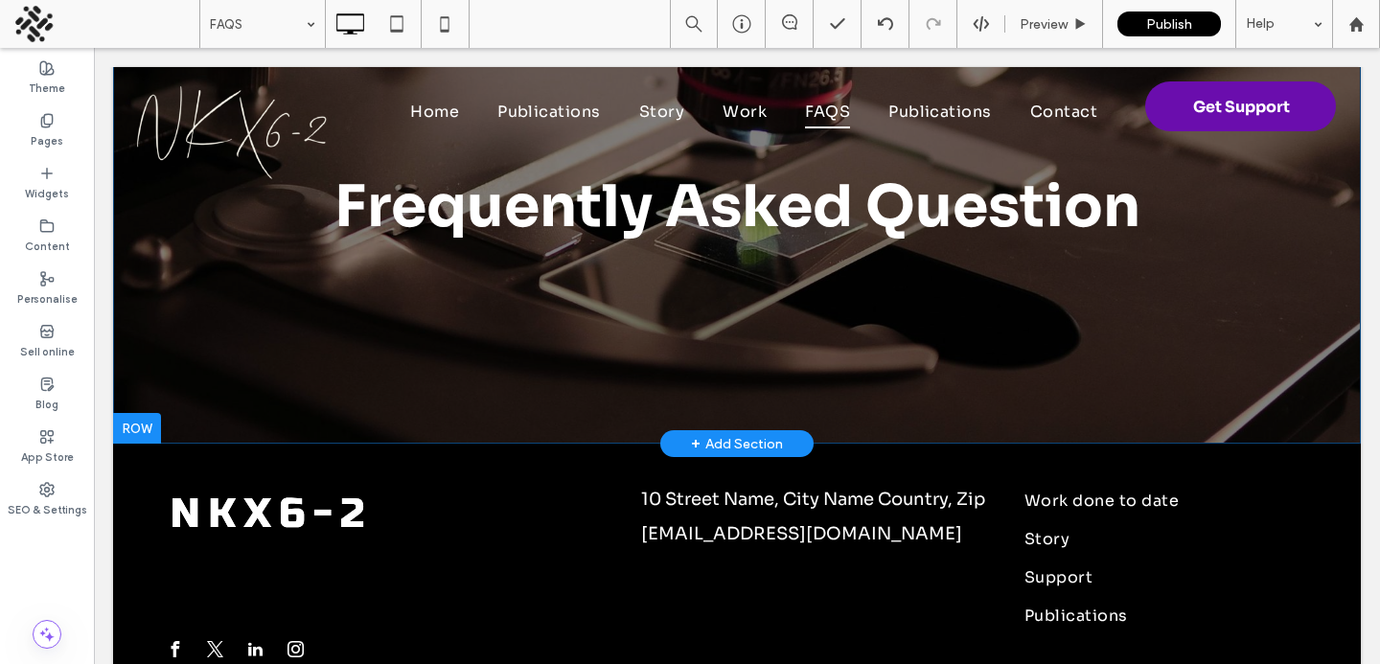
scroll to position [118, 0]
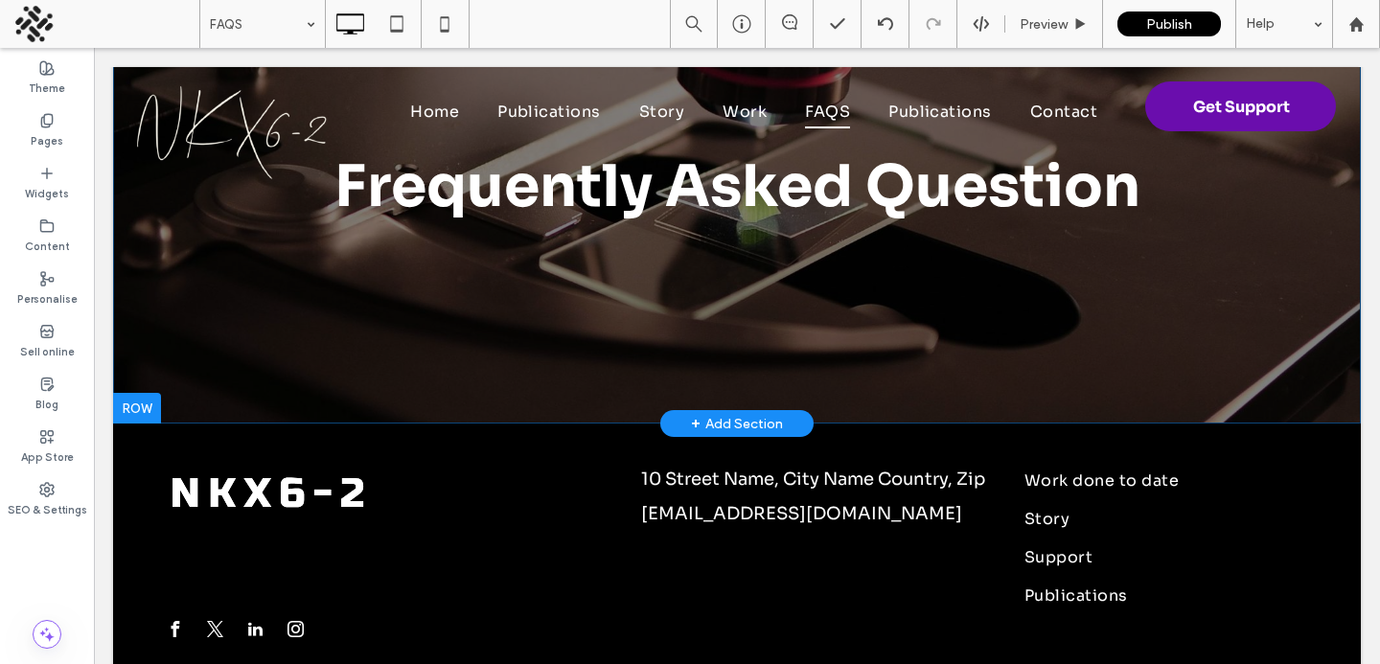
click at [743, 424] on div "+ Add Section" at bounding box center [737, 423] width 92 height 21
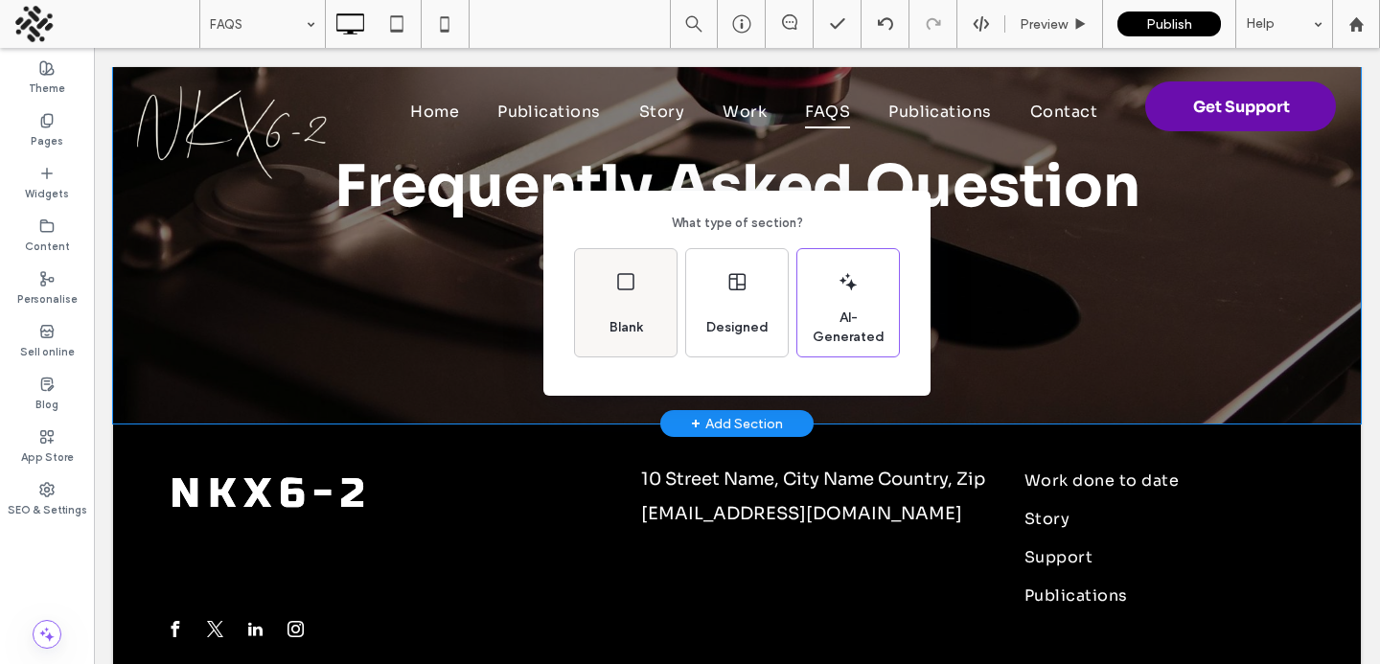
click at [628, 292] on icon at bounding box center [626, 281] width 23 height 23
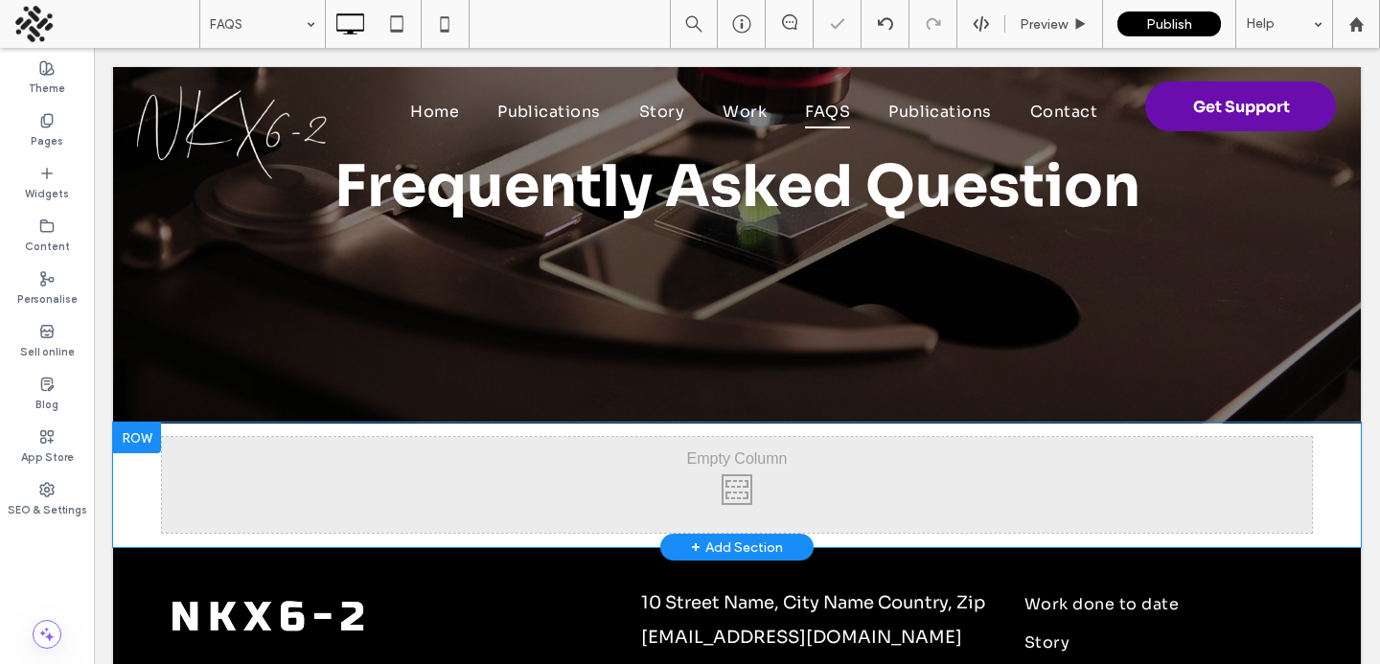
click at [450, 500] on div "Click To Paste Click To Paste" at bounding box center [737, 485] width 1150 height 96
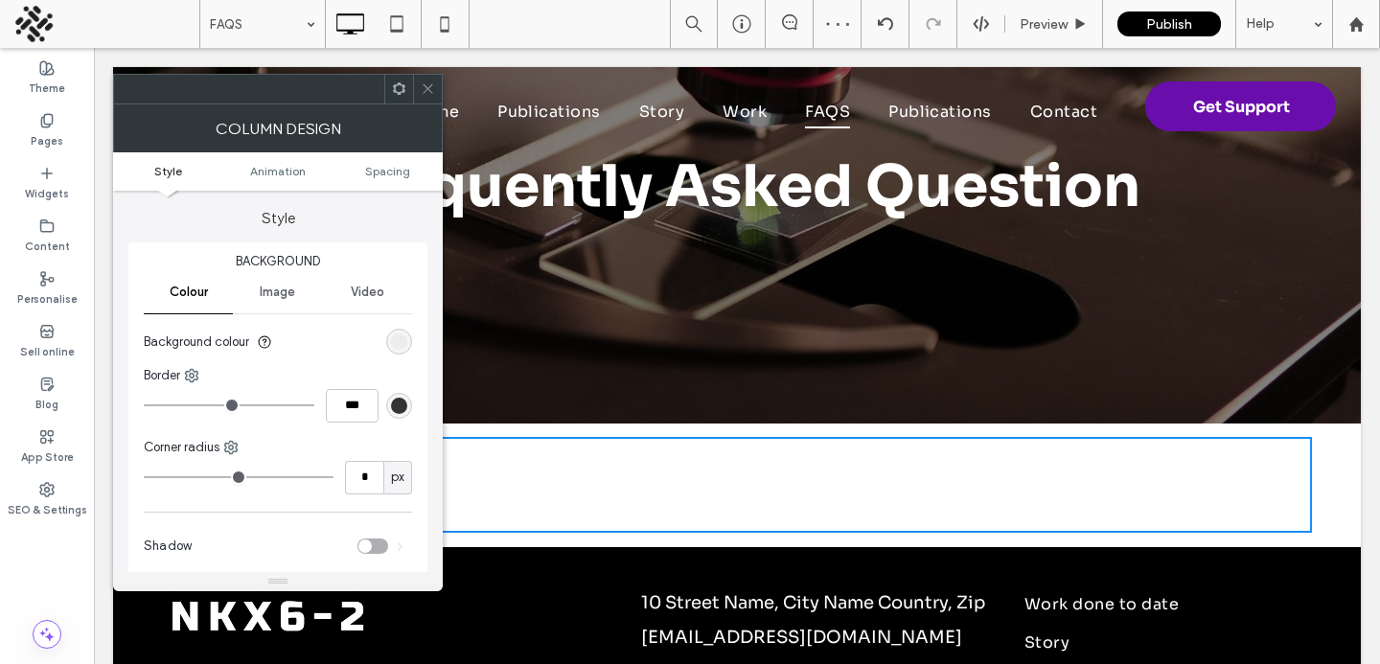
click at [390, 326] on section "Background colour" at bounding box center [278, 342] width 268 height 48
click at [396, 335] on div "rgb(236, 236, 236)" at bounding box center [399, 342] width 16 height 16
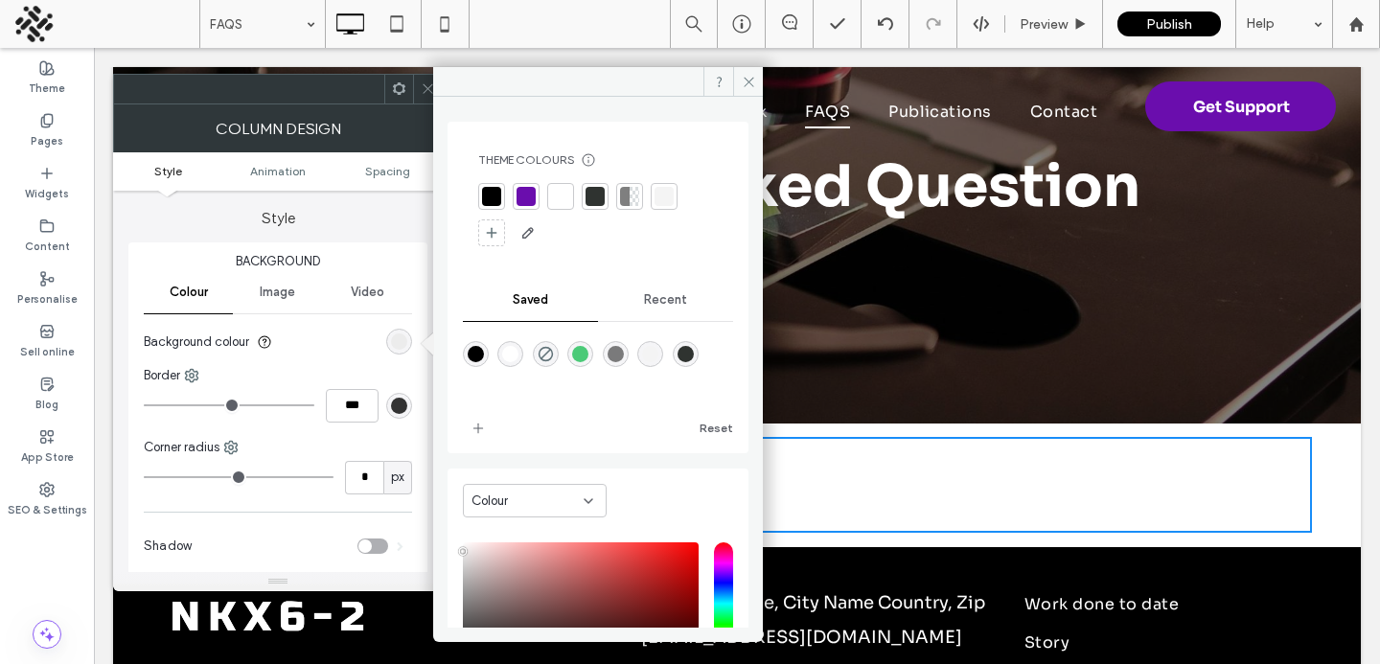
click at [553, 193] on div at bounding box center [560, 196] width 19 height 19
click at [372, 481] on input "*" at bounding box center [364, 478] width 38 height 34
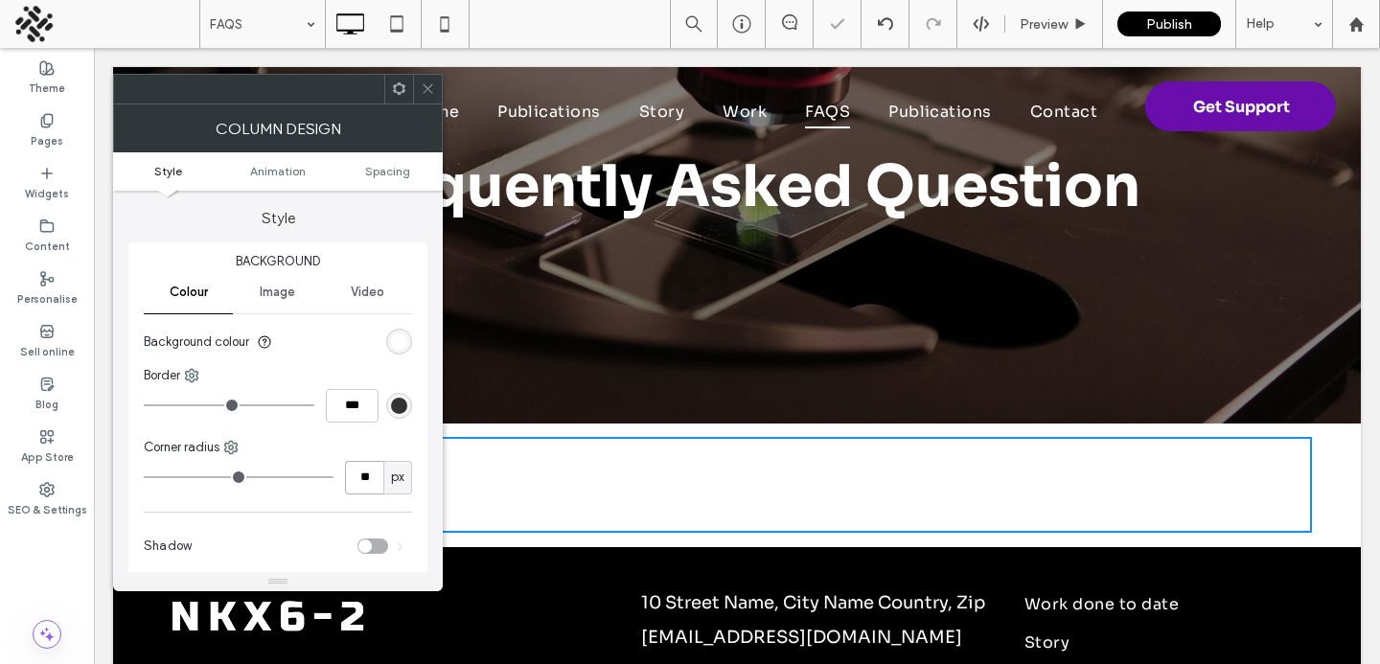
type input "**"
click at [430, 89] on icon at bounding box center [428, 88] width 14 height 14
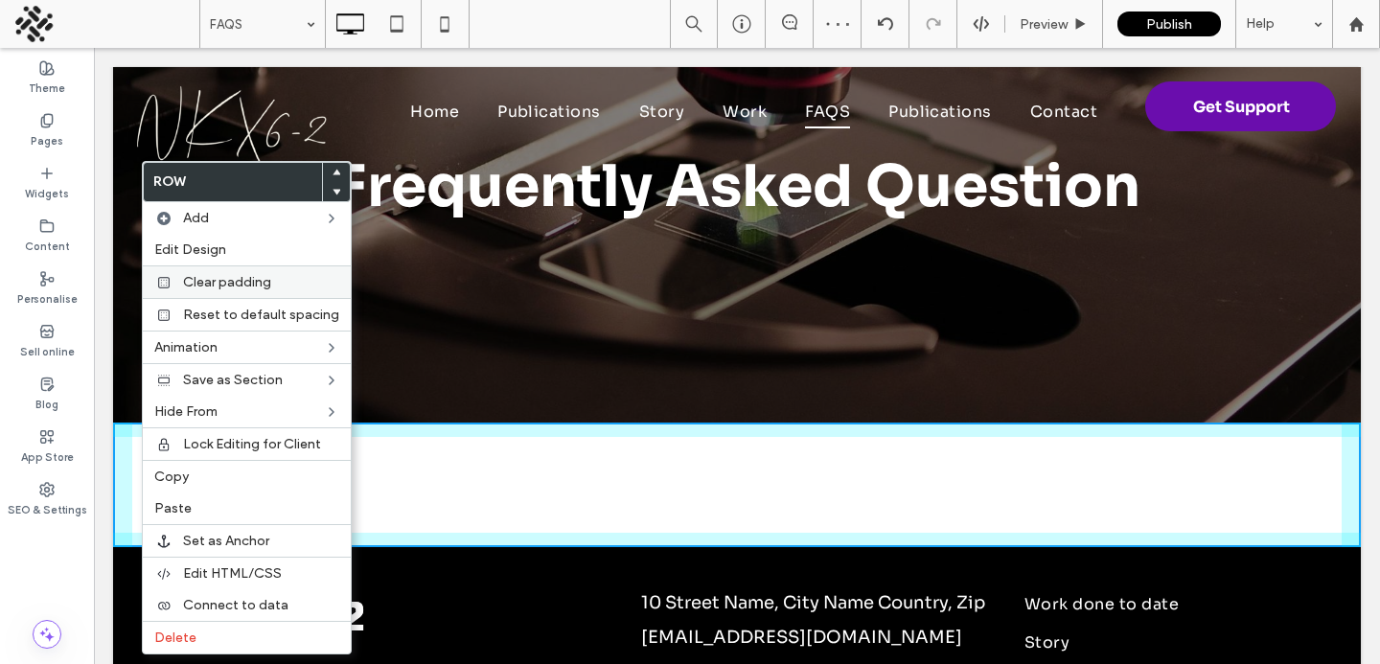
click at [174, 290] on div "Clear padding" at bounding box center [247, 282] width 208 height 33
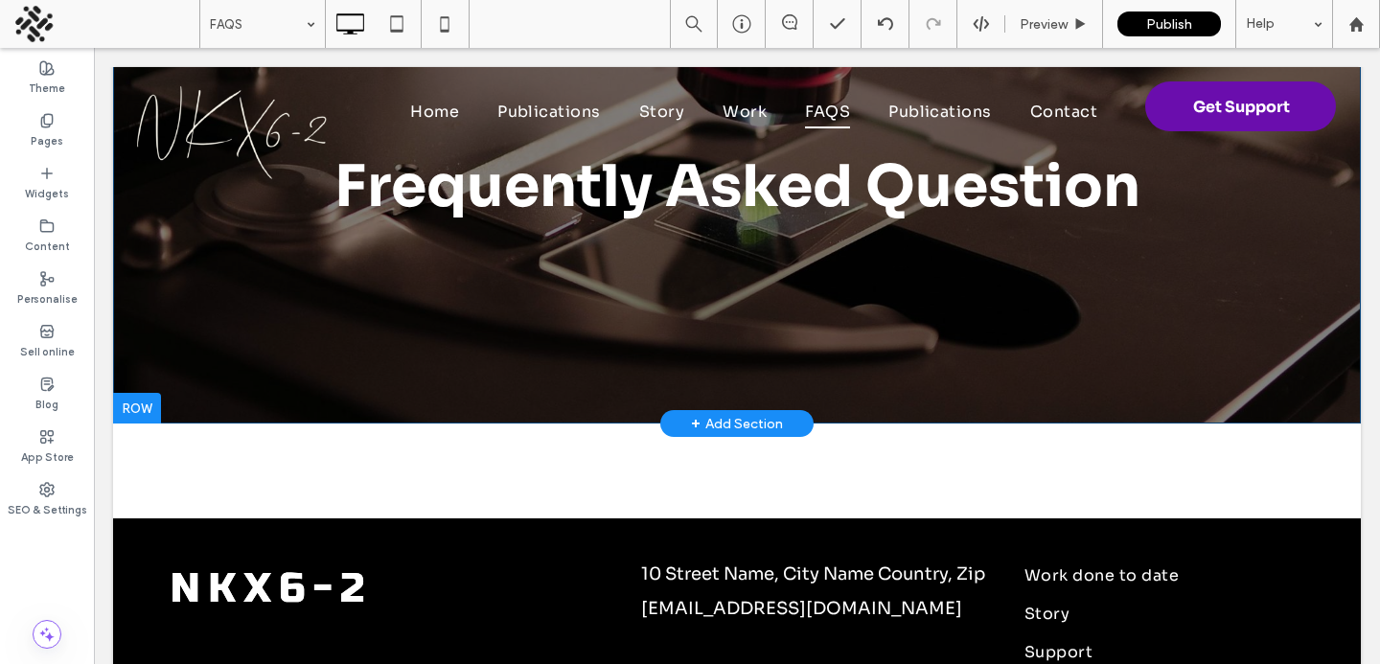
scroll to position [0, 0]
